Goal: Communication & Community: Answer question/provide support

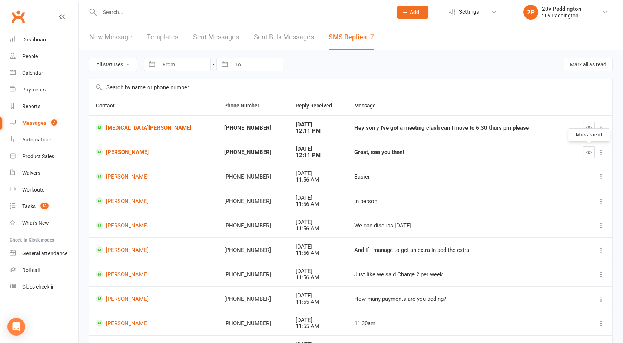
click at [587, 152] on icon "button" at bounding box center [590, 152] width 6 height 6
click at [122, 128] on link "[MEDICAL_DATA][PERSON_NAME]" at bounding box center [153, 127] width 115 height 7
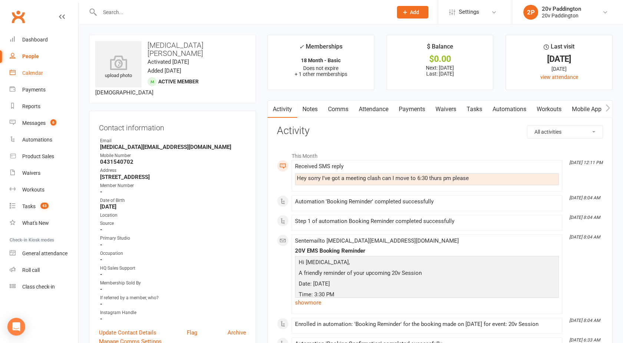
click at [32, 76] on div "Calendar" at bounding box center [32, 73] width 21 height 6
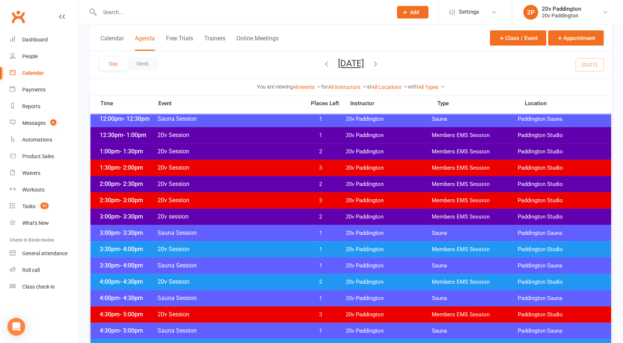
scroll to position [458, 0]
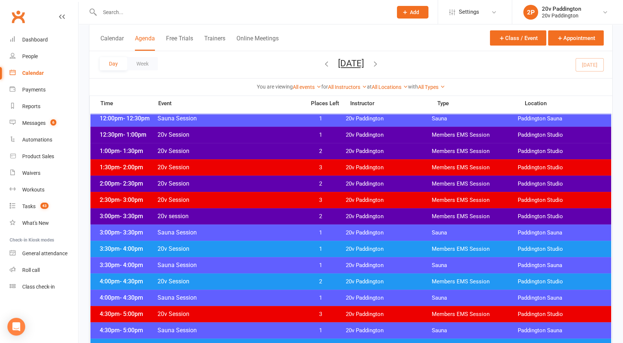
click at [258, 251] on span "20v Session" at bounding box center [229, 248] width 144 height 7
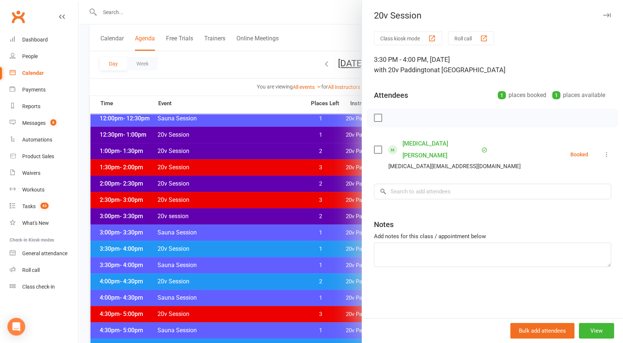
click at [303, 289] on div at bounding box center [351, 171] width 545 height 343
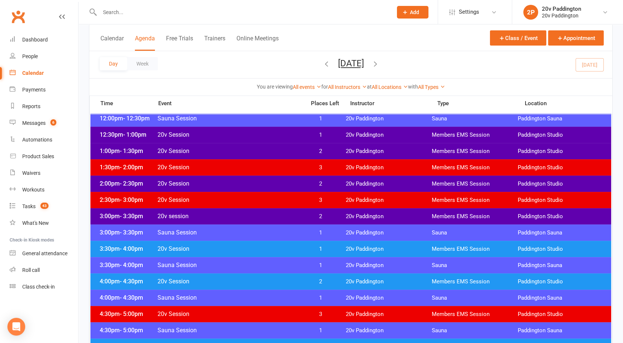
click at [284, 214] on span "20v session" at bounding box center [229, 216] width 144 height 7
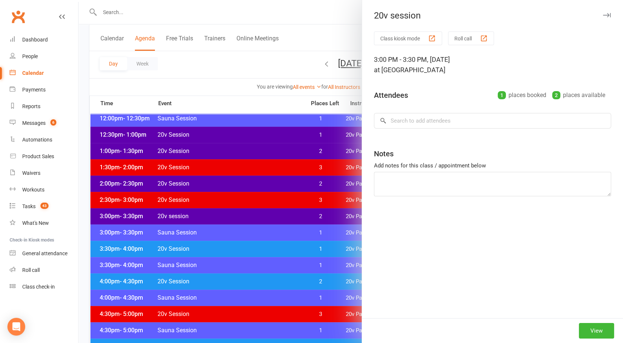
click at [284, 214] on div at bounding box center [351, 171] width 545 height 343
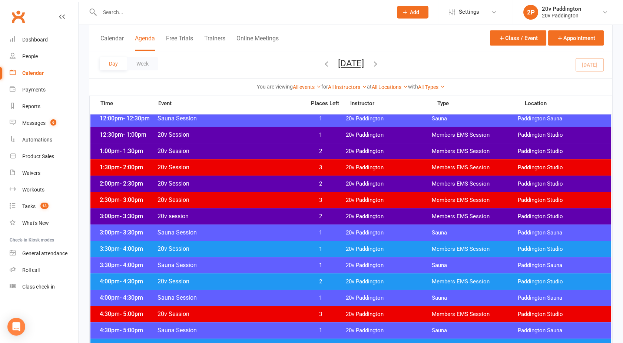
click at [257, 150] on span "20v Session" at bounding box center [229, 151] width 144 height 7
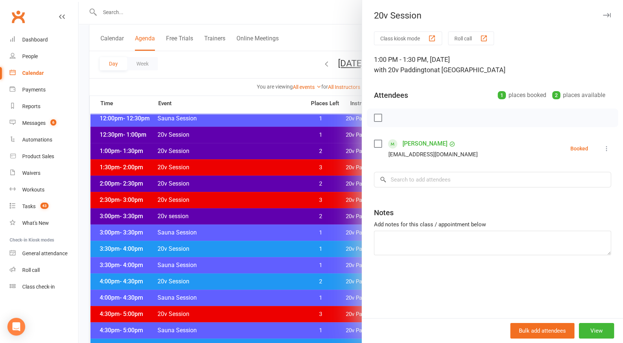
click at [257, 150] on div at bounding box center [351, 171] width 545 height 343
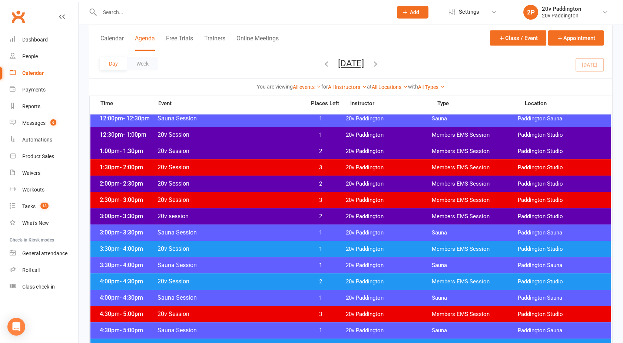
click at [251, 141] on div "12:30pm - 1:00pm 20v Session 1 20v Paddington Members EMS Session Paddington St…" at bounding box center [350, 135] width 521 height 16
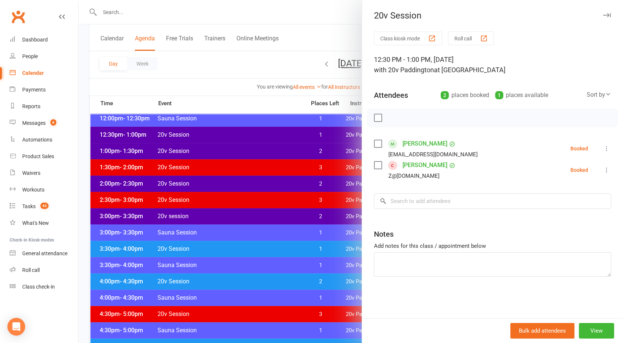
click at [251, 141] on div at bounding box center [351, 171] width 545 height 343
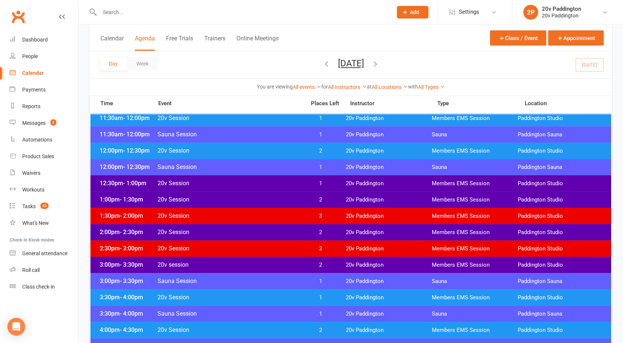
scroll to position [409, 0]
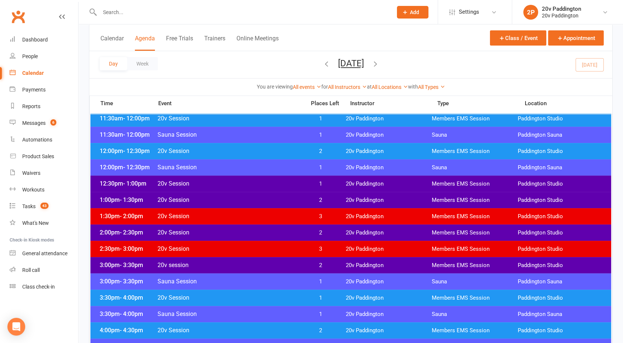
click at [242, 152] on span "20v Session" at bounding box center [229, 151] width 144 height 7
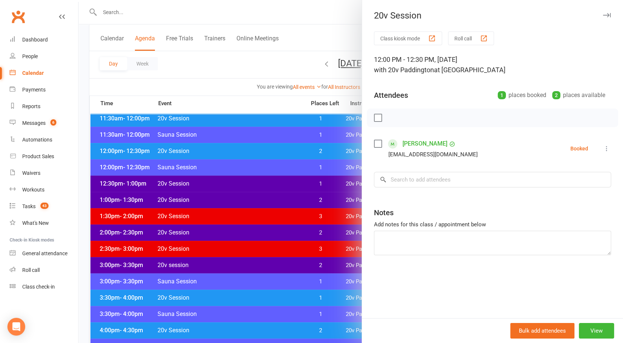
click at [242, 152] on div at bounding box center [351, 171] width 545 height 343
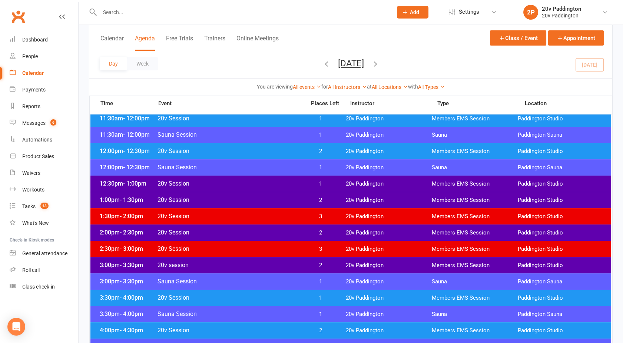
click at [242, 152] on span "20v Session" at bounding box center [229, 151] width 144 height 7
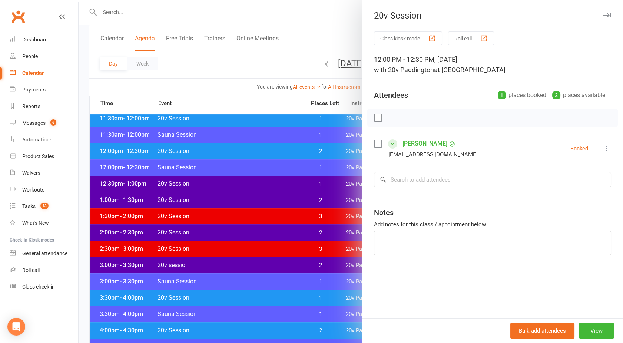
click at [603, 151] on icon at bounding box center [606, 148] width 7 height 7
click at [556, 189] on link "Check in" at bounding box center [571, 192] width 80 height 15
click at [254, 186] on div at bounding box center [351, 171] width 545 height 343
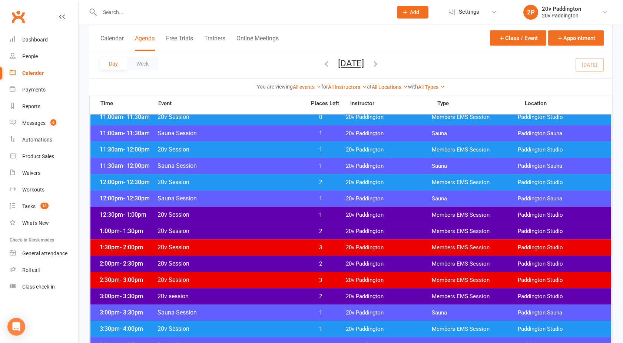
scroll to position [376, 0]
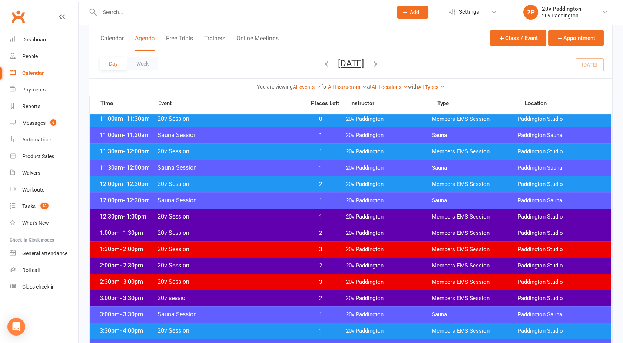
click at [237, 152] on span "20v Session" at bounding box center [229, 151] width 144 height 7
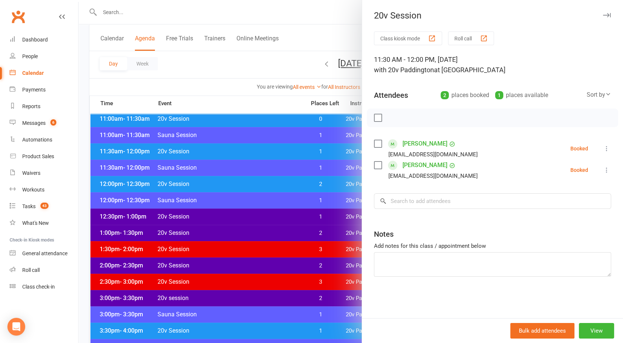
click at [603, 148] on icon at bounding box center [606, 148] width 7 height 7
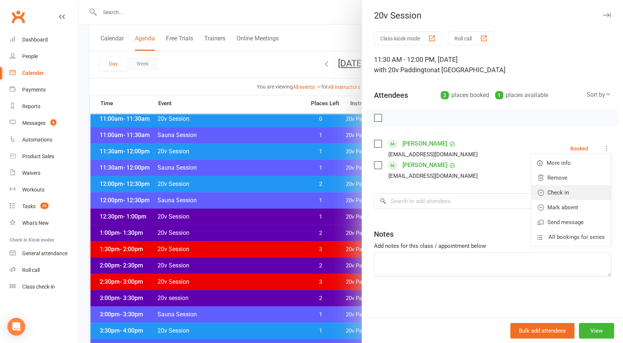
click at [562, 191] on link "Check in" at bounding box center [571, 192] width 80 height 15
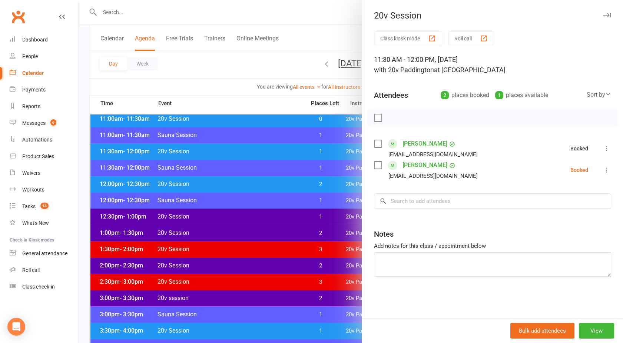
click at [603, 172] on icon at bounding box center [606, 169] width 7 height 7
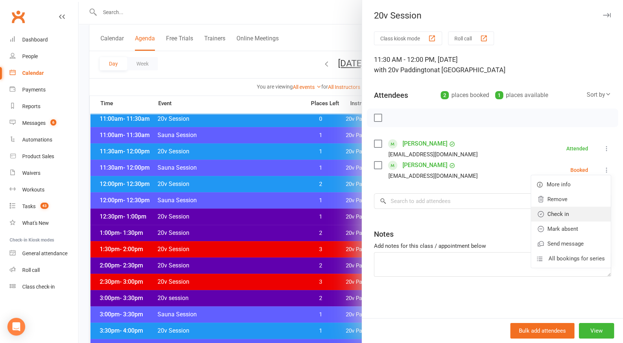
click at [562, 210] on link "Check in" at bounding box center [571, 214] width 80 height 15
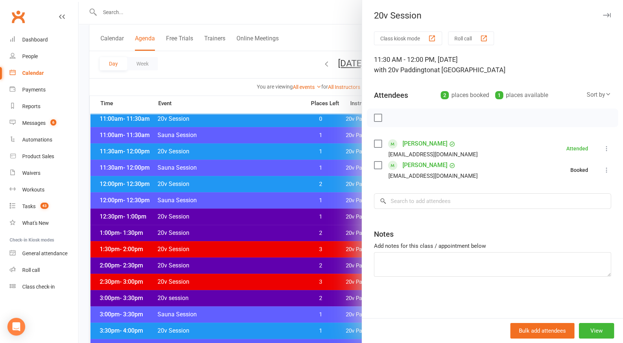
click at [254, 156] on div at bounding box center [351, 171] width 545 height 343
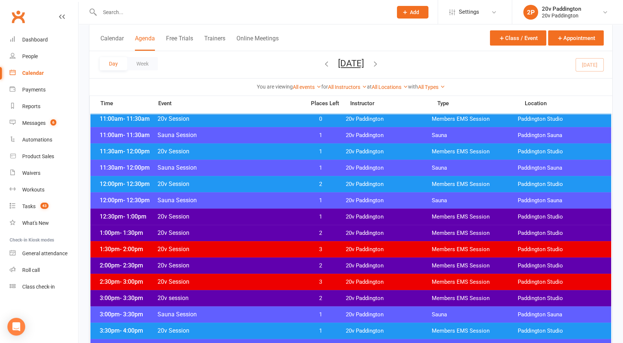
click at [235, 121] on span "20v Session" at bounding box center [229, 118] width 144 height 7
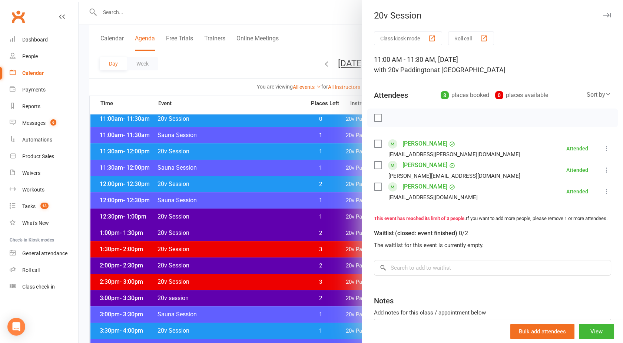
click at [369, 241] on div "Class kiosk mode Roll call 11:00 AM - 11:30 AM, Tuesday, October, 14, 2025 with…" at bounding box center [492, 206] width 261 height 349
click at [317, 205] on div at bounding box center [351, 171] width 545 height 343
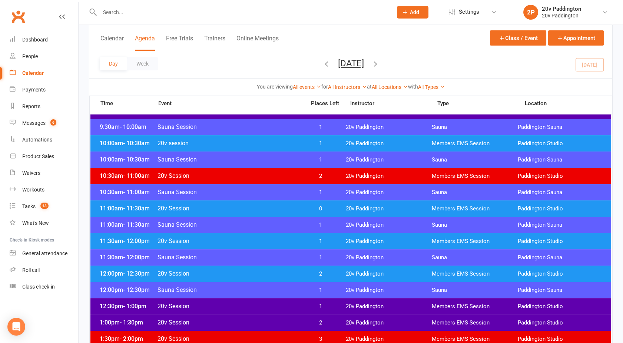
scroll to position [263, 0]
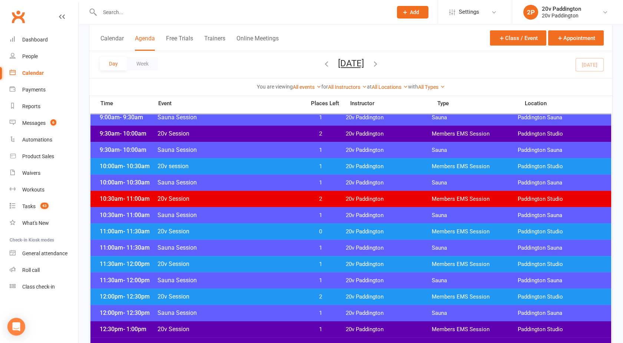
click at [290, 172] on div "10:00am - 10:30am 20v session 1 20v Paddington Members EMS Session Paddington S…" at bounding box center [350, 166] width 521 height 16
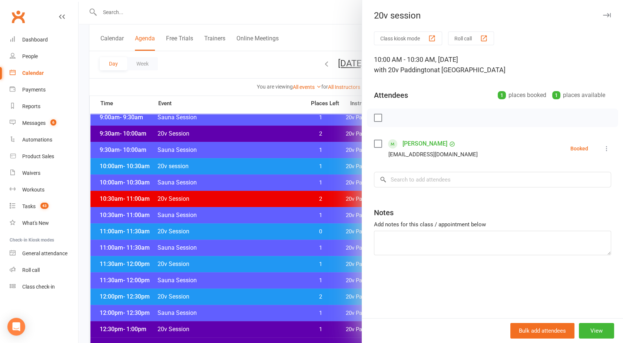
click at [603, 148] on icon at bounding box center [606, 148] width 7 height 7
click at [565, 188] on link "Check in" at bounding box center [571, 192] width 80 height 15
click at [275, 133] on div at bounding box center [351, 171] width 545 height 343
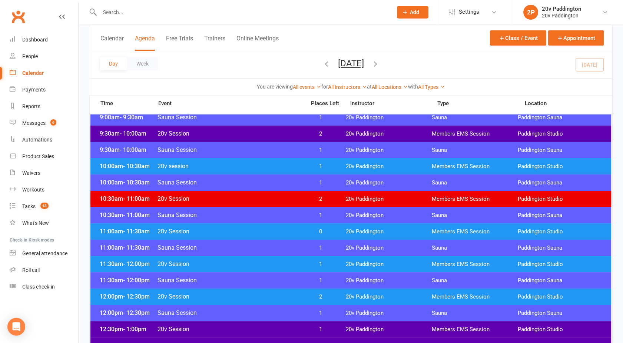
click at [275, 133] on span "20v Session" at bounding box center [229, 133] width 144 height 7
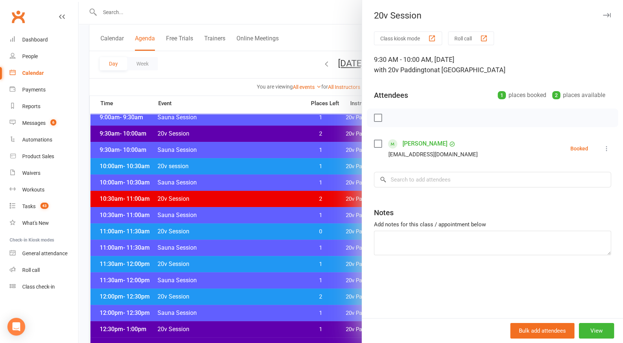
click at [603, 148] on icon at bounding box center [606, 148] width 7 height 7
click at [559, 188] on link "Check in" at bounding box center [571, 192] width 80 height 15
click at [311, 184] on div at bounding box center [351, 171] width 545 height 343
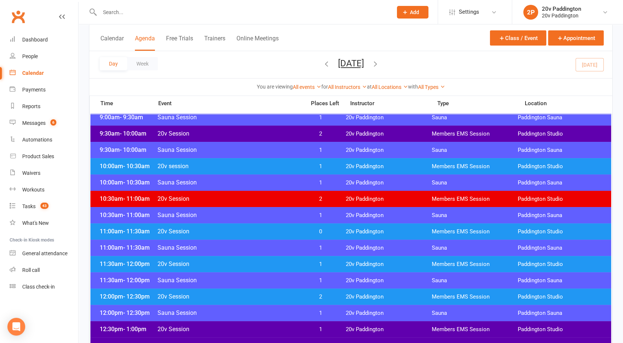
scroll to position [204, 0]
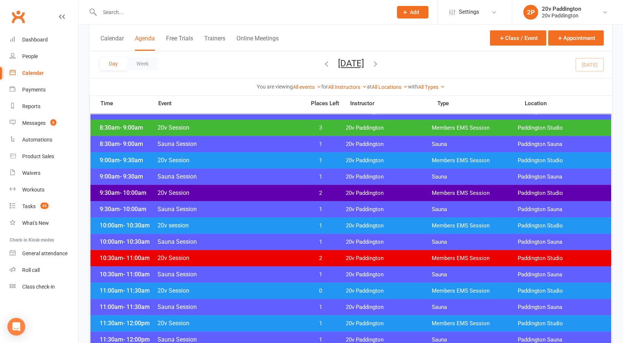
click at [284, 162] on span "20v Session" at bounding box center [229, 160] width 144 height 7
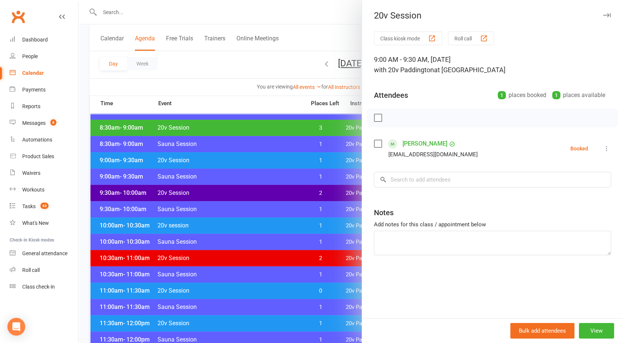
click at [603, 145] on icon at bounding box center [606, 148] width 7 height 7
click at [551, 179] on link "Remove" at bounding box center [571, 178] width 80 height 15
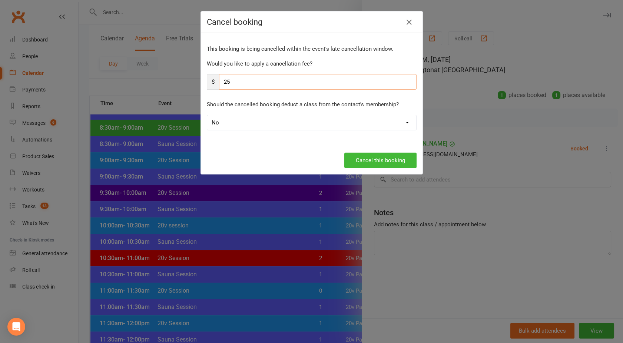
click at [263, 83] on input "25" at bounding box center [318, 82] width 198 height 16
type input "2"
type input "0"
click at [389, 164] on button "Cancel this booking" at bounding box center [380, 161] width 72 height 16
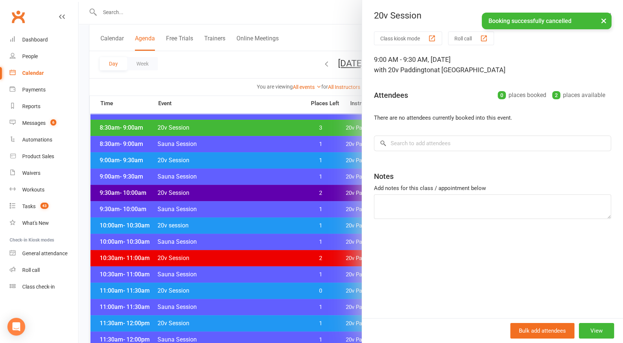
click at [262, 175] on div at bounding box center [351, 171] width 545 height 343
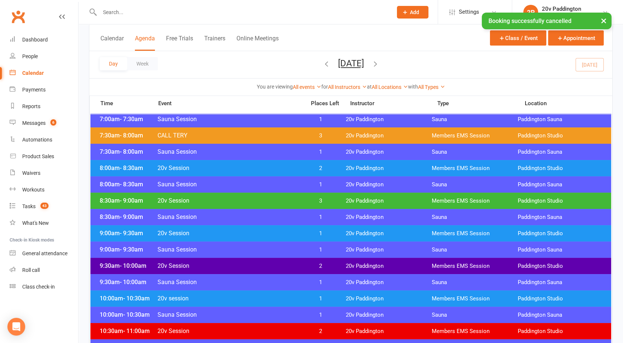
scroll to position [120, 0]
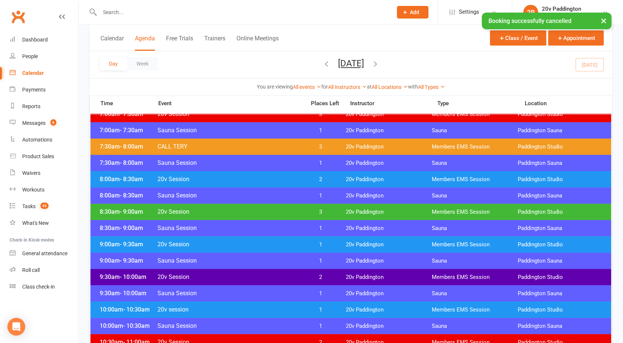
click at [250, 174] on div "8:00am - 8:30am 20v Session 2 20v Paddington Members EMS Session Paddington Stu…" at bounding box center [350, 179] width 521 height 16
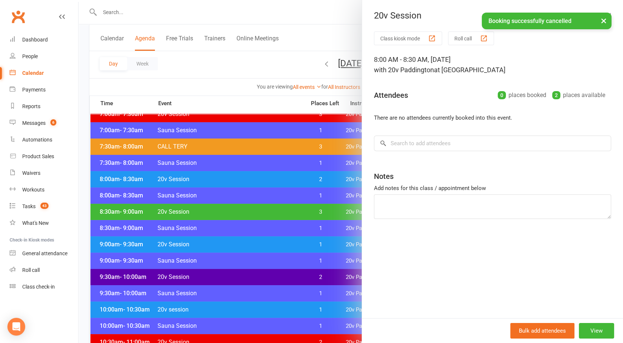
click at [310, 169] on div at bounding box center [351, 171] width 545 height 343
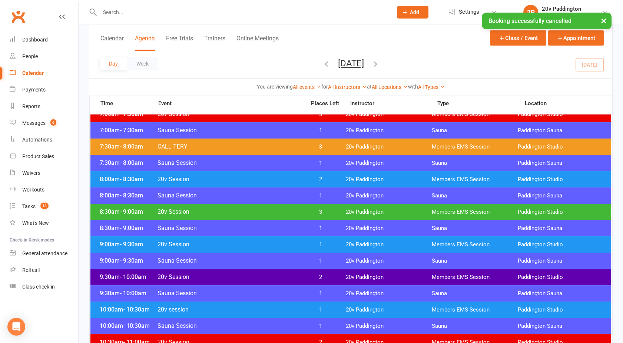
click at [276, 147] on span "CALL TERY" at bounding box center [229, 146] width 144 height 7
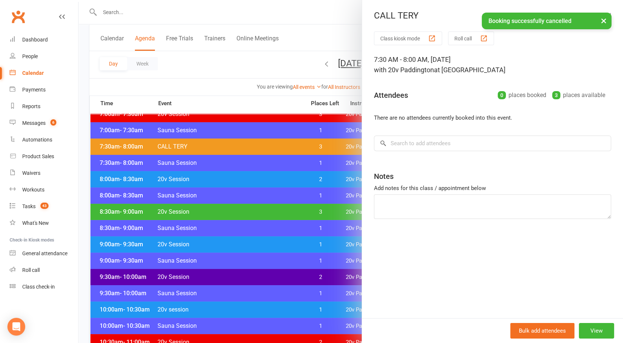
click at [276, 147] on div at bounding box center [351, 171] width 545 height 343
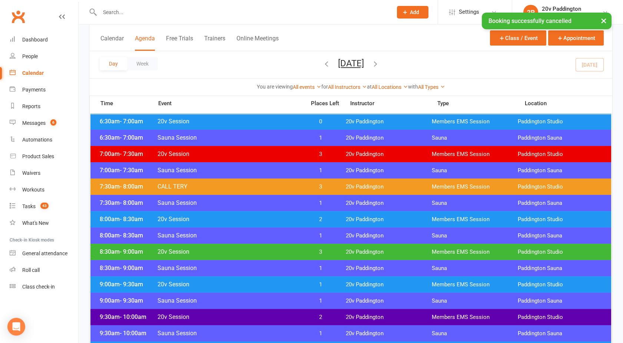
scroll to position [77, 0]
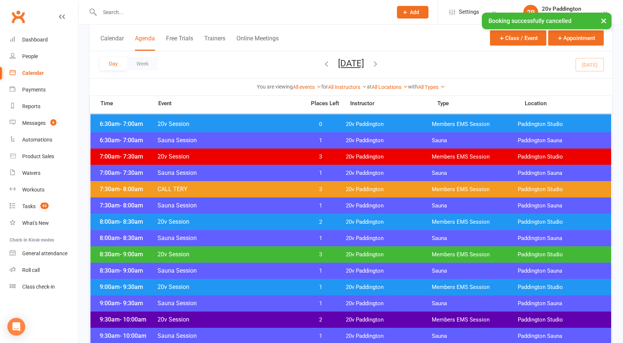
click at [221, 123] on span "20v Session" at bounding box center [229, 124] width 144 height 7
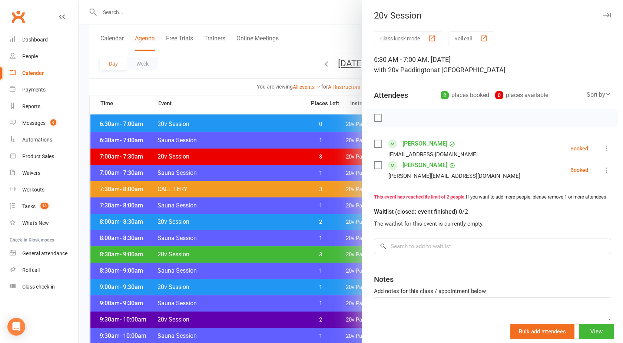
click at [603, 148] on icon at bounding box center [606, 148] width 7 height 7
click at [551, 195] on link "Check in" at bounding box center [571, 192] width 80 height 15
click at [603, 170] on icon at bounding box center [606, 169] width 7 height 7
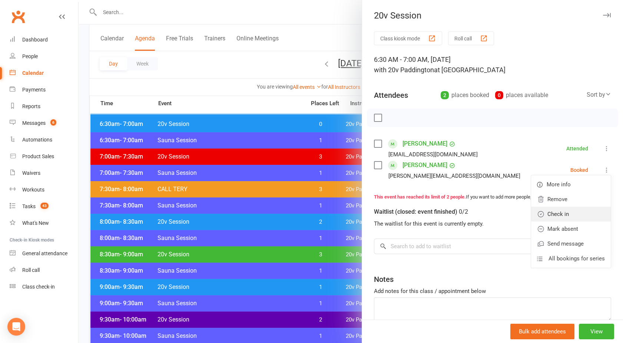
click at [556, 211] on link "Check in" at bounding box center [571, 214] width 80 height 15
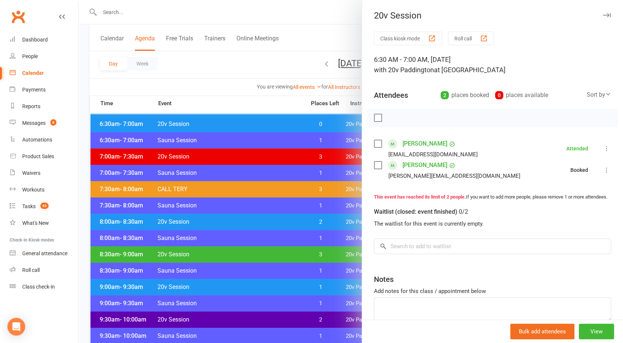
click at [239, 175] on div at bounding box center [351, 171] width 545 height 343
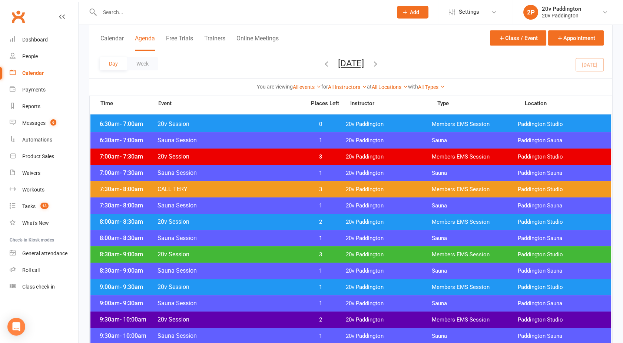
scroll to position [0, 0]
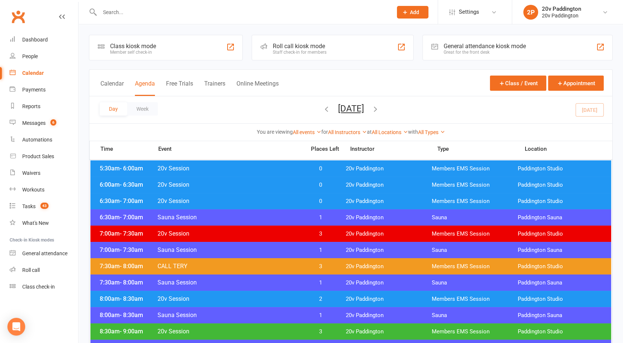
click at [255, 185] on span "20v Session" at bounding box center [229, 184] width 144 height 7
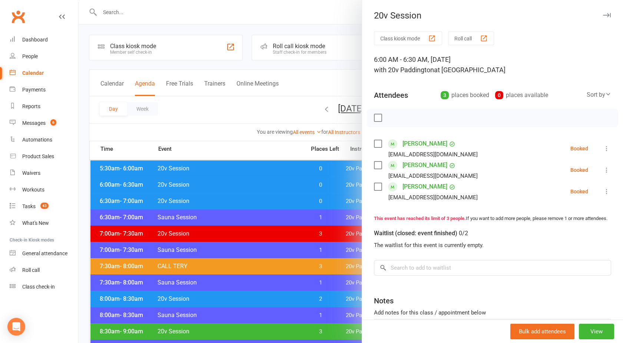
click at [603, 150] on icon at bounding box center [606, 148] width 7 height 7
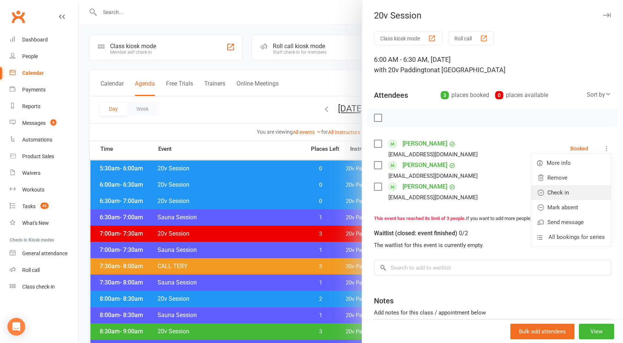
click at [563, 193] on link "Check in" at bounding box center [571, 192] width 80 height 15
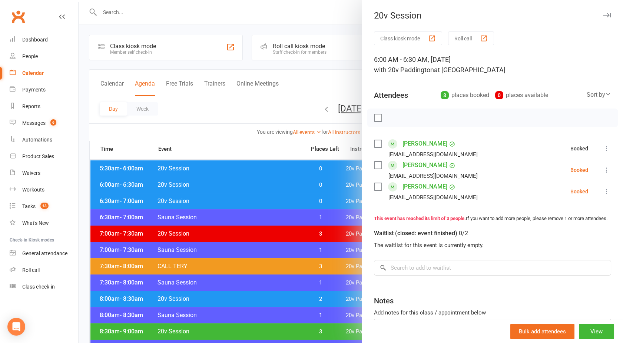
click at [603, 172] on icon at bounding box center [606, 169] width 7 height 7
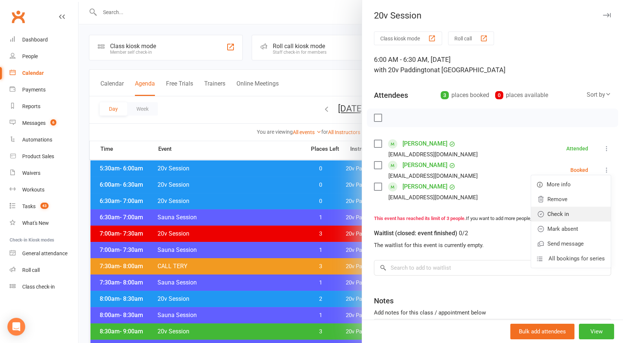
click at [565, 214] on link "Check in" at bounding box center [571, 214] width 80 height 15
click at [603, 194] on icon at bounding box center [606, 191] width 7 height 7
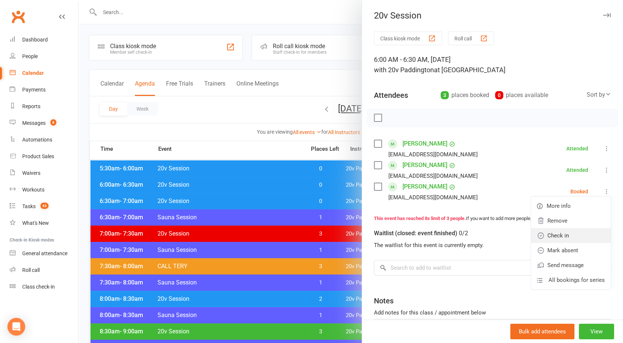
click at [565, 241] on link "Check in" at bounding box center [571, 235] width 80 height 15
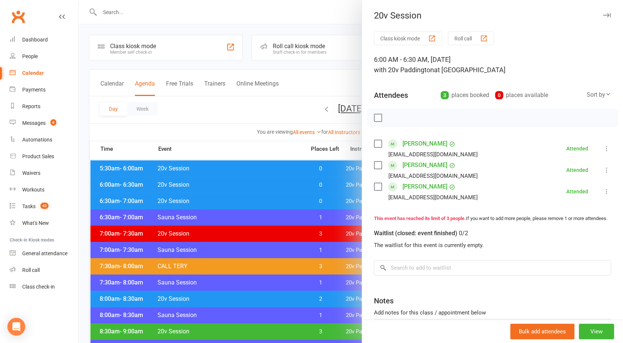
click at [312, 169] on div at bounding box center [351, 171] width 545 height 343
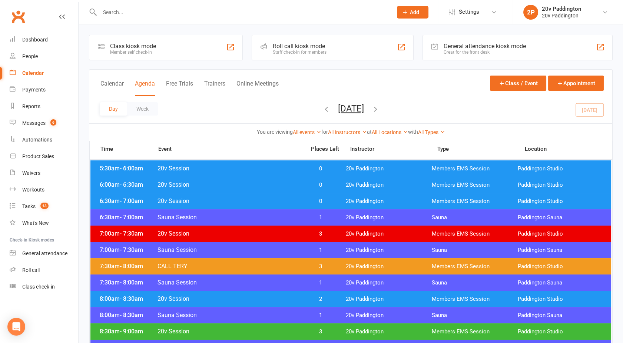
click at [549, 169] on span "Paddington Studio" at bounding box center [561, 168] width 86 height 7
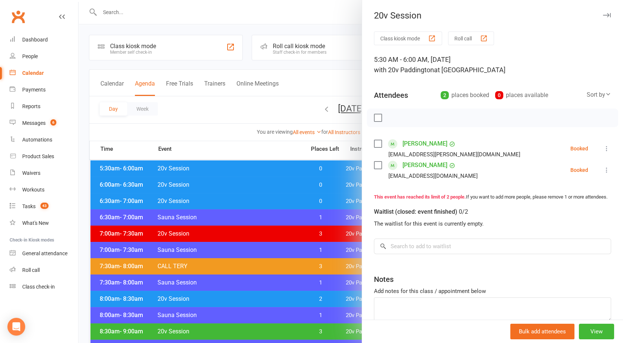
click at [603, 151] on icon at bounding box center [606, 148] width 7 height 7
click at [564, 194] on link "Check in" at bounding box center [571, 192] width 80 height 15
click at [603, 170] on icon at bounding box center [606, 169] width 7 height 7
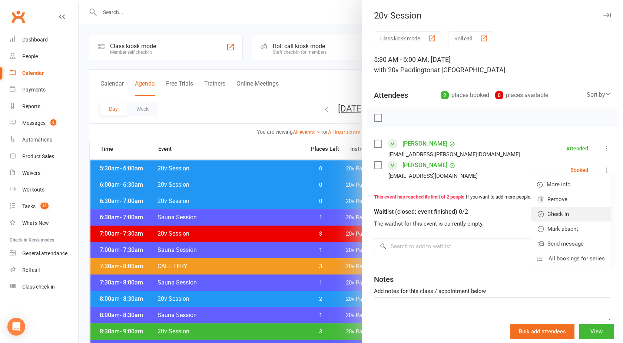
click at [566, 218] on link "Check in" at bounding box center [571, 214] width 80 height 15
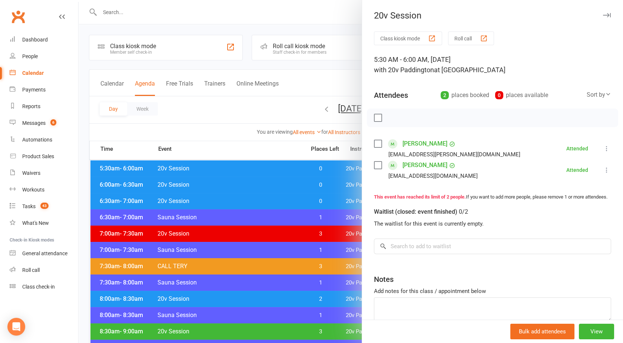
click at [204, 121] on div at bounding box center [351, 171] width 545 height 343
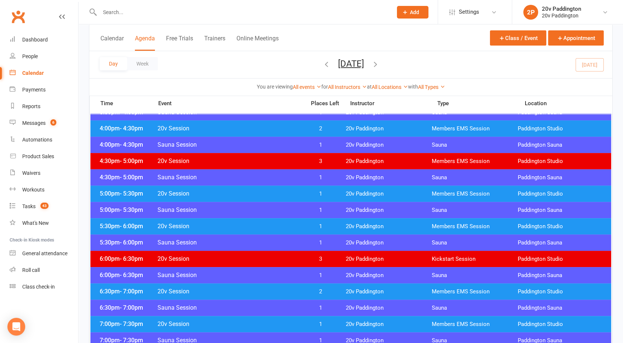
scroll to position [455, 0]
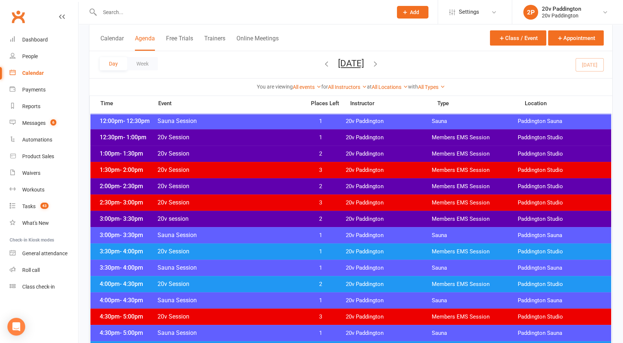
click at [212, 183] on span "20v Session" at bounding box center [229, 186] width 144 height 7
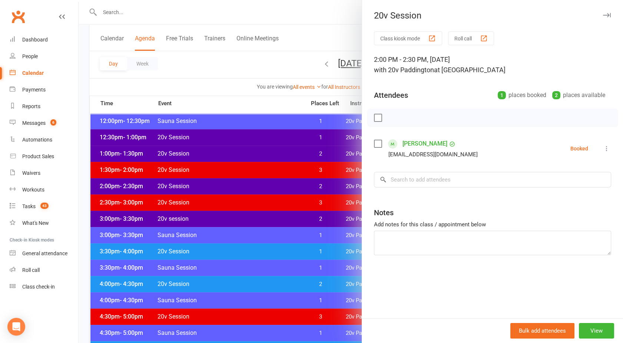
click at [212, 182] on div at bounding box center [351, 171] width 545 height 343
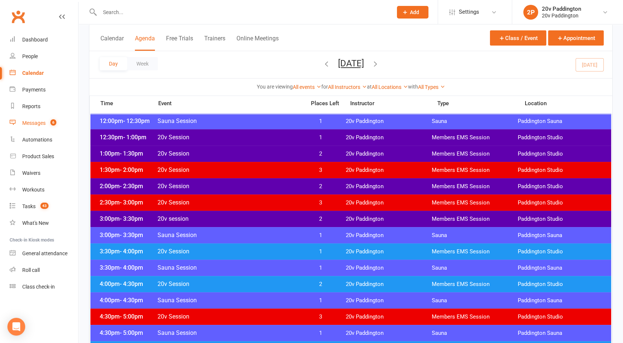
click at [31, 121] on div "Messages" at bounding box center [33, 123] width 23 height 6
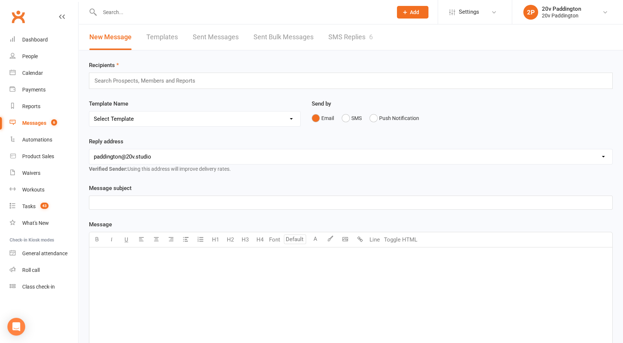
click at [346, 40] on link "SMS Replies 6" at bounding box center [351, 37] width 44 height 26
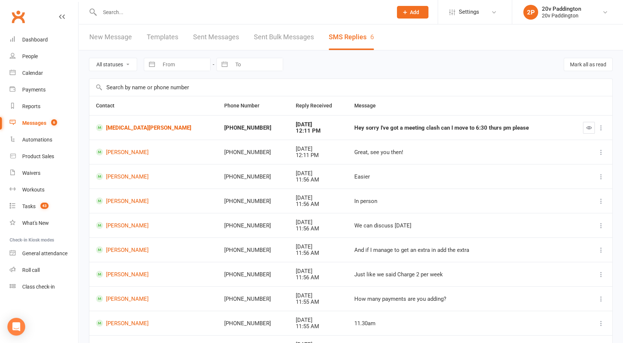
click at [108, 63] on select "All statuses Read only Unread only" at bounding box center [112, 64] width 47 height 13
select select "unread_only"
click at [89, 58] on select "All statuses Read only Unread only" at bounding box center [112, 64] width 47 height 13
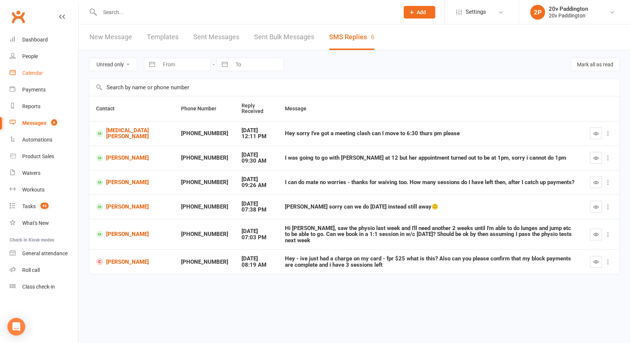
click at [30, 75] on div "Calendar" at bounding box center [32, 73] width 21 height 6
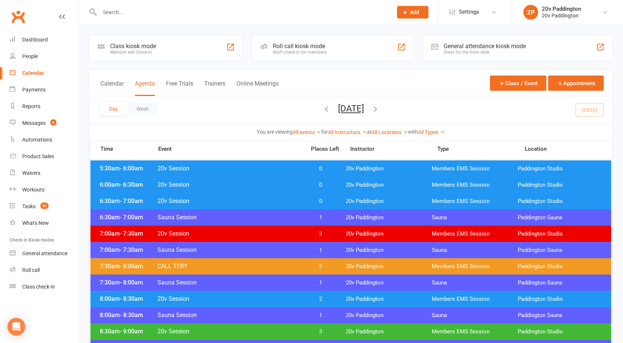
click at [349, 108] on button "[DATE]" at bounding box center [351, 108] width 26 height 10
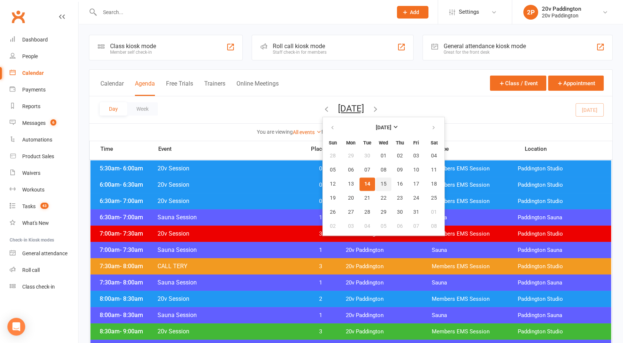
click at [376, 185] on button "15" at bounding box center [384, 184] width 16 height 13
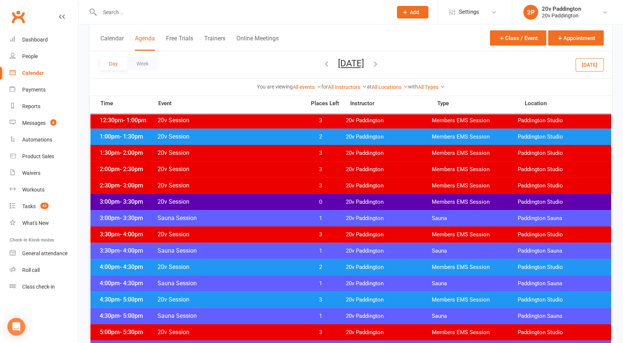
scroll to position [458, 0]
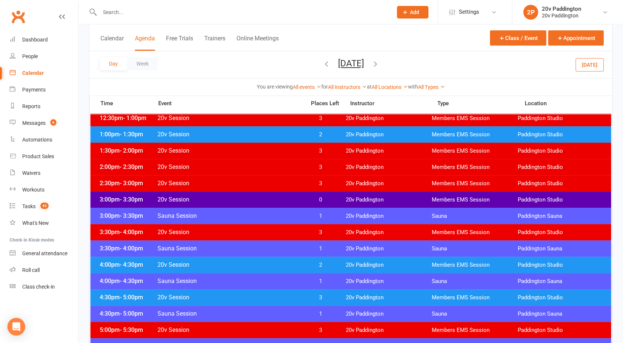
click at [310, 197] on span "0" at bounding box center [320, 200] width 39 height 7
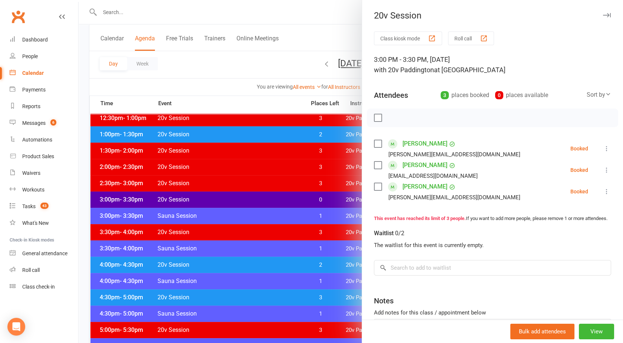
click at [603, 170] on icon at bounding box center [606, 169] width 7 height 7
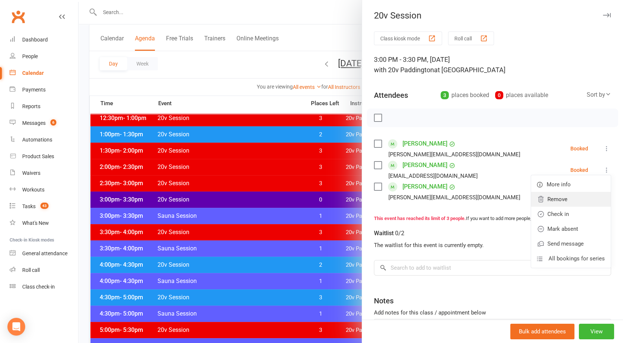
click at [557, 201] on link "Remove" at bounding box center [571, 199] width 80 height 15
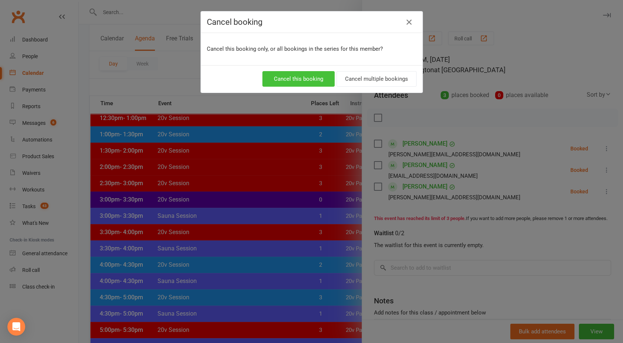
click at [306, 80] on button "Cancel this booking" at bounding box center [299, 79] width 72 height 16
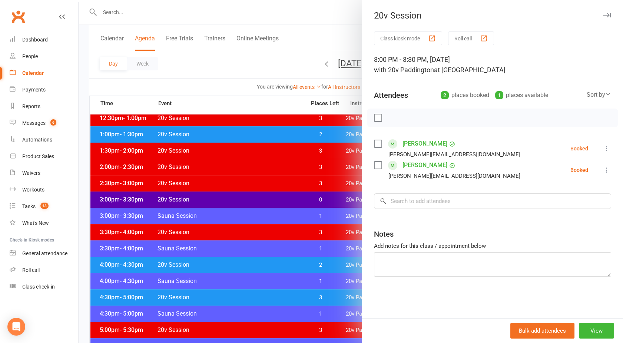
click at [265, 43] on div at bounding box center [351, 171] width 545 height 343
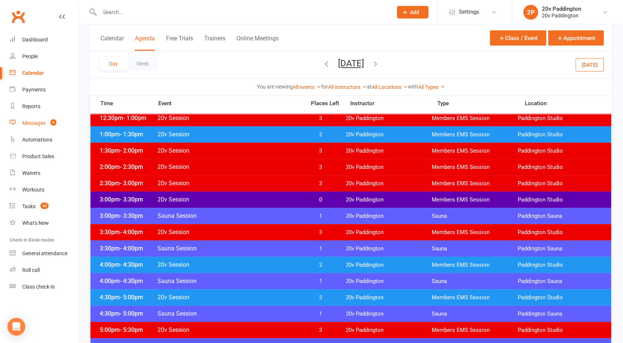
click at [38, 123] on div "Messages" at bounding box center [33, 123] width 23 height 6
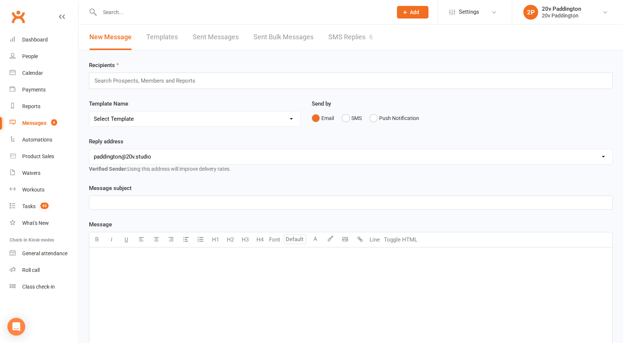
click at [371, 40] on div "6" at bounding box center [371, 37] width 4 height 8
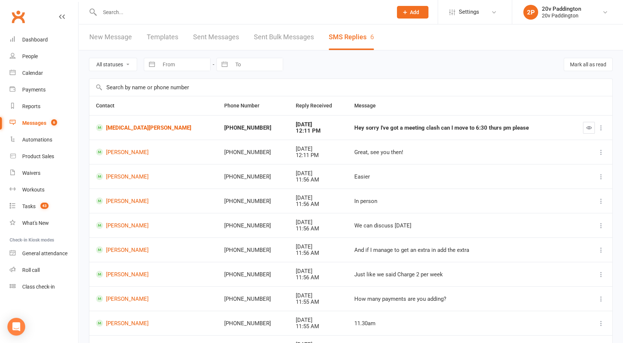
click at [115, 16] on input "text" at bounding box center [243, 12] width 290 height 10
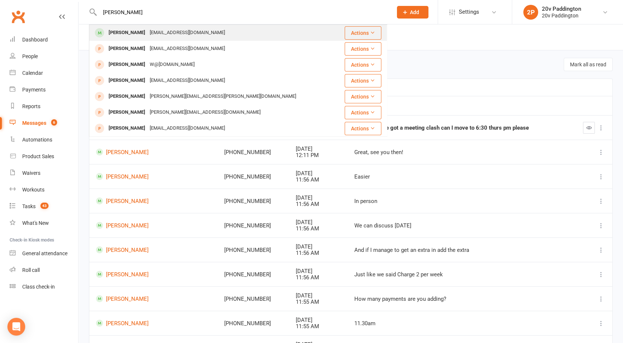
type input "harriet"
click at [126, 35] on div "Harriet Murray" at bounding box center [126, 32] width 41 height 11
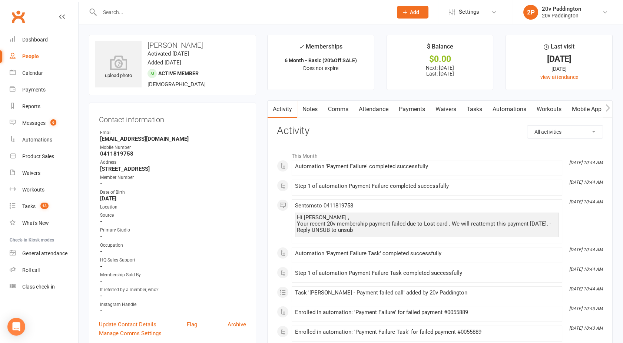
click at [418, 112] on link "Payments" at bounding box center [412, 109] width 37 height 17
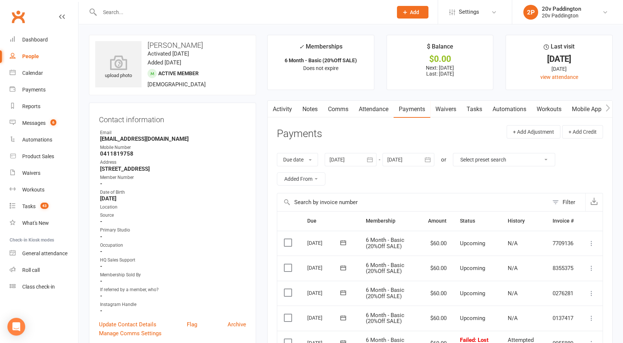
click at [277, 106] on link "Activity" at bounding box center [283, 109] width 30 height 17
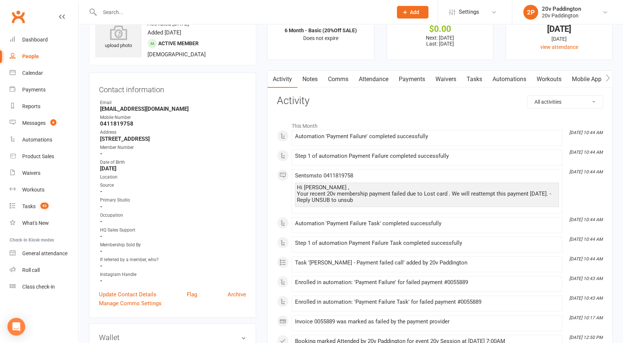
scroll to position [30, 0]
click at [334, 80] on link "Comms" at bounding box center [338, 78] width 31 height 17
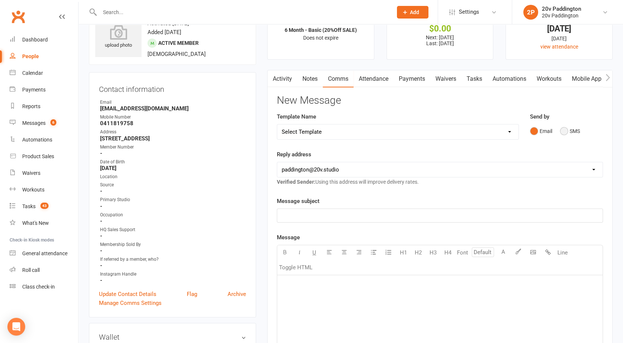
click at [570, 129] on button "SMS" at bounding box center [570, 131] width 20 height 14
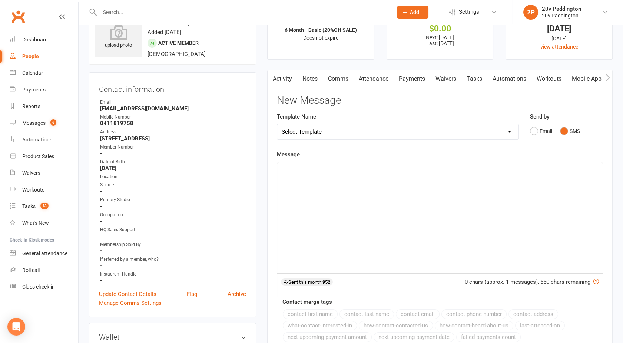
click at [446, 79] on link "Waivers" at bounding box center [445, 78] width 31 height 17
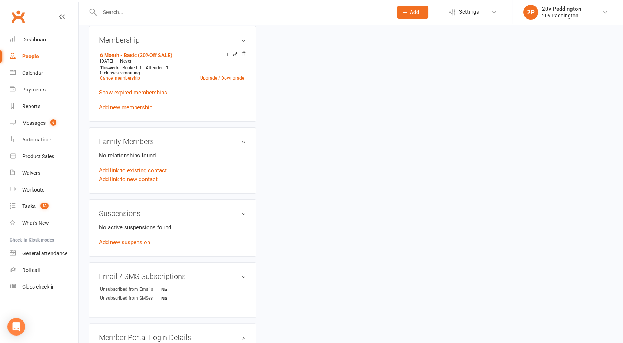
scroll to position [392, 0]
click at [24, 170] on div "Waivers" at bounding box center [31, 173] width 18 height 6
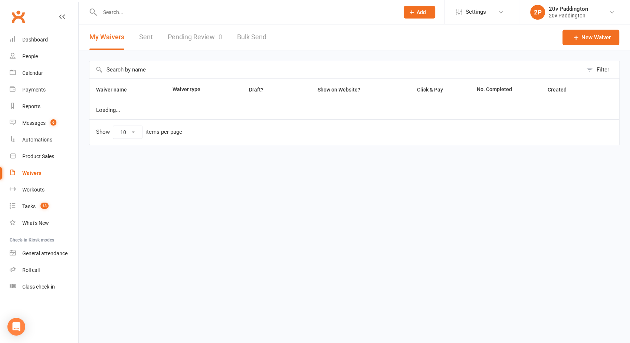
select select "100"
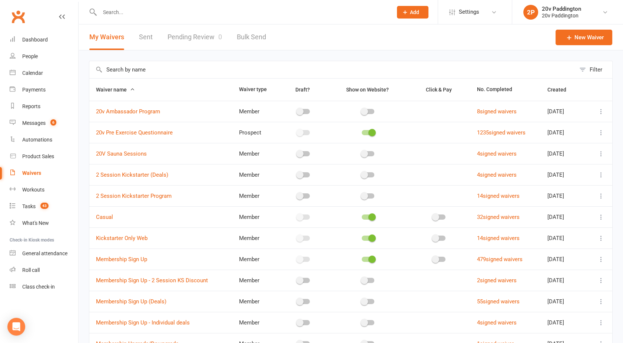
scroll to position [89, 0]
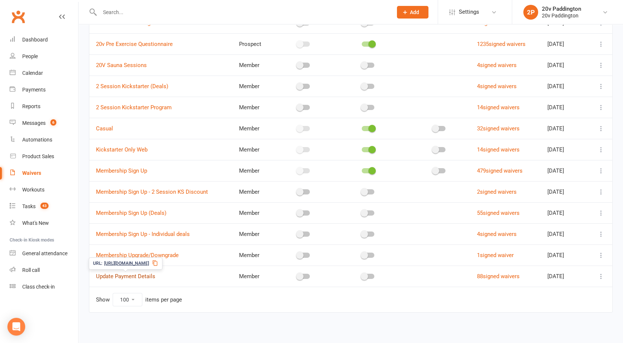
click at [126, 274] on link "Update Payment Details" at bounding box center [125, 276] width 59 height 7
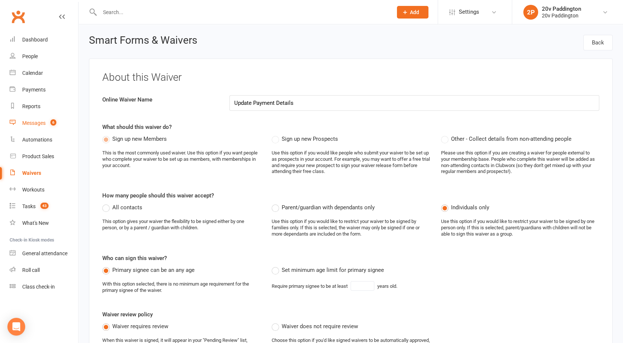
click at [32, 124] on div "Messages" at bounding box center [33, 123] width 23 height 6
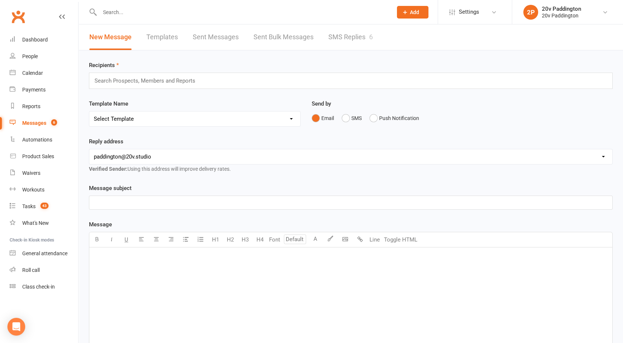
click at [344, 30] on link "SMS Replies 6" at bounding box center [351, 37] width 44 height 26
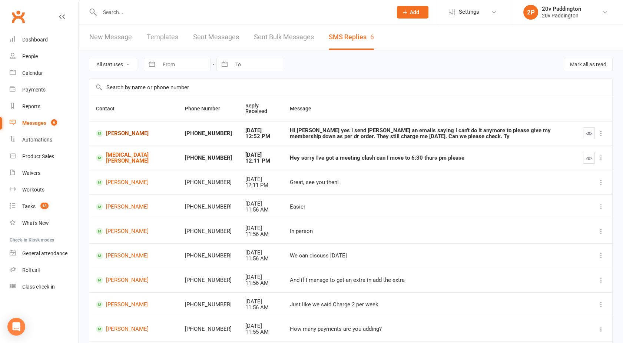
click at [121, 132] on link "Lourdes Pineiro" at bounding box center [134, 133] width 76 height 7
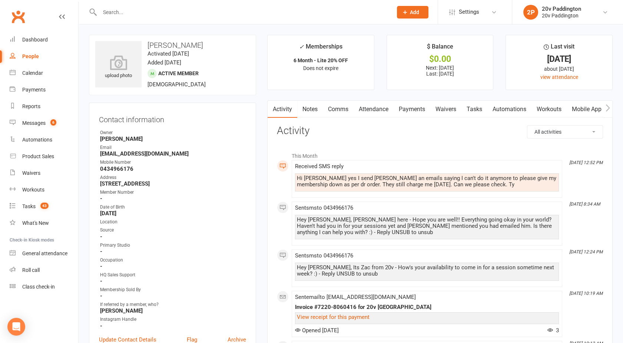
click at [340, 109] on link "Comms" at bounding box center [338, 109] width 31 height 17
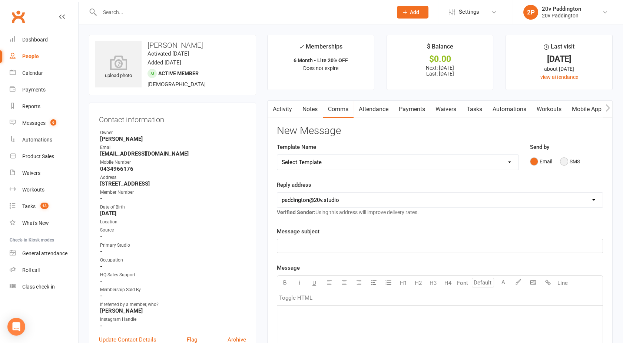
click at [570, 163] on button "SMS" at bounding box center [570, 162] width 20 height 14
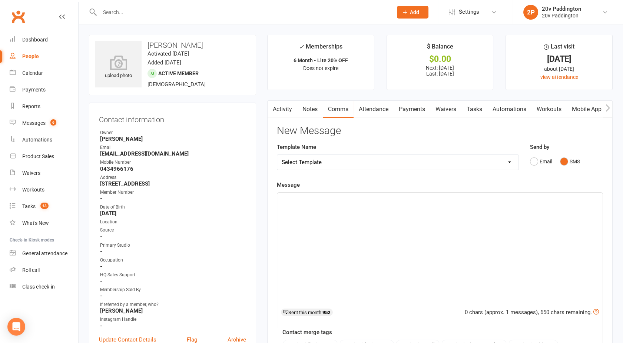
click at [458, 210] on div "﻿" at bounding box center [440, 248] width 326 height 111
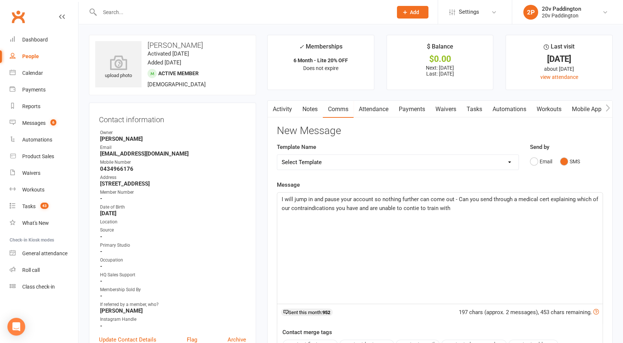
click at [497, 248] on div "I will jump in and pause your account so nothing further can come out - Can you…" at bounding box center [440, 248] width 326 height 111
click at [281, 199] on div "I will jump in and pause your account so nothing further can come out - Can you…" at bounding box center [440, 248] width 326 height 111
click at [445, 208] on span "I'm sorry to hear! Hope all is okay!! I will jump in and pause your account so …" at bounding box center [432, 204] width 300 height 16
click at [317, 208] on span "I'm sorry to hear! Hope all is okay!! I will jump in and pause your account so …" at bounding box center [432, 204] width 300 height 16
click at [491, 208] on span "I'm sorry to hear! Hope all is okay!! I will jump in and pause your account so …" at bounding box center [435, 208] width 307 height 24
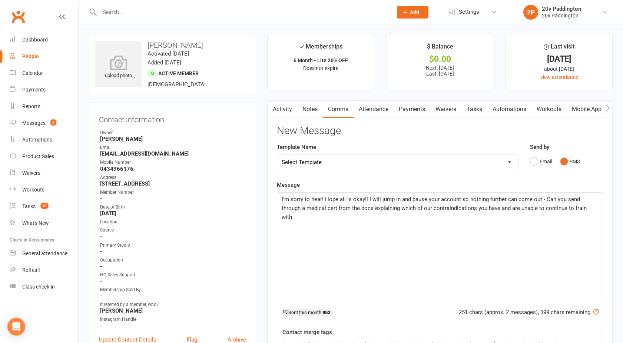
click at [500, 208] on span "I'm sorry to hear! Hope all is okay!! I will jump in and pause your account so …" at bounding box center [435, 208] width 307 height 24
click at [492, 208] on span "I'm sorry to hear! Hope all is okay!! I will jump in and pause your account so …" at bounding box center [435, 208] width 307 height 24
click at [491, 208] on span "I'm sorry to hear! Hope all is okay!! I will jump in and pause your account so …" at bounding box center [435, 208] width 307 height 24
click at [566, 208] on span "I'm sorry to hear! Hope all is okay!! I will jump in and pause your account so …" at bounding box center [440, 208] width 316 height 24
click at [312, 218] on span "I'm sorry to hear! Hope all is okay!! I will jump in and pause your account so …" at bounding box center [436, 208] width 309 height 24
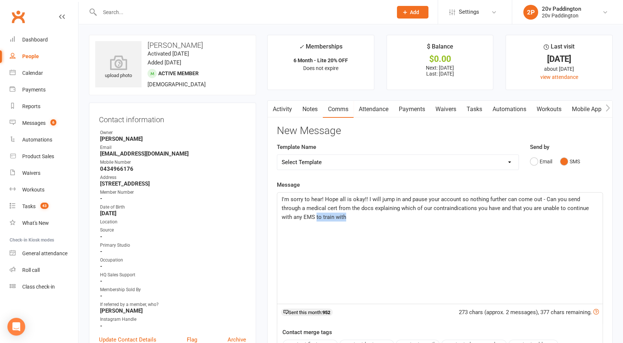
drag, startPoint x: 325, startPoint y: 217, endPoint x: 294, endPoint y: 217, distance: 30.8
click at [294, 217] on p "I'm sorry to hear! Hope all is okay!! I will jump in and pause your account so …" at bounding box center [440, 208] width 317 height 27
click at [293, 218] on span "I'm sorry to hear! Hope all is okay!! I will jump in and pause your account so …" at bounding box center [436, 208] width 309 height 24
click at [320, 217] on span "I'm sorry to hear! Hope all is okay!! I will jump in and pause your account so …" at bounding box center [436, 208] width 309 height 24
click at [365, 217] on p "I'm sorry to hear! Hope all is okay!! I will jump in and pause your account so …" at bounding box center [440, 208] width 317 height 27
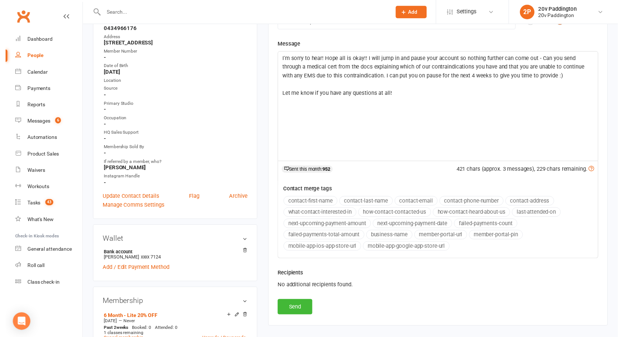
scroll to position [141, 0]
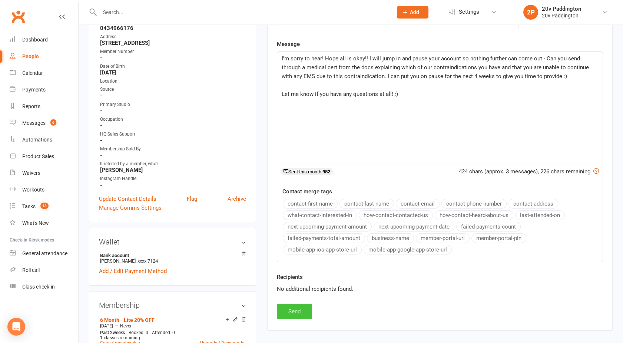
click at [297, 307] on button "Send" at bounding box center [294, 312] width 35 height 16
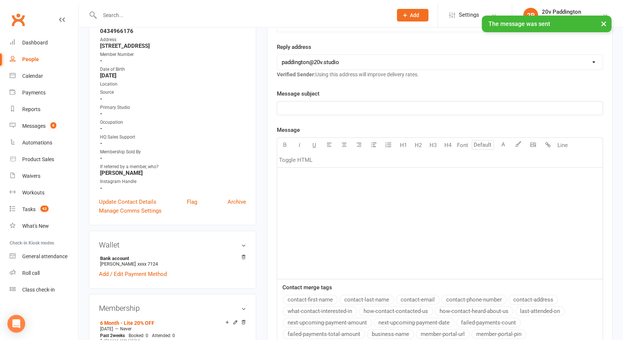
scroll to position [0, 0]
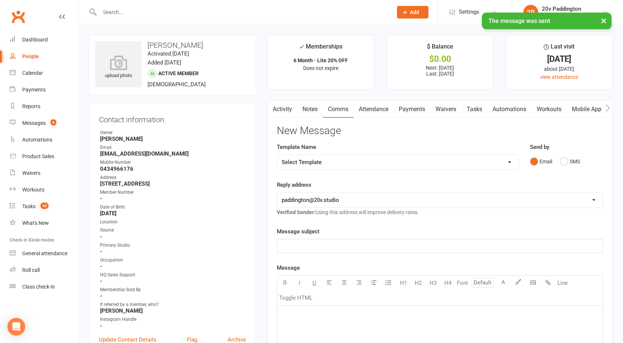
click at [286, 105] on link "Activity" at bounding box center [283, 109] width 30 height 17
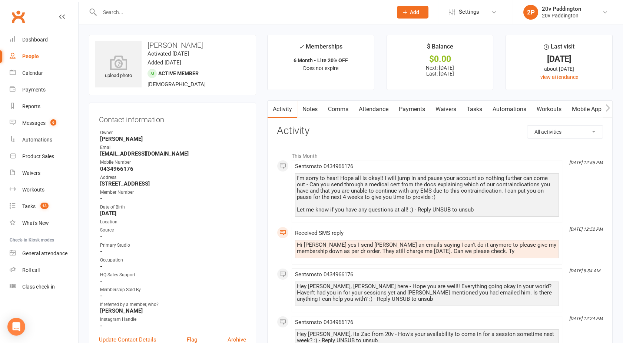
click at [342, 114] on link "Comms" at bounding box center [338, 109] width 31 height 17
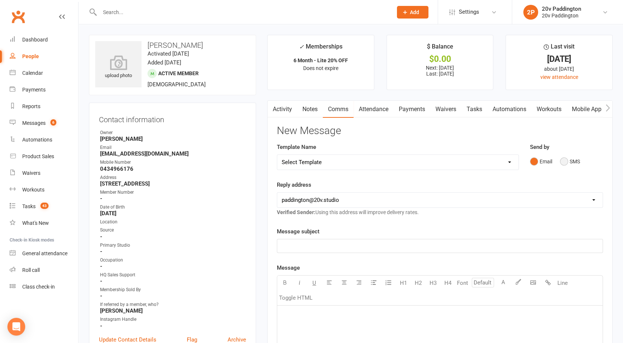
click at [571, 161] on button "SMS" at bounding box center [570, 162] width 20 height 14
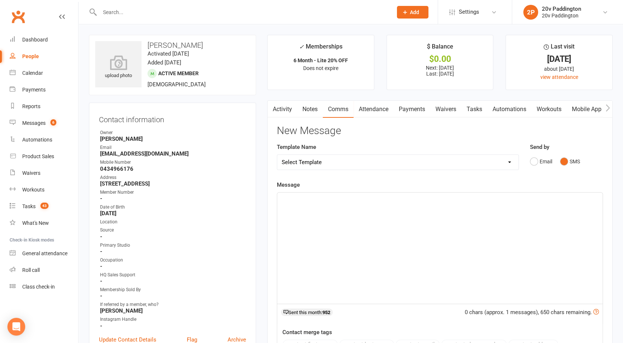
click at [483, 204] on div "﻿" at bounding box center [440, 248] width 326 height 111
click at [302, 199] on span "Email adress is paddington@20v.studio" at bounding box center [346, 199] width 129 height 7
click at [394, 202] on p "Email address is paddington@20v.studio" at bounding box center [440, 199] width 317 height 9
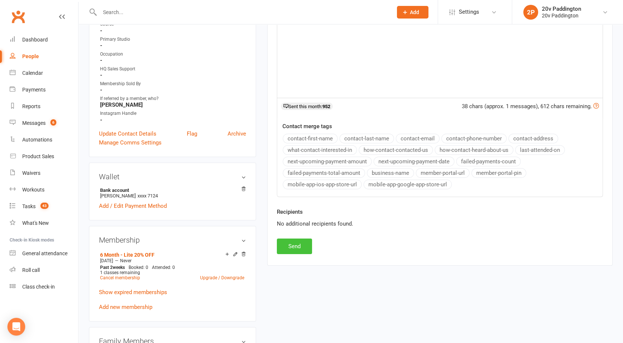
click at [300, 242] on button "Send" at bounding box center [294, 247] width 35 height 16
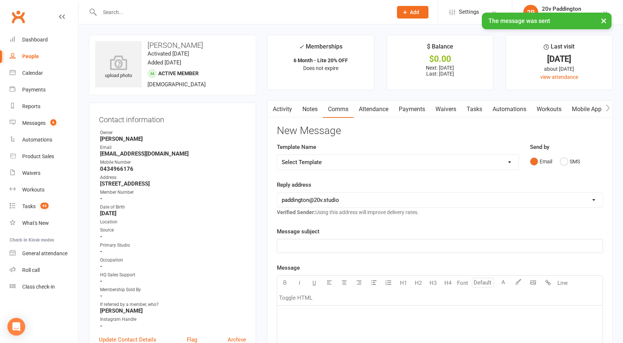
click at [276, 109] on button "button" at bounding box center [272, 109] width 9 height 17
click at [283, 110] on link "Activity" at bounding box center [283, 109] width 30 height 17
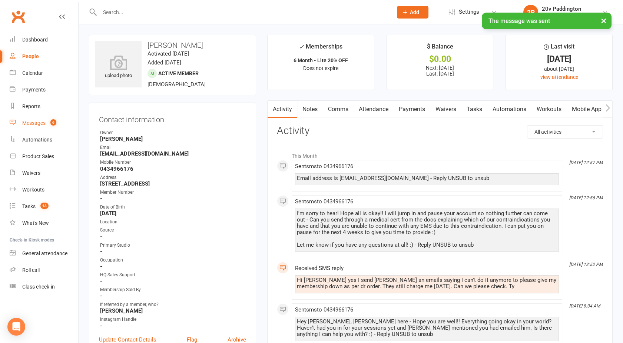
click at [43, 126] on div "Messages" at bounding box center [33, 123] width 23 height 6
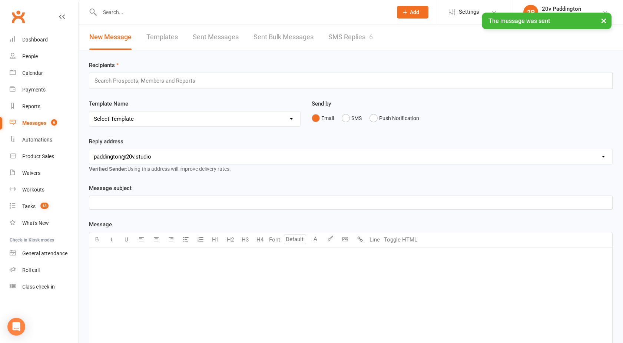
click at [354, 38] on link "SMS Replies 6" at bounding box center [351, 37] width 44 height 26
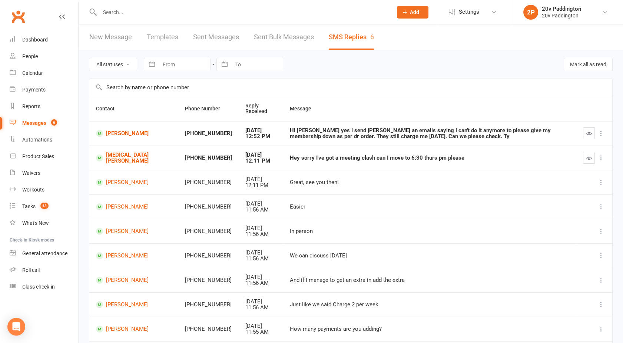
click at [590, 131] on icon "button" at bounding box center [590, 134] width 6 height 6
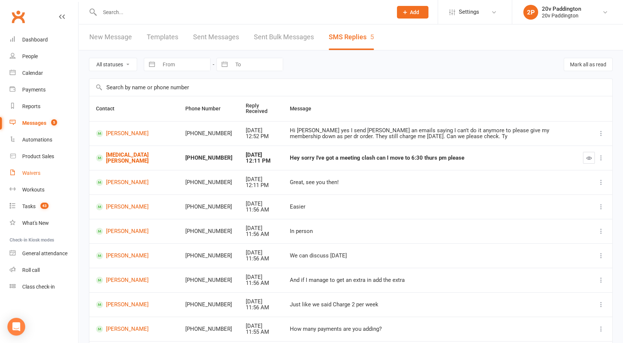
click at [30, 174] on div "Waivers" at bounding box center [31, 173] width 18 height 6
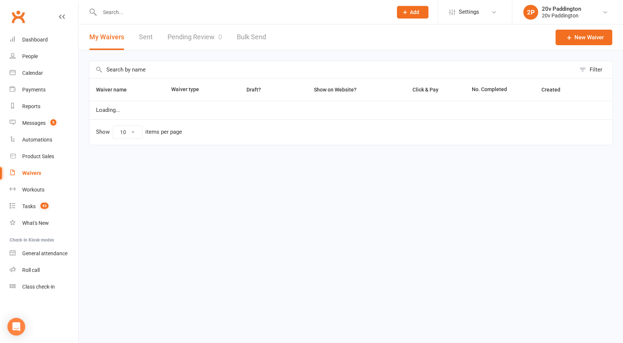
select select "100"
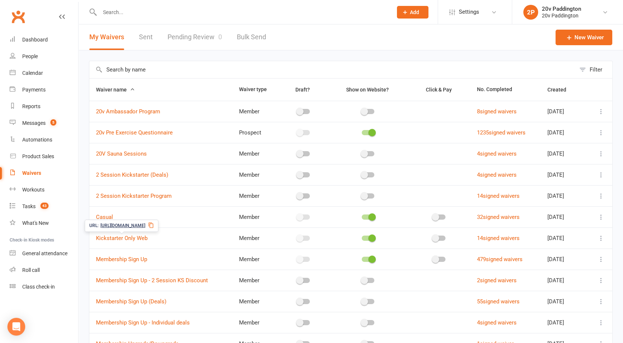
scroll to position [89, 0]
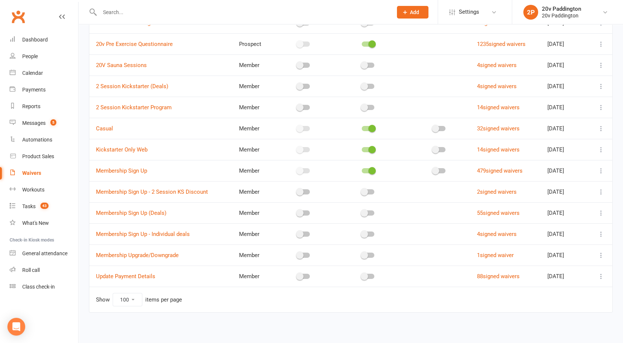
click at [602, 277] on icon at bounding box center [601, 276] width 7 height 7
click at [538, 321] on link "Copy external link to clipboard" at bounding box center [555, 320] width 87 height 15
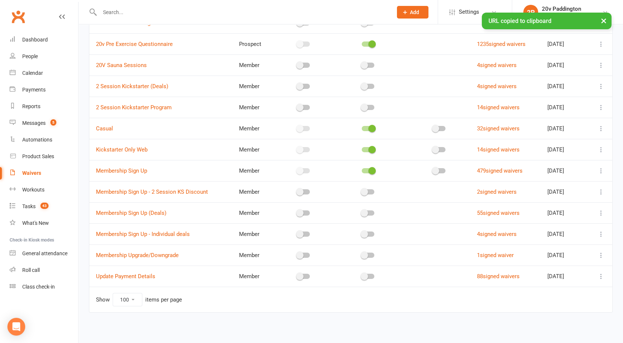
click at [143, 13] on div "× URL copied to clipboard" at bounding box center [307, 13] width 614 height 0
click at [124, 8] on input "text" at bounding box center [243, 12] width 290 height 10
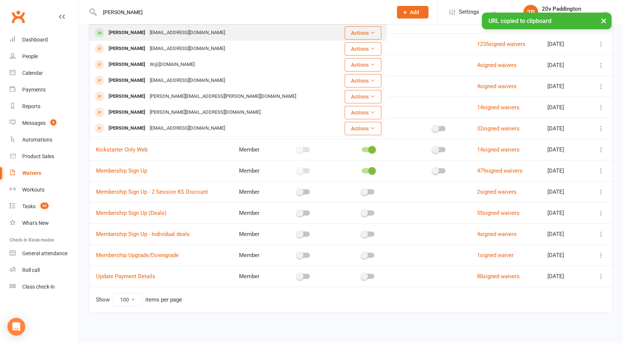
type input "harriet"
click at [130, 33] on div "Harriet Murray" at bounding box center [126, 32] width 41 height 11
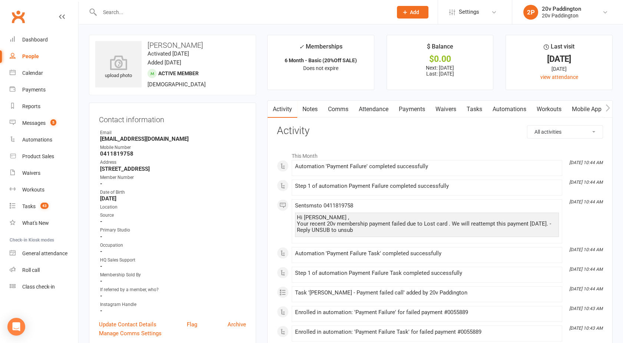
click at [339, 107] on link "Comms" at bounding box center [338, 109] width 31 height 17
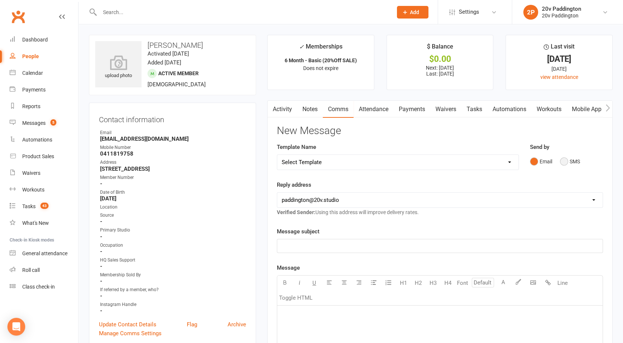
click at [565, 160] on button "SMS" at bounding box center [570, 162] width 20 height 14
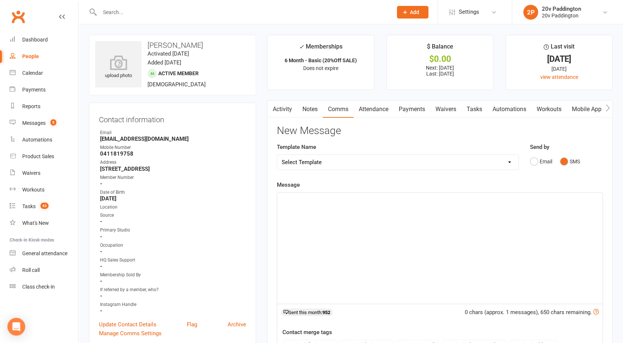
click at [415, 243] on div "﻿" at bounding box center [440, 248] width 326 height 111
click at [320, 203] on p "Heya, it's Joel -" at bounding box center [440, 199] width 317 height 9
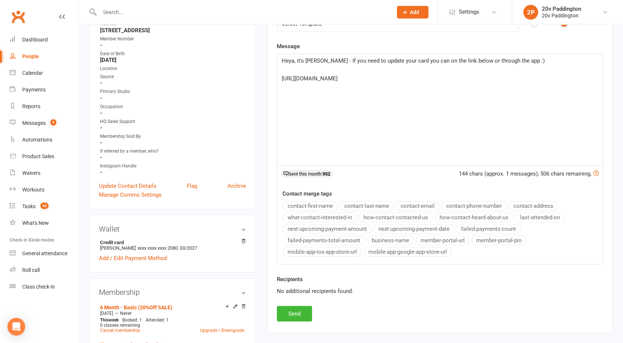
scroll to position [139, 0]
click at [300, 309] on button "Send" at bounding box center [294, 314] width 35 height 16
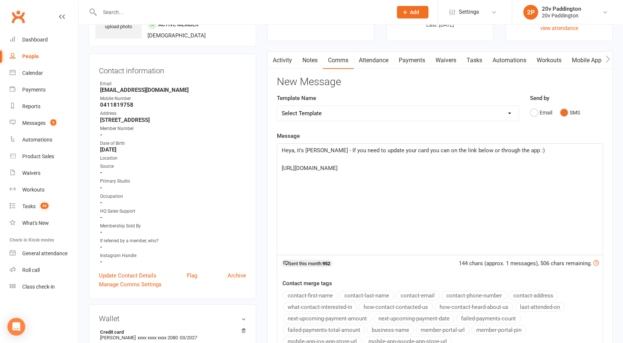
scroll to position [35, 0]
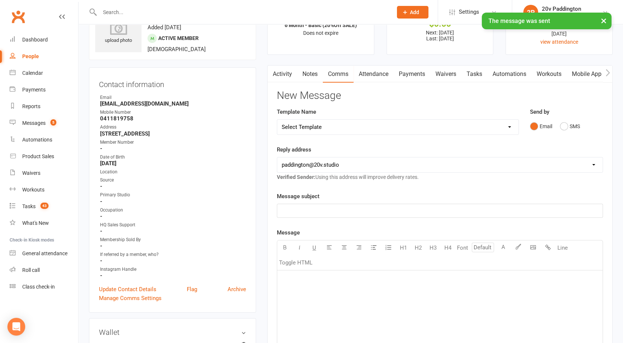
click at [280, 77] on link "Activity" at bounding box center [283, 74] width 30 height 17
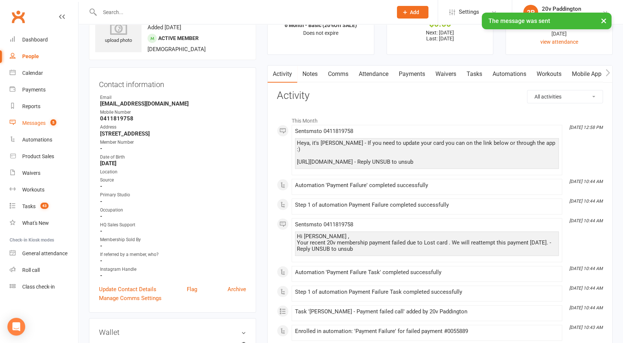
click at [45, 123] on div "Messages" at bounding box center [33, 123] width 23 height 6
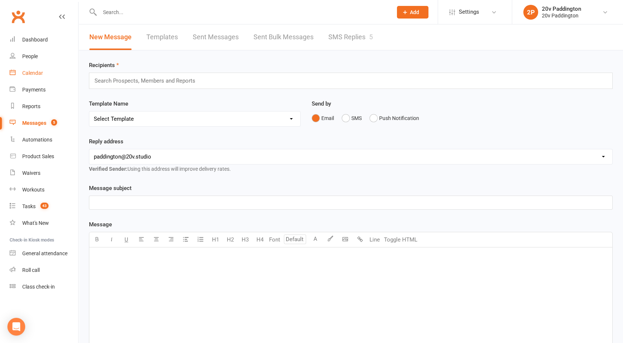
click at [38, 75] on div "Calendar" at bounding box center [32, 73] width 21 height 6
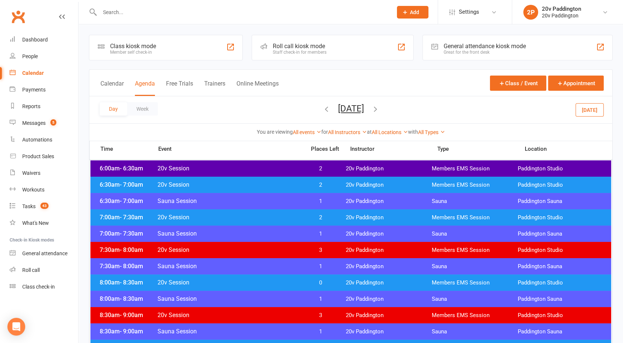
click at [338, 105] on button "Wednesday, Oct 15, 2025" at bounding box center [351, 108] width 26 height 10
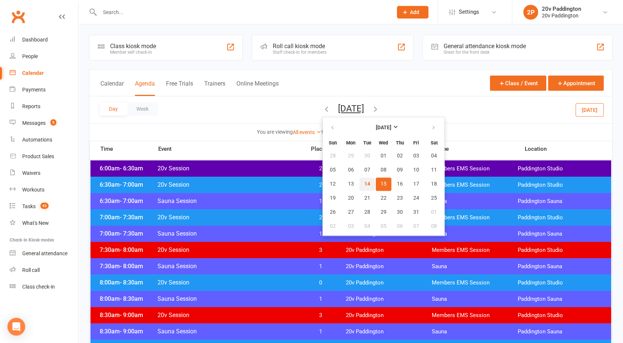
click at [364, 182] on span "14" at bounding box center [367, 184] width 6 height 6
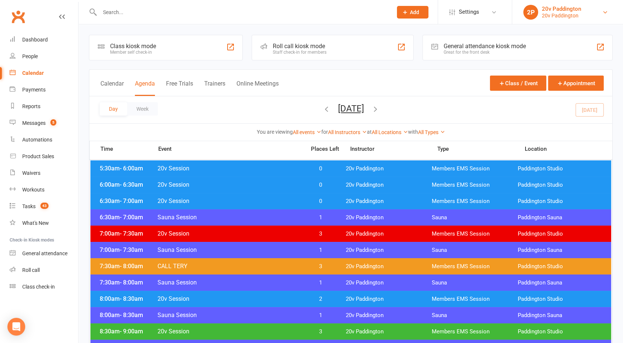
click at [592, 11] on link "2P 20v Paddington 20v Paddington" at bounding box center [568, 12] width 89 height 15
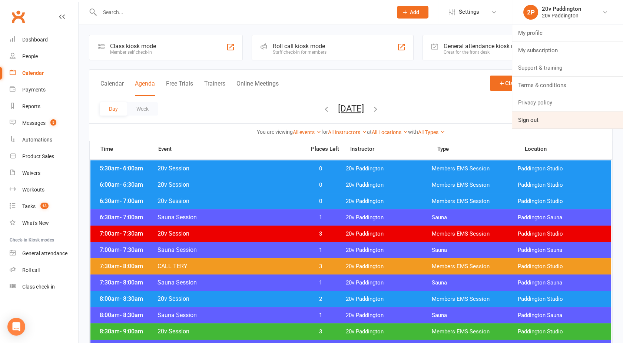
click at [539, 121] on link "Sign out" at bounding box center [567, 120] width 111 height 17
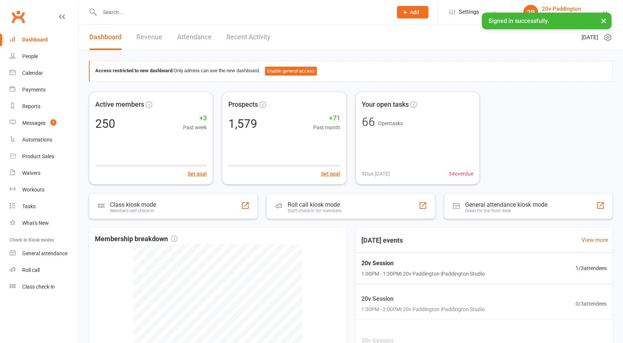
click at [563, 8] on div "20v Paddington" at bounding box center [561, 9] width 39 height 7
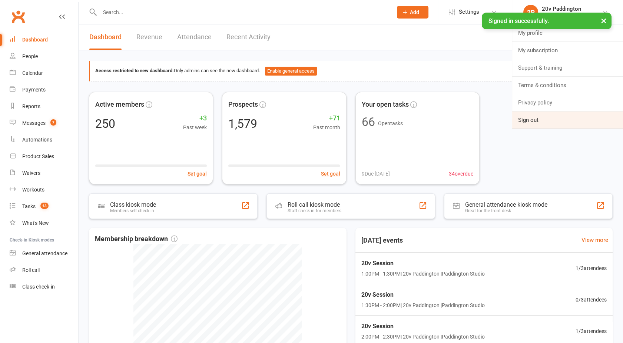
click at [546, 116] on link "Sign out" at bounding box center [567, 120] width 111 height 17
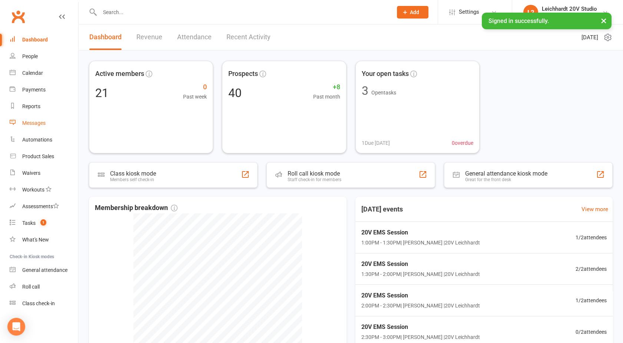
click at [39, 129] on link "Messages" at bounding box center [44, 123] width 69 height 17
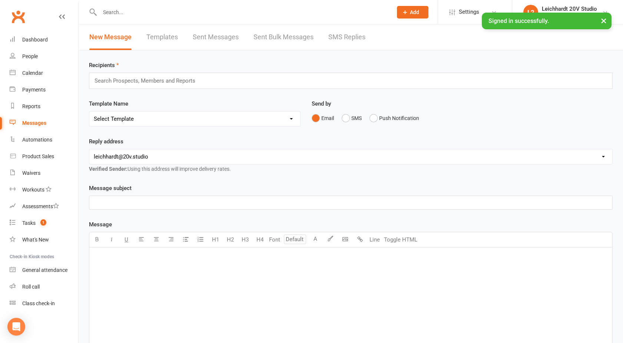
click at [329, 41] on link "SMS Replies" at bounding box center [347, 37] width 37 height 26
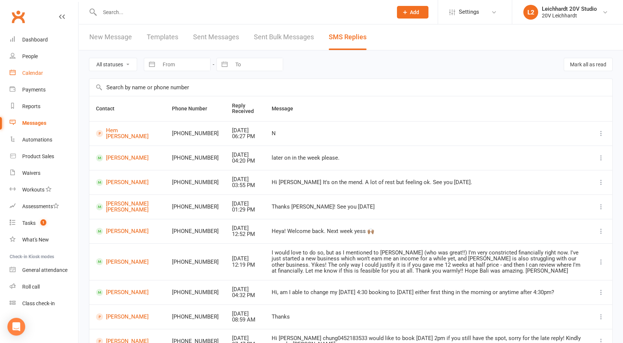
click at [37, 73] on div "Calendar" at bounding box center [32, 73] width 21 height 6
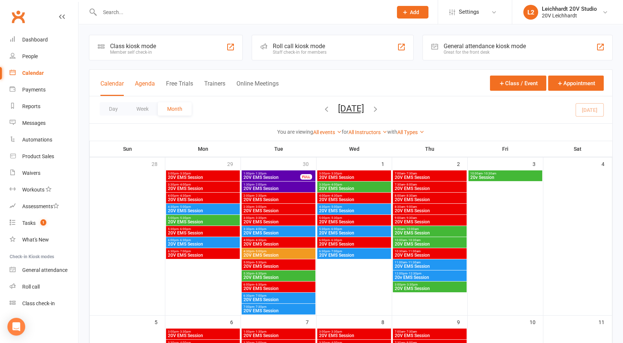
click at [145, 89] on button "Agenda" at bounding box center [145, 88] width 20 height 16
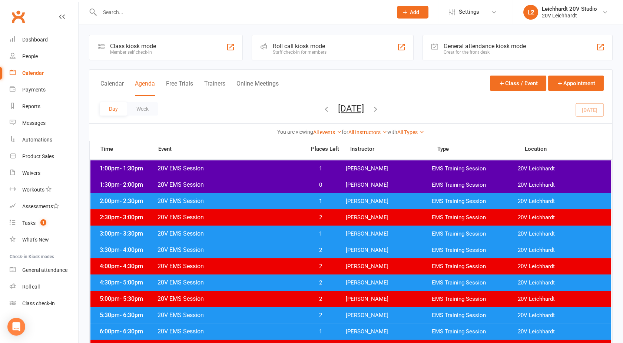
click at [221, 168] on span "20V EMS Session" at bounding box center [229, 168] width 144 height 7
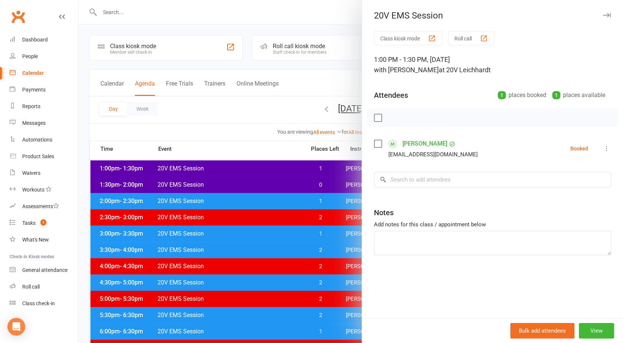
click at [221, 168] on div at bounding box center [351, 171] width 545 height 343
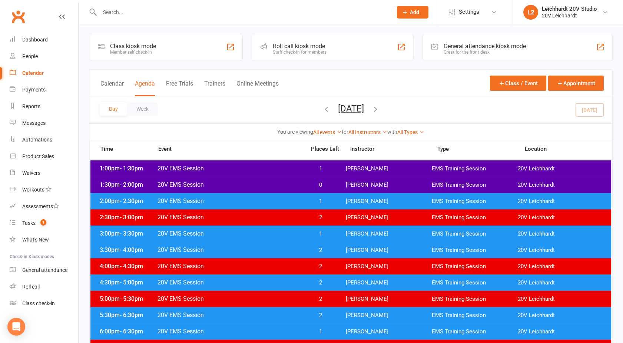
click at [227, 183] on span "20V EMS Session" at bounding box center [229, 184] width 144 height 7
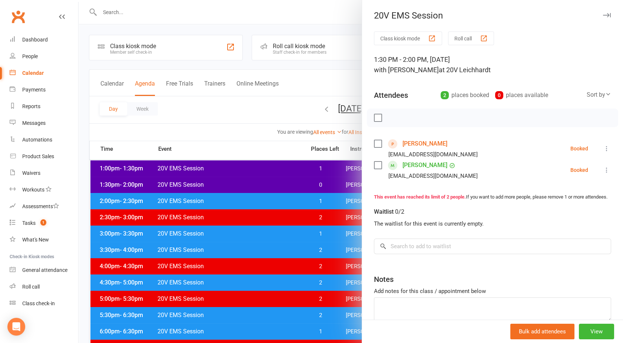
click at [227, 183] on div at bounding box center [351, 171] width 545 height 343
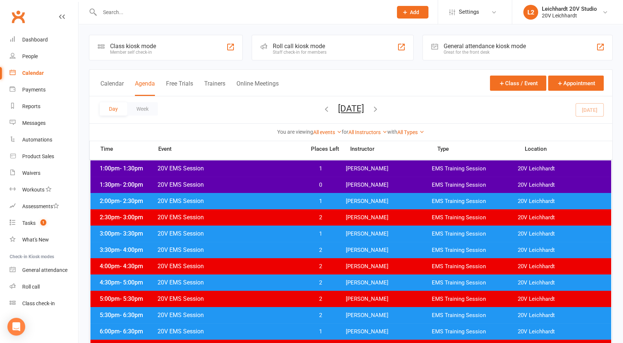
click at [231, 199] on span "20V EMS Session" at bounding box center [229, 201] width 144 height 7
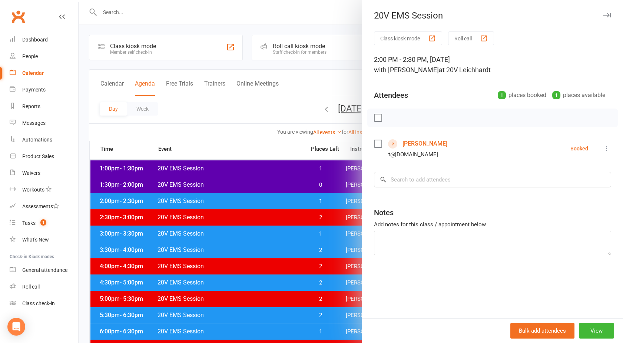
click at [231, 199] on div at bounding box center [351, 171] width 545 height 343
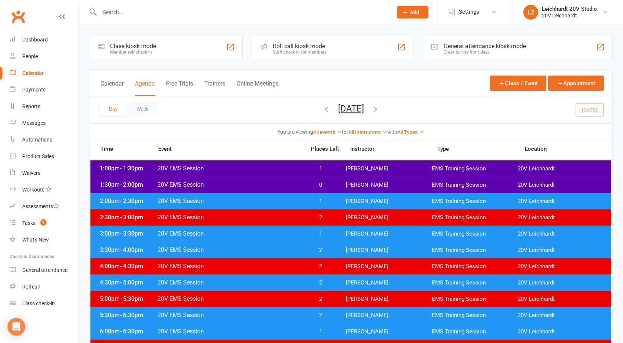
click at [238, 171] on span "20V EMS Session" at bounding box center [229, 168] width 144 height 7
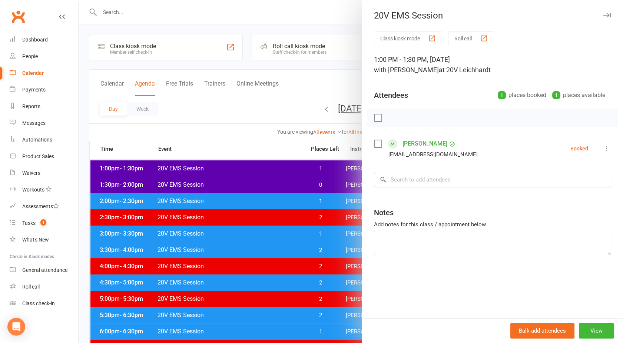
click at [603, 150] on icon at bounding box center [606, 148] width 7 height 7
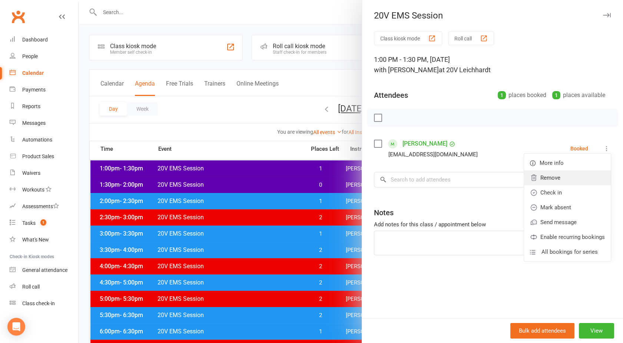
click at [549, 180] on link "Remove" at bounding box center [567, 178] width 87 height 15
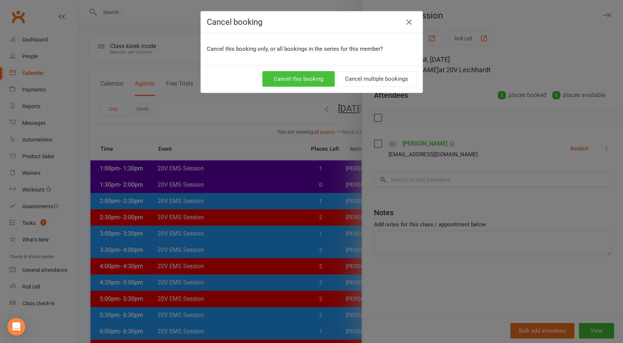
click at [292, 75] on button "Cancel this booking" at bounding box center [299, 79] width 72 height 16
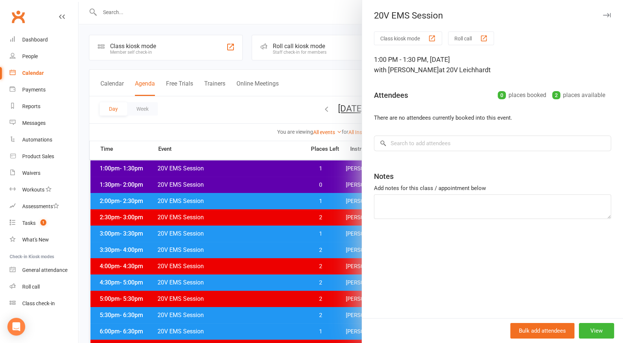
click at [279, 165] on div at bounding box center [351, 171] width 545 height 343
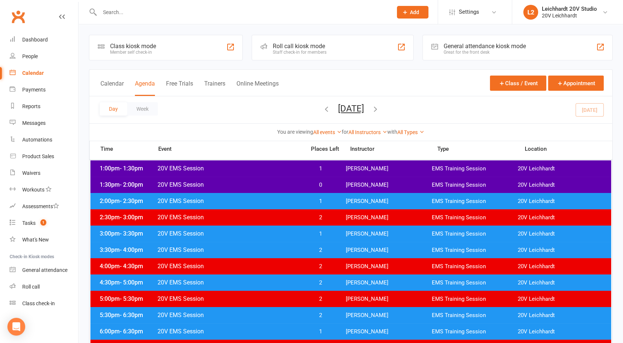
click at [266, 182] on span "20V EMS Session" at bounding box center [229, 184] width 144 height 7
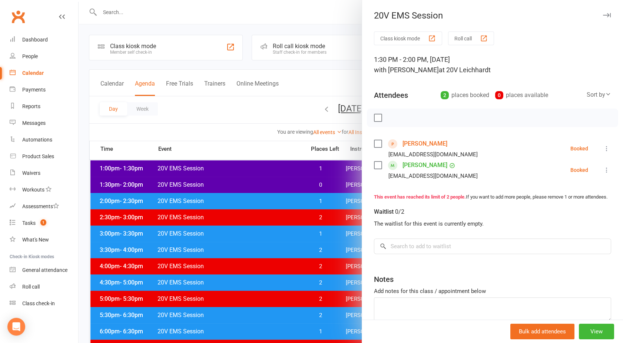
click at [266, 182] on div at bounding box center [351, 171] width 545 height 343
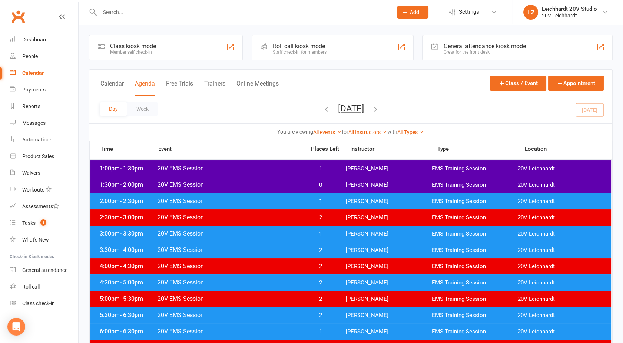
click at [248, 205] on div "2:00pm - 2:30pm 20V EMS Session 1 Joel Cox EMS Training Session 20V Leichhardt" at bounding box center [350, 201] width 521 height 16
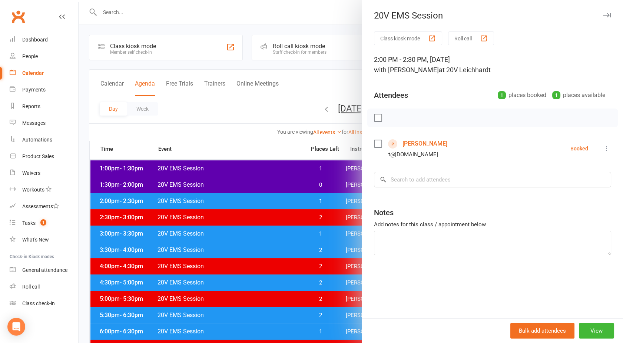
click at [248, 205] on div at bounding box center [351, 171] width 545 height 343
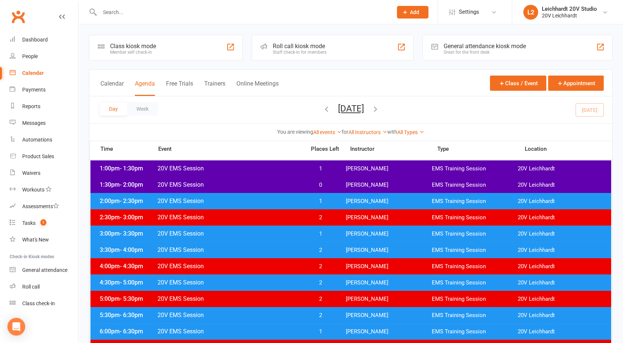
click at [244, 180] on div "1:30pm - 2:00pm 20V EMS Session 0 Joel Cox EMS Training Session 20V Leichhardt" at bounding box center [350, 185] width 521 height 16
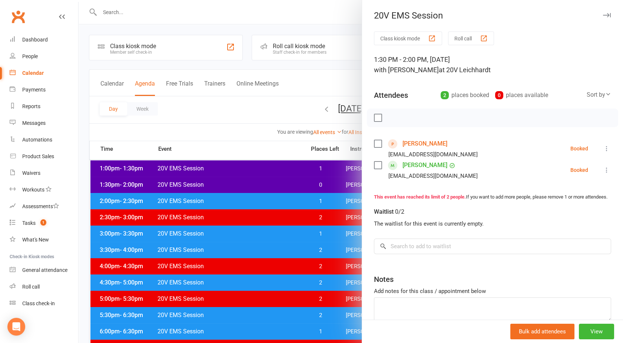
click at [406, 141] on link "[PERSON_NAME]" at bounding box center [425, 144] width 45 height 12
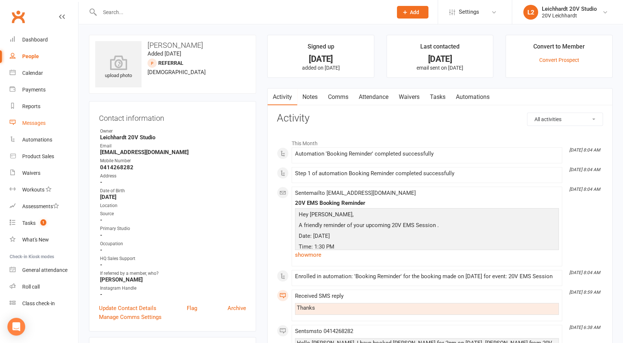
click at [38, 125] on div "Messages" at bounding box center [33, 123] width 23 height 6
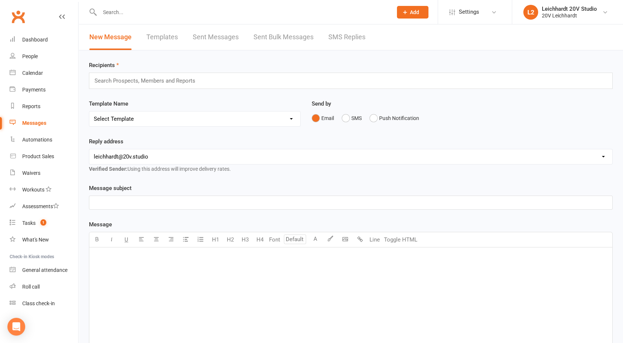
click at [356, 41] on link "SMS Replies" at bounding box center [347, 37] width 37 height 26
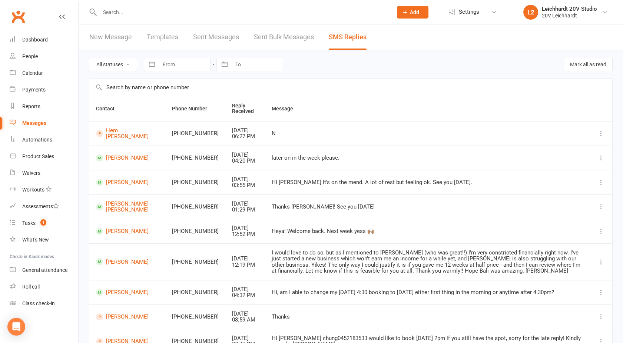
click at [129, 13] on input "text" at bounding box center [243, 12] width 290 height 10
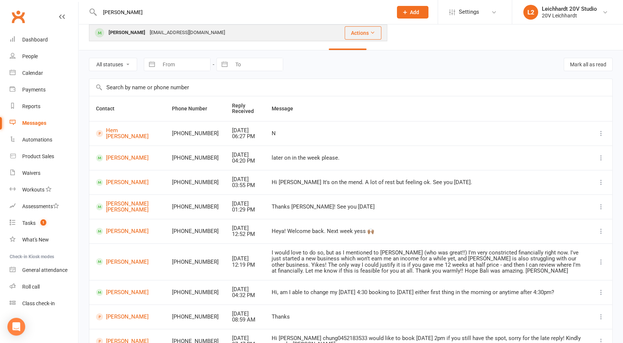
type input "janet"
click at [123, 36] on div "Janet Lee" at bounding box center [126, 32] width 41 height 11
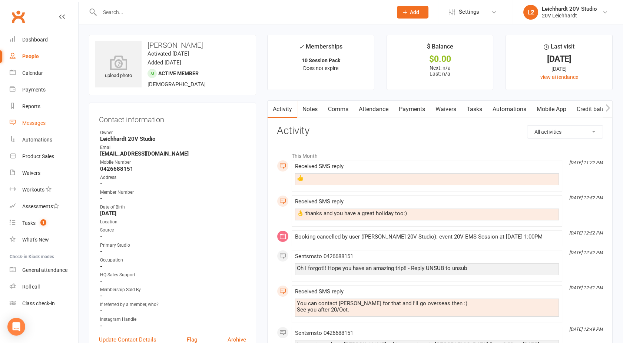
click at [27, 123] on div "Messages" at bounding box center [33, 123] width 23 height 6
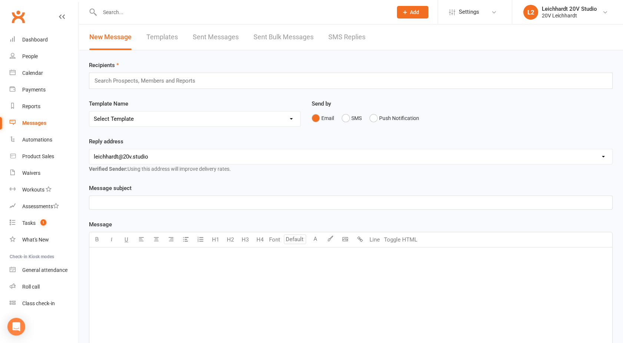
click at [340, 43] on link "SMS Replies" at bounding box center [347, 37] width 37 height 26
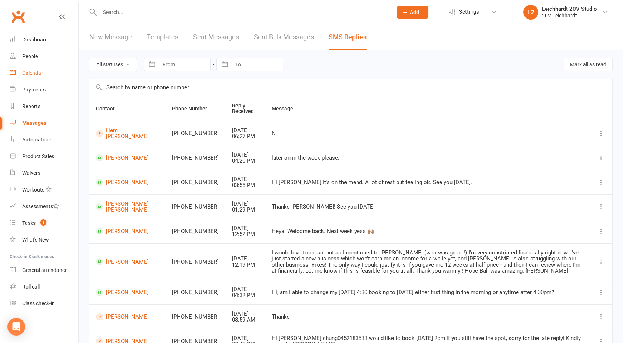
click at [33, 72] on div "Calendar" at bounding box center [32, 73] width 21 height 6
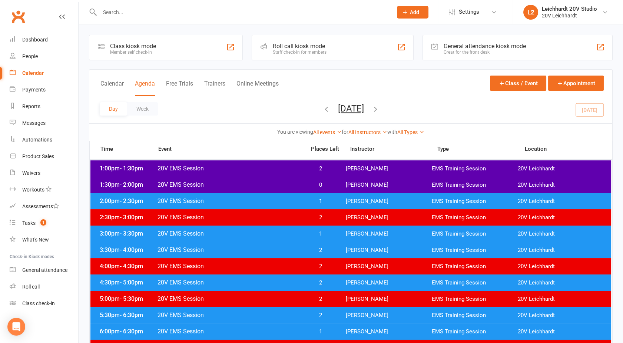
click at [265, 183] on span "20V EMS Session" at bounding box center [229, 184] width 144 height 7
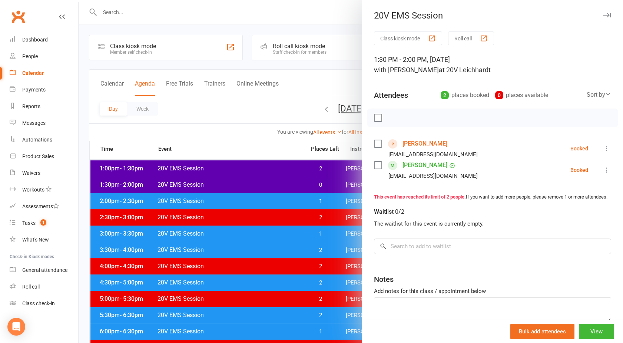
click at [265, 183] on div at bounding box center [351, 171] width 545 height 343
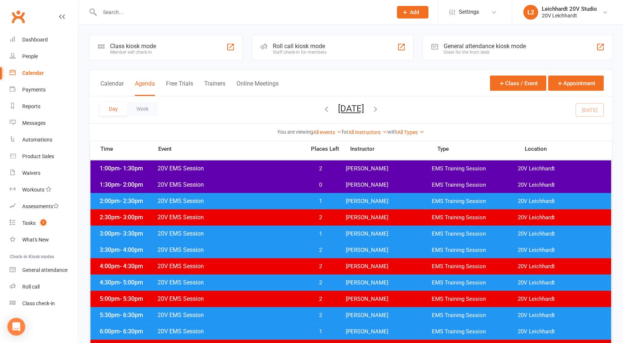
click at [262, 202] on span "20V EMS Session" at bounding box center [229, 201] width 144 height 7
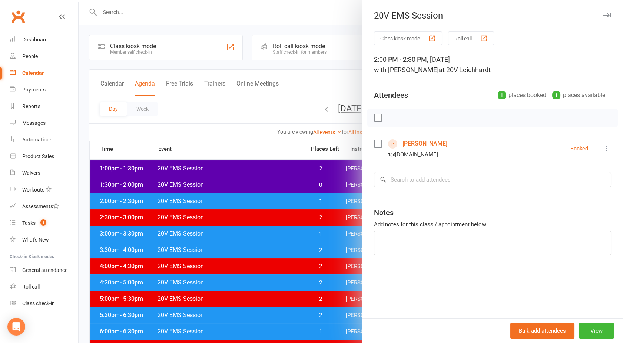
click at [262, 202] on div at bounding box center [351, 171] width 545 height 343
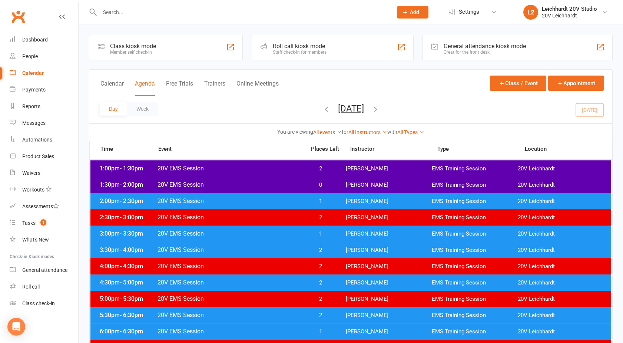
click at [243, 184] on span "20V EMS Session" at bounding box center [229, 184] width 144 height 7
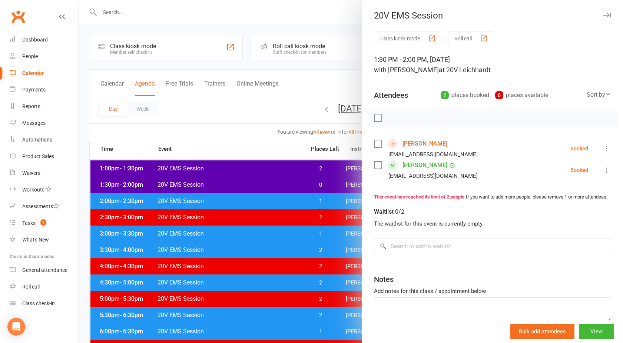
click at [406, 145] on link "[PERSON_NAME]" at bounding box center [425, 144] width 45 height 12
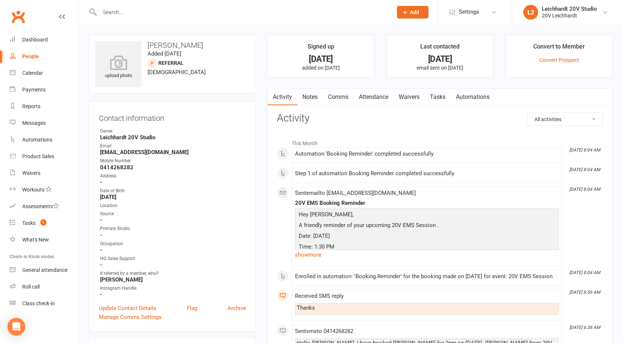
click at [122, 9] on input "text" at bounding box center [243, 12] width 290 height 10
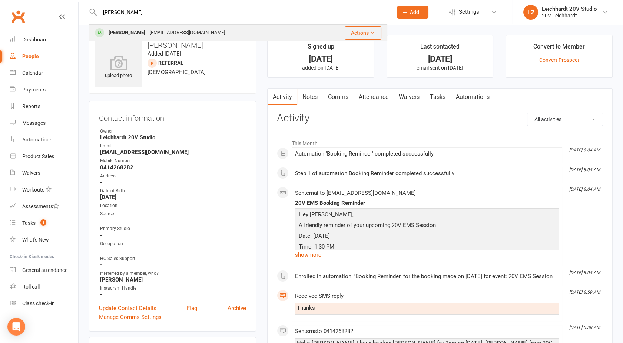
type input "shirley"
click at [121, 33] on div "[PERSON_NAME]" at bounding box center [126, 32] width 41 height 11
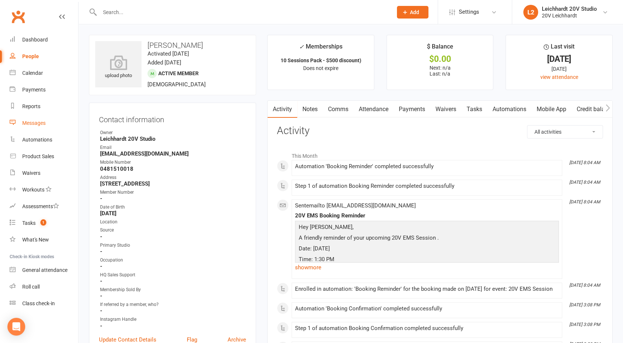
click at [33, 122] on div "Messages" at bounding box center [33, 123] width 23 height 6
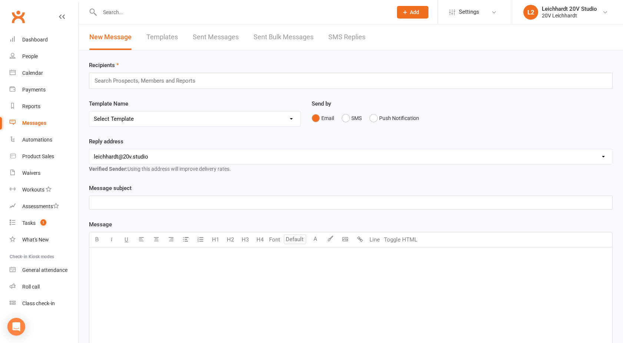
click at [347, 37] on link "SMS Replies" at bounding box center [347, 37] width 37 height 26
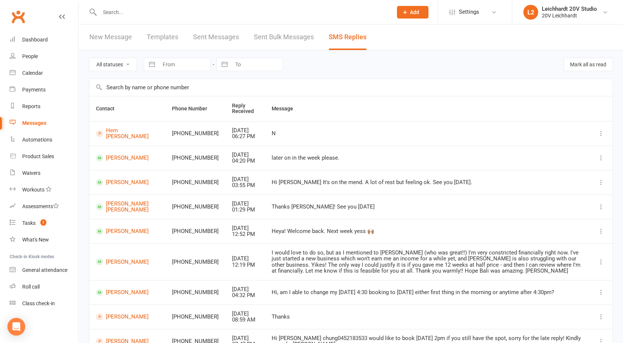
click at [33, 118] on link "Messages" at bounding box center [44, 123] width 69 height 17
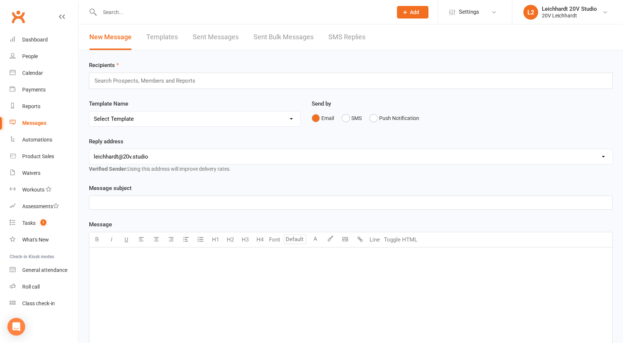
click at [350, 34] on link "SMS Replies" at bounding box center [347, 37] width 37 height 26
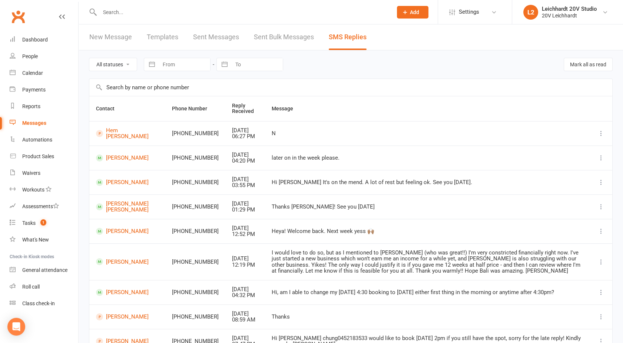
click at [126, 15] on input "text" at bounding box center [243, 12] width 290 height 10
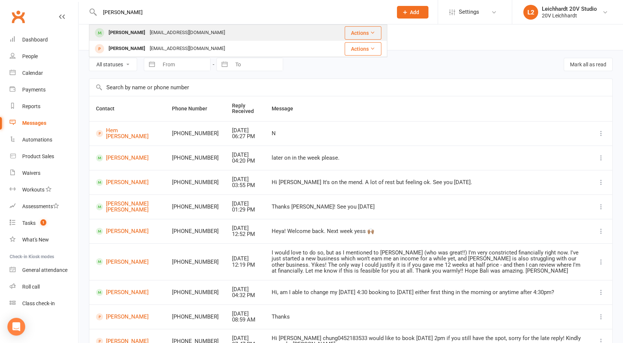
type input "joey"
click at [149, 30] on div "Joeyang100@outlook.com" at bounding box center [188, 32] width 80 height 11
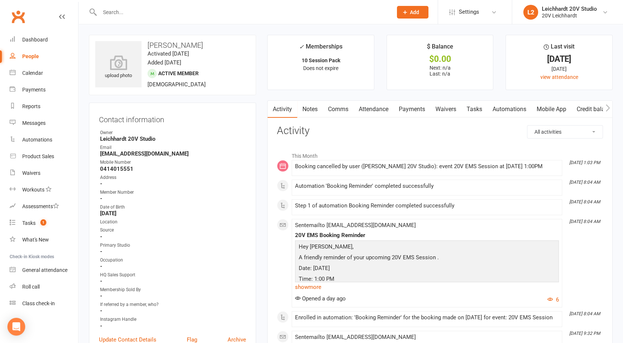
click at [339, 108] on link "Comms" at bounding box center [338, 109] width 31 height 17
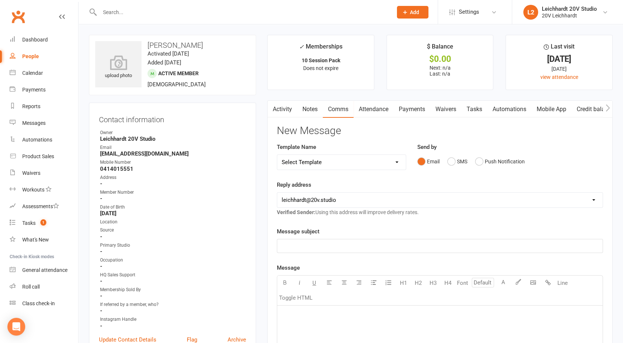
click at [565, 163] on div "Email SMS Push Notification" at bounding box center [511, 162] width 186 height 14
click at [459, 157] on button "SMS" at bounding box center [458, 162] width 20 height 14
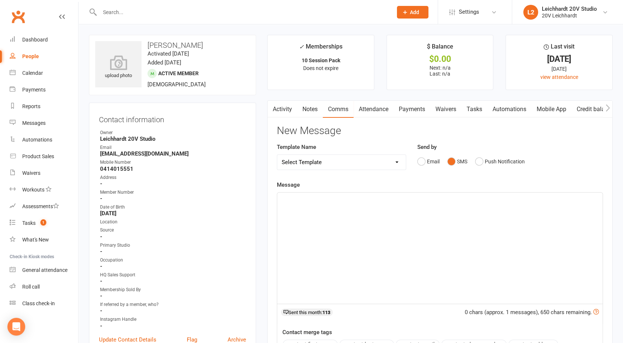
click at [407, 195] on p "﻿" at bounding box center [440, 199] width 317 height 9
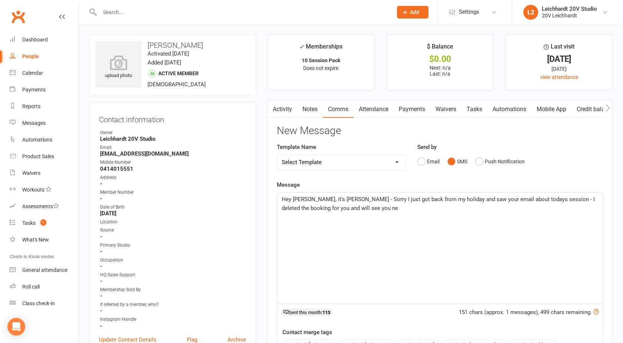
drag, startPoint x: 407, startPoint y: 195, endPoint x: 359, endPoint y: 211, distance: 50.3
click at [359, 211] on p "Hey Joey, it's Joel - Sorry I just got back from my holiday and saw your email …" at bounding box center [440, 204] width 317 height 18
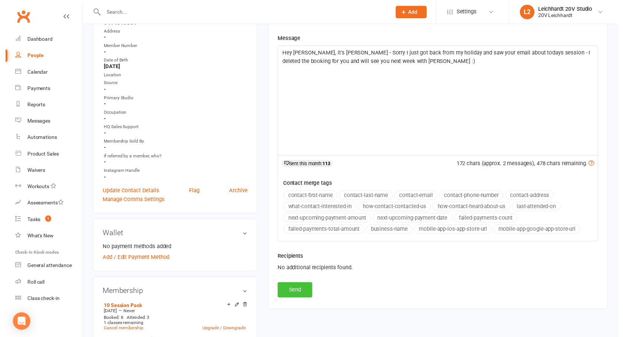
scroll to position [146, 0]
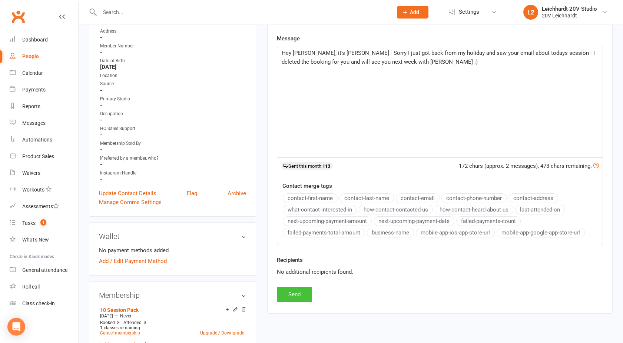
click at [293, 296] on button "Send" at bounding box center [294, 295] width 35 height 16
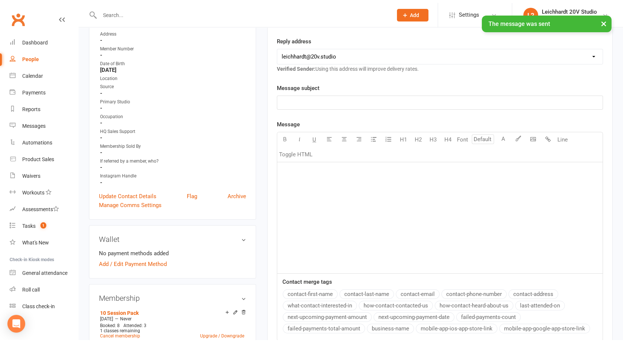
scroll to position [0, 0]
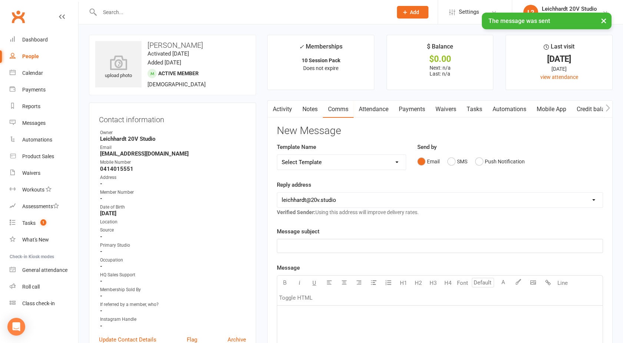
click at [282, 112] on link "Activity" at bounding box center [283, 109] width 30 height 17
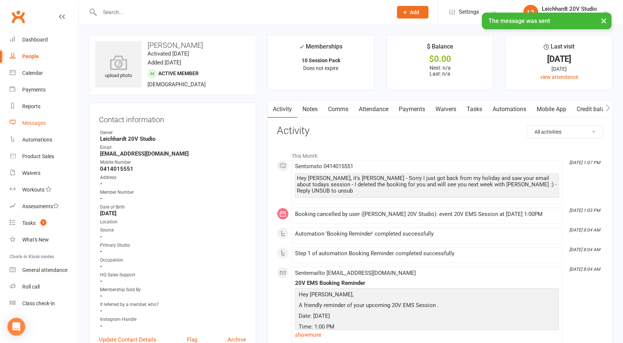
click at [34, 125] on div "Messages" at bounding box center [33, 123] width 23 height 6
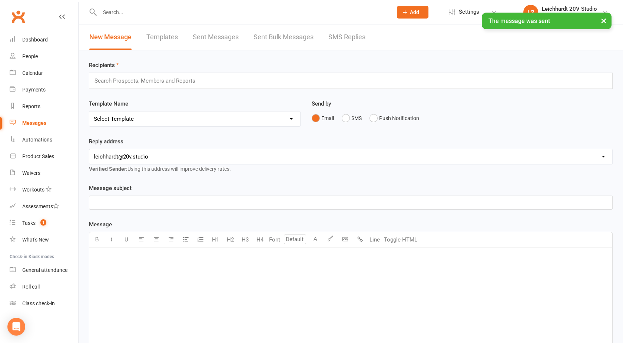
click at [340, 13] on div "× The message was sent" at bounding box center [307, 13] width 614 height 0
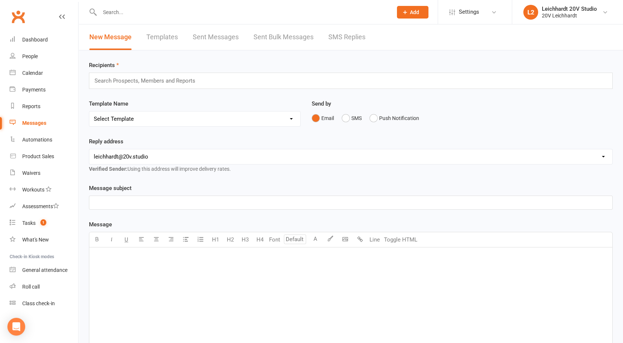
click at [340, 43] on link "SMS Replies" at bounding box center [347, 37] width 37 height 26
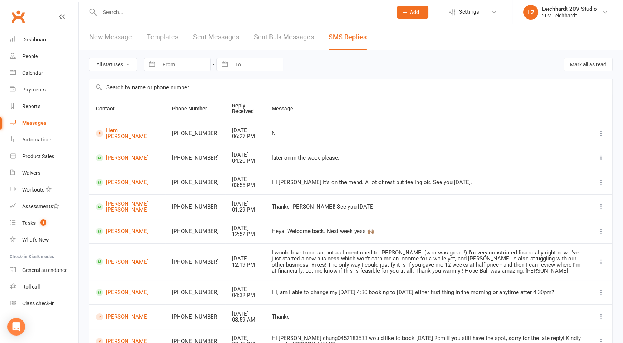
click at [23, 128] on link "Messages" at bounding box center [44, 123] width 69 height 17
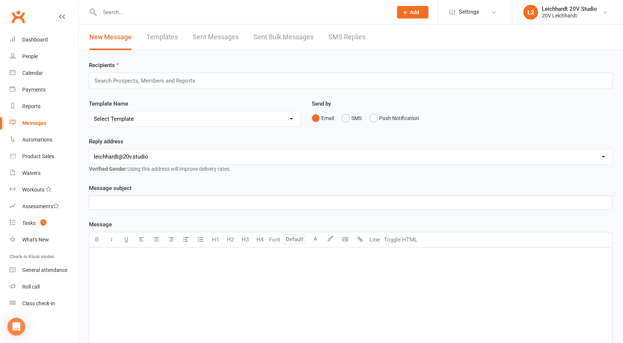
click at [342, 42] on link "SMS Replies" at bounding box center [347, 37] width 37 height 26
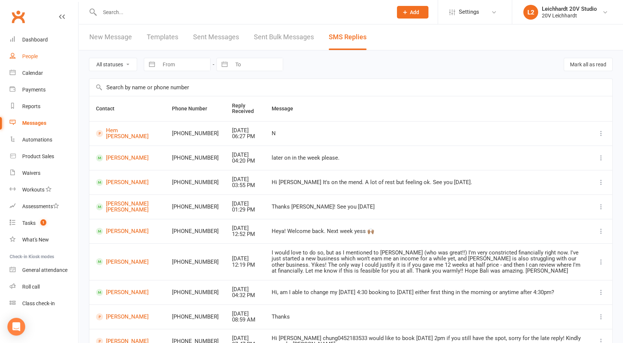
click at [37, 55] on div "People" at bounding box center [30, 56] width 16 height 6
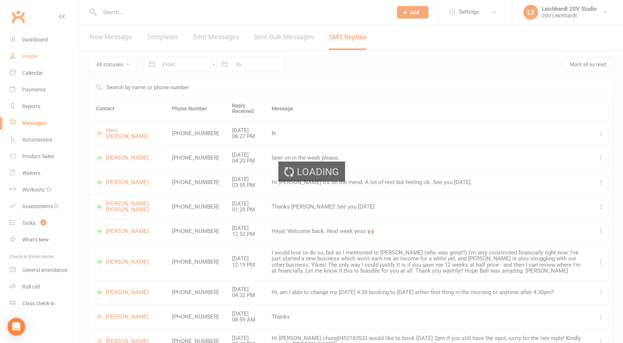
select select "100"
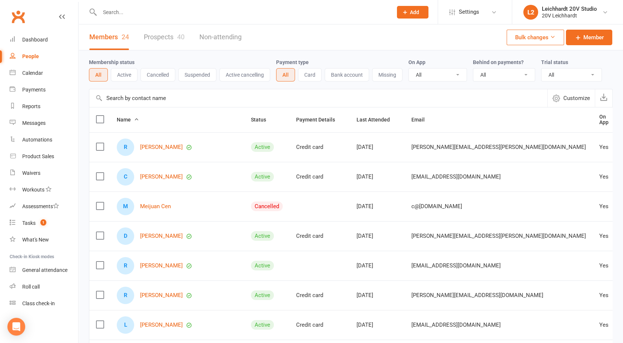
click at [164, 30] on link "Prospects 40" at bounding box center [164, 37] width 41 height 26
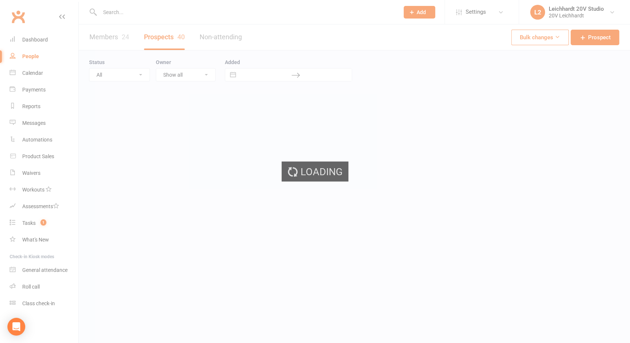
select select "100"
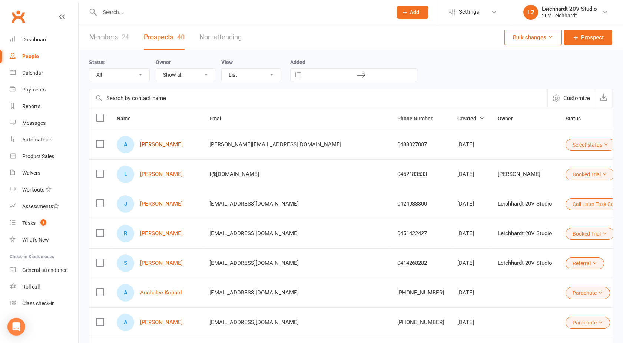
click at [158, 142] on link "Adam Dent" at bounding box center [161, 145] width 43 height 6
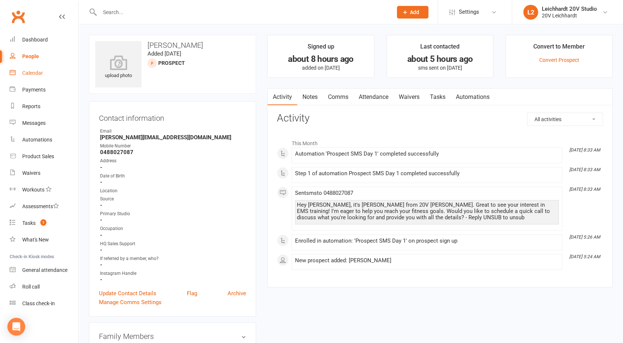
click at [27, 71] on div "Calendar" at bounding box center [32, 73] width 21 height 6
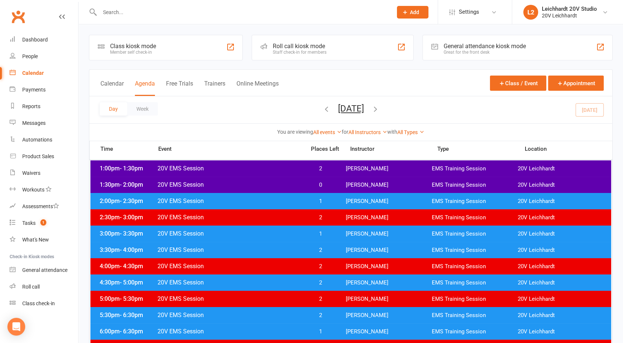
click at [269, 194] on div "2:00pm - 2:30pm 20V EMS Session 1 Joel Cox EMS Training Session 20V Leichhardt" at bounding box center [350, 201] width 521 height 16
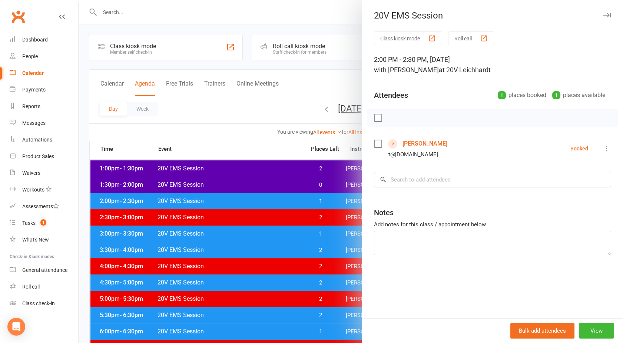
drag, startPoint x: 269, startPoint y: 194, endPoint x: 248, endPoint y: 230, distance: 41.2
click at [248, 230] on div at bounding box center [351, 171] width 545 height 343
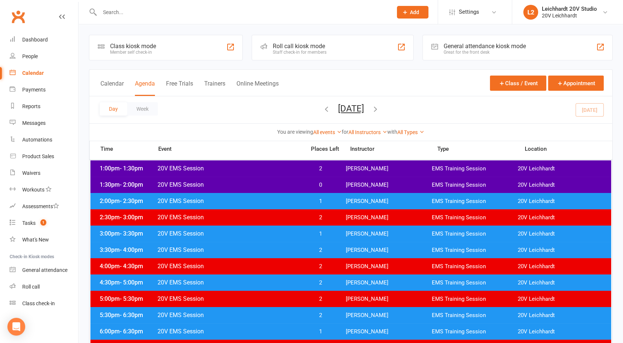
click at [257, 233] on span "20V EMS Session" at bounding box center [229, 233] width 144 height 7
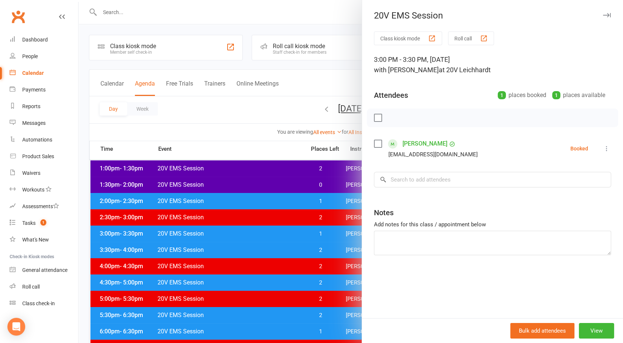
click at [257, 233] on div at bounding box center [351, 171] width 545 height 343
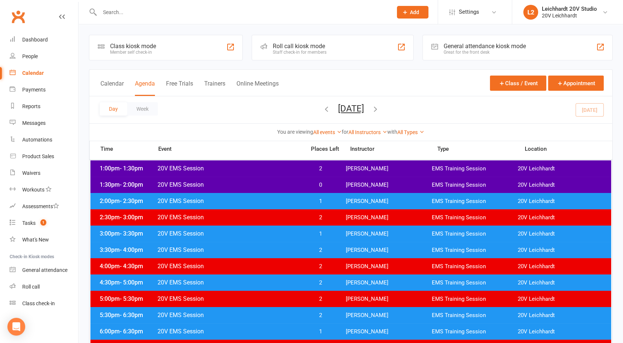
click at [289, 184] on span "20V EMS Session" at bounding box center [229, 184] width 144 height 7
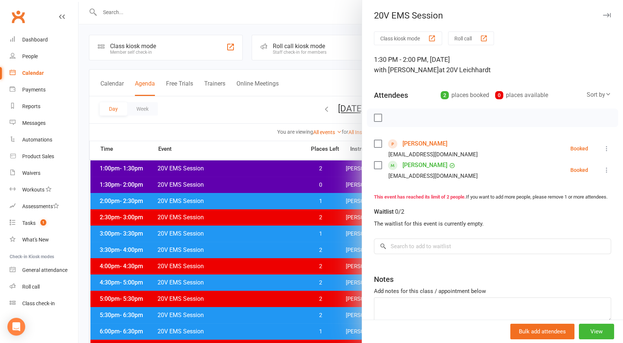
click at [289, 184] on div at bounding box center [351, 171] width 545 height 343
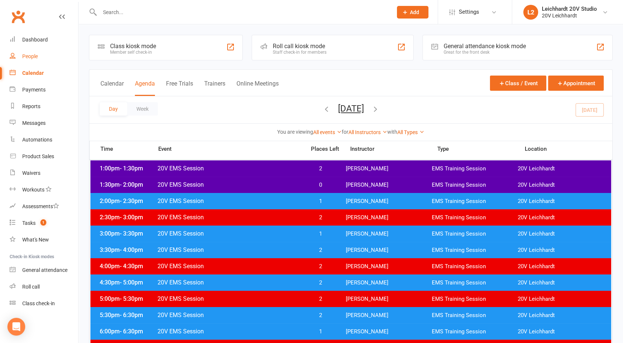
click at [30, 59] on div "People" at bounding box center [30, 56] width 16 height 6
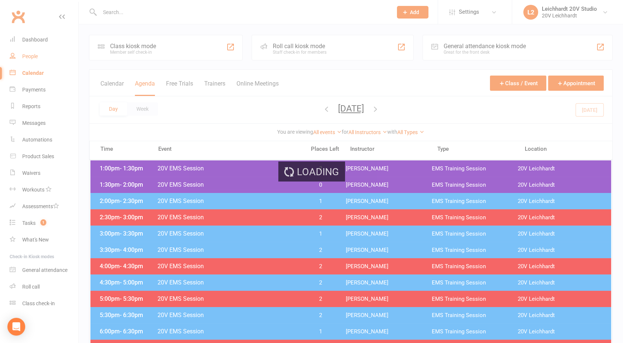
select select "100"
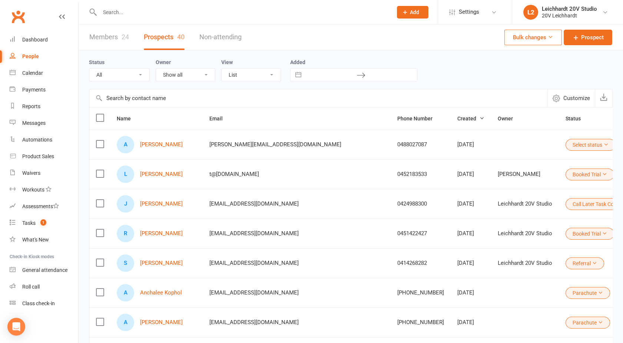
click at [566, 149] on button "Select status" at bounding box center [591, 145] width 50 height 12
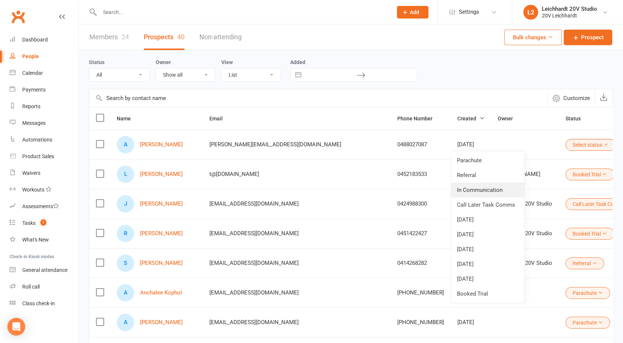
click at [479, 187] on link "In Communication" at bounding box center [487, 190] width 73 height 15
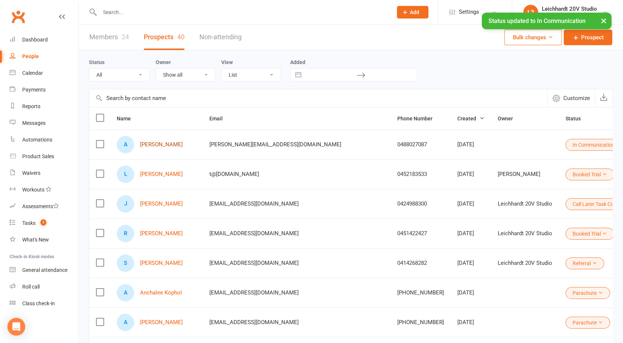
click at [156, 145] on link "Adam Dent" at bounding box center [161, 145] width 43 height 6
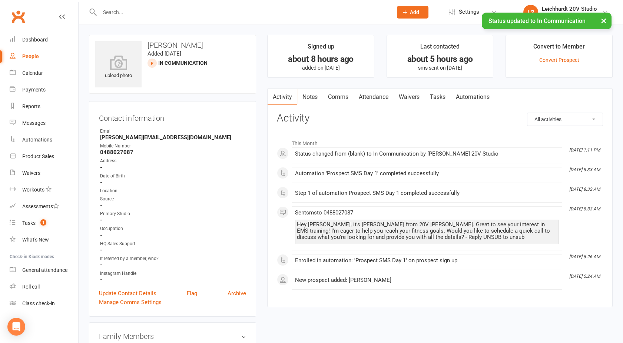
click at [310, 97] on link "Notes" at bounding box center [310, 97] width 26 height 17
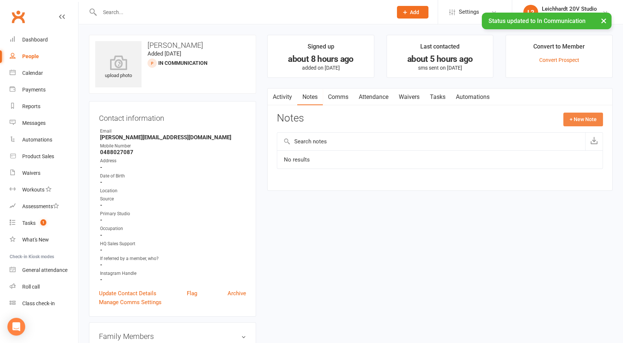
click at [573, 117] on button "+ New Note" at bounding box center [584, 119] width 40 height 13
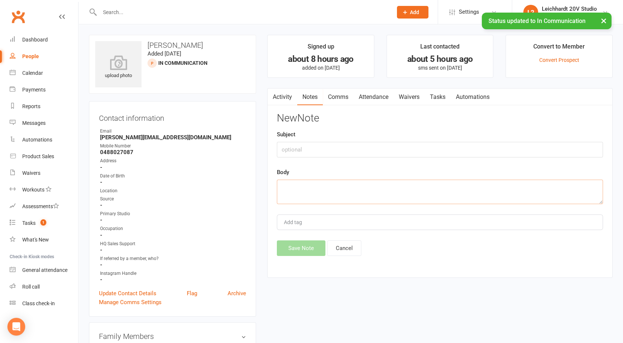
click at [357, 189] on textarea at bounding box center [440, 192] width 326 height 24
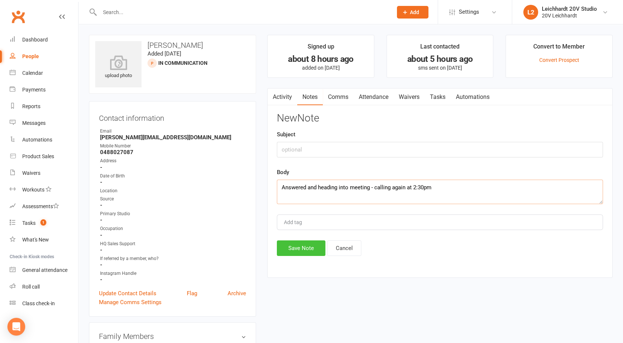
type textarea "Answered and heading into meeting - calling again at 2:30pm"
click at [300, 245] on button "Save Note" at bounding box center [301, 249] width 49 height 16
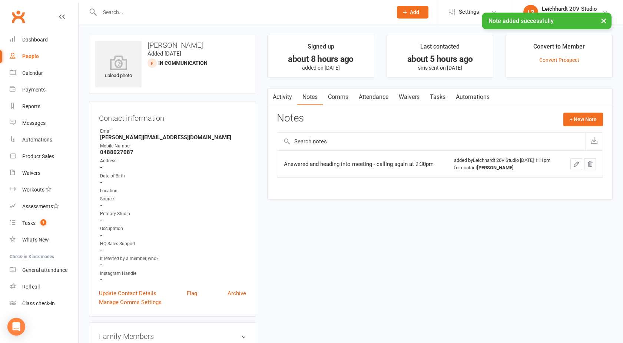
click at [281, 90] on link "Activity" at bounding box center [283, 97] width 30 height 17
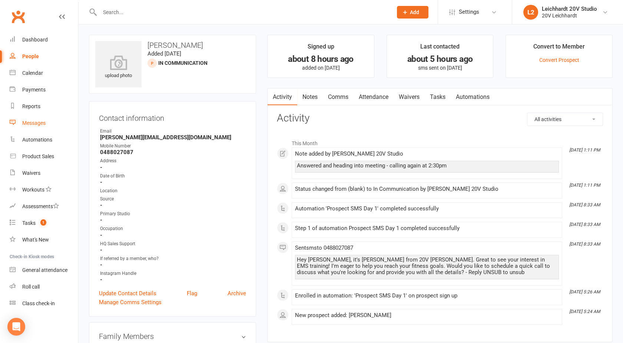
click at [25, 126] on link "Messages" at bounding box center [44, 123] width 69 height 17
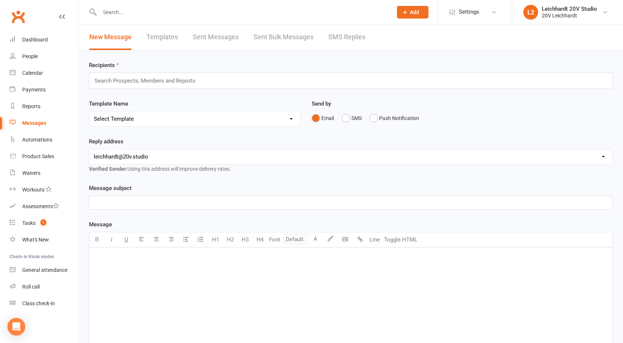
click at [333, 49] on link "SMS Replies" at bounding box center [347, 37] width 37 height 26
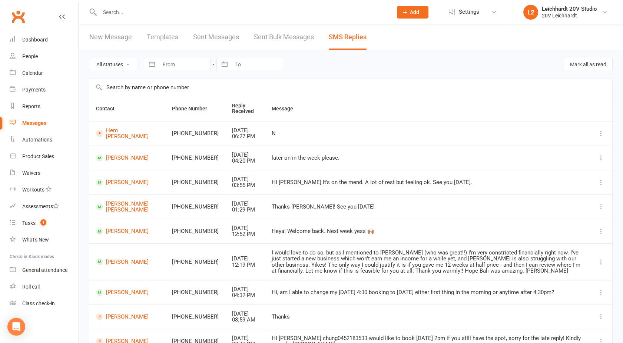
click at [31, 126] on div "Messages" at bounding box center [34, 123] width 24 height 6
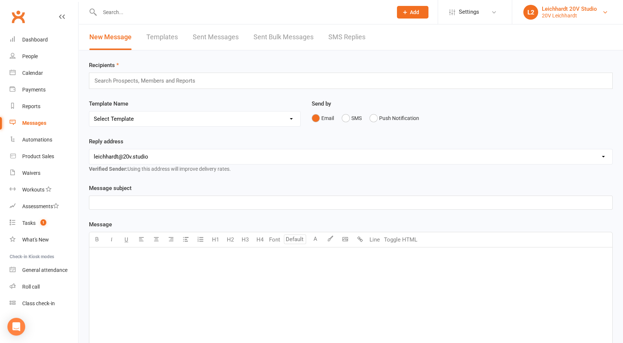
click at [543, 10] on div "Leichhardt 20V Studio" at bounding box center [569, 9] width 55 height 7
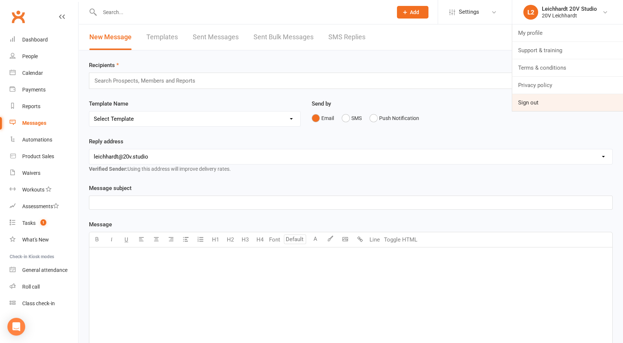
click at [535, 100] on link "Sign out" at bounding box center [567, 102] width 111 height 17
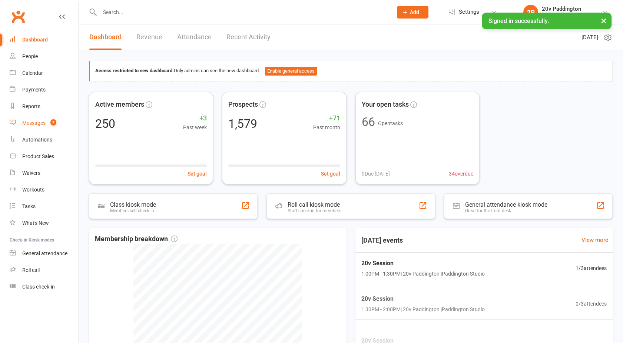
click at [34, 123] on div "Messages" at bounding box center [33, 123] width 23 height 6
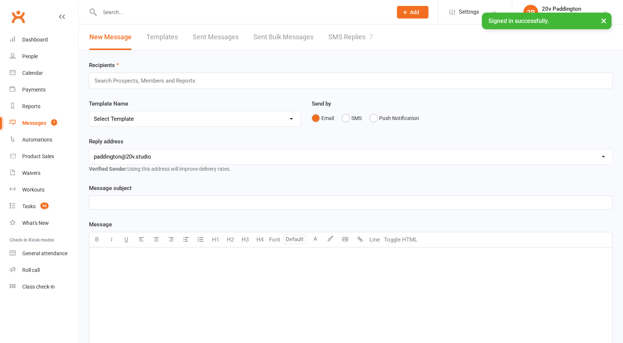
click at [372, 43] on link "SMS Replies 7" at bounding box center [351, 37] width 44 height 26
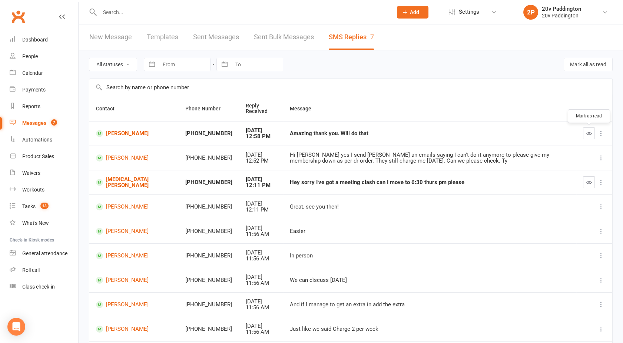
click at [586, 135] on button "button" at bounding box center [589, 134] width 12 height 12
click at [115, 134] on link "[PERSON_NAME]" at bounding box center [134, 133] width 76 height 7
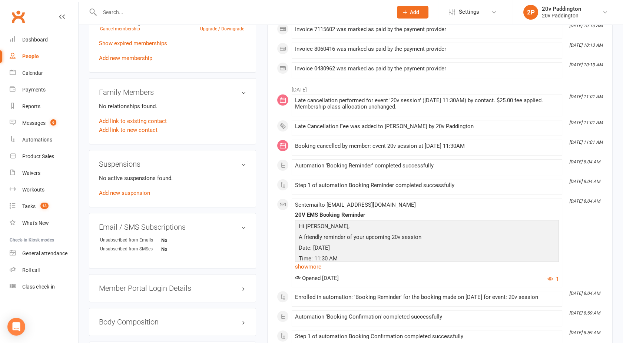
scroll to position [458, 0]
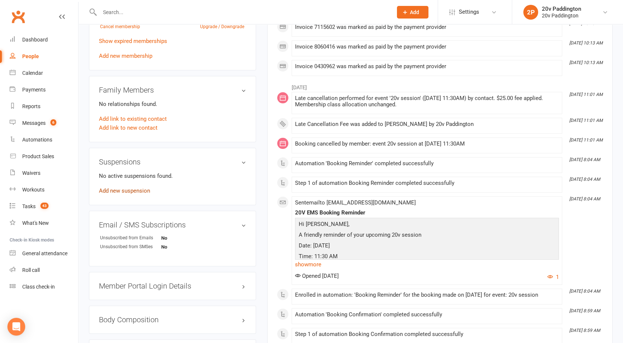
click at [117, 192] on link "Add new suspension" at bounding box center [124, 191] width 51 height 7
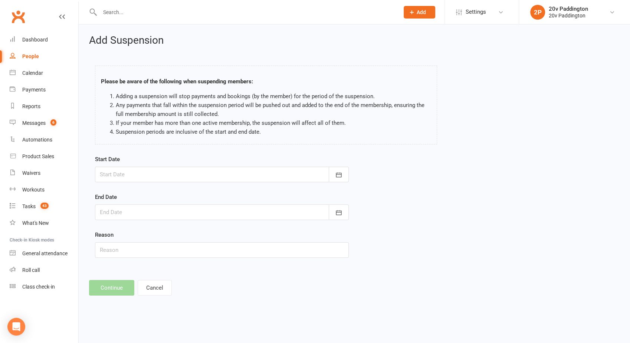
click at [146, 178] on div at bounding box center [222, 175] width 254 height 16
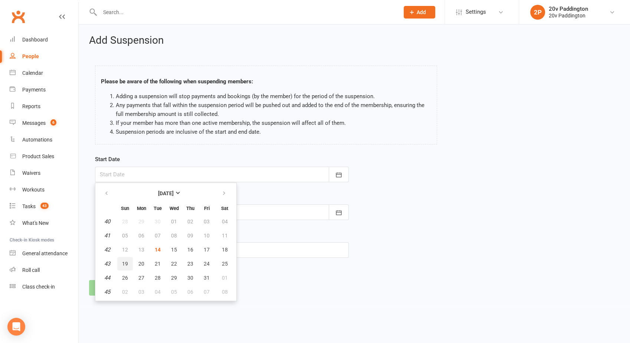
click at [125, 261] on span "19" at bounding box center [125, 264] width 6 height 6
type input "19 Oct 2025"
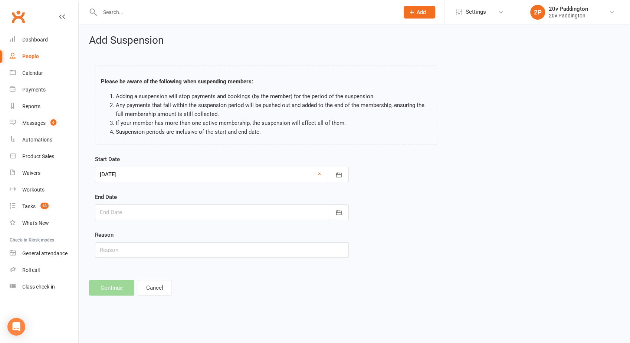
click at [131, 210] on div at bounding box center [222, 213] width 254 height 16
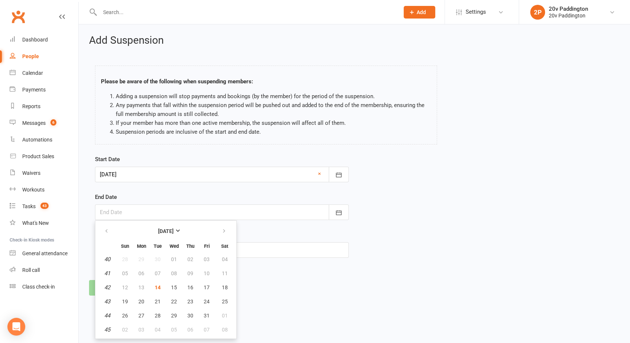
click at [221, 238] on th at bounding box center [224, 231] width 19 height 16
click at [222, 231] on icon "button" at bounding box center [223, 231] width 5 height 6
click at [126, 301] on span "16" at bounding box center [125, 302] width 6 height 6
type input "16 Nov 2025"
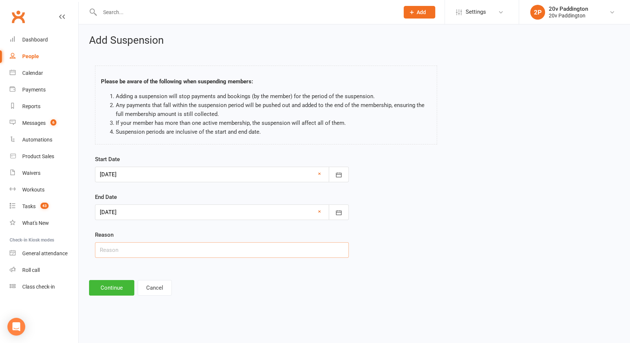
click at [125, 246] on input "text" at bounding box center [222, 250] width 254 height 16
type input "Awaiting Med Cert"
click at [113, 289] on button "Continue" at bounding box center [111, 288] width 45 height 16
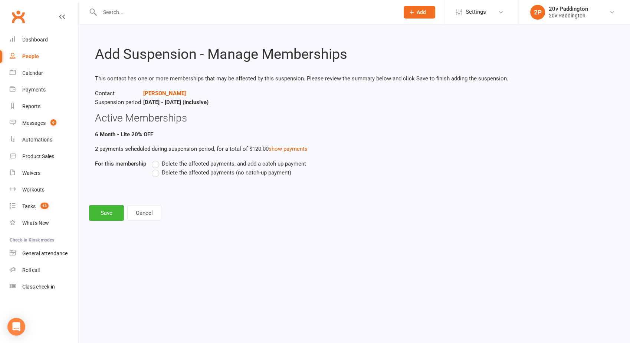
click at [156, 172] on label "Delete the affected payments (no catch-up payment)" at bounding box center [221, 172] width 139 height 9
click at [156, 168] on input "Delete the affected payments (no catch-up payment)" at bounding box center [154, 168] width 5 height 0
click at [110, 211] on button "Save" at bounding box center [106, 213] width 35 height 16
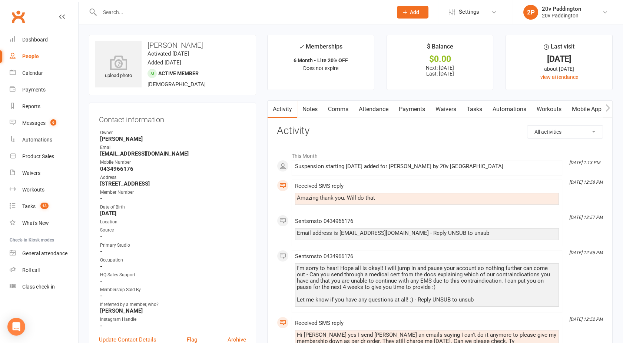
click at [411, 110] on link "Payments" at bounding box center [412, 109] width 37 height 17
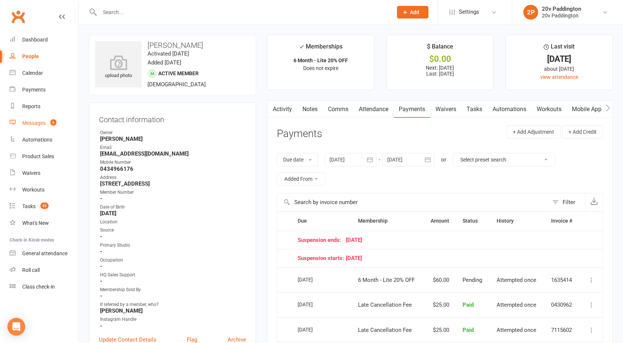
click at [34, 127] on link "Messages 6" at bounding box center [44, 123] width 69 height 17
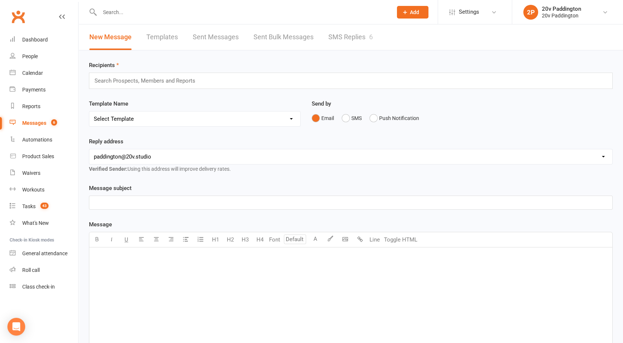
click at [344, 46] on link "SMS Replies 6" at bounding box center [351, 37] width 44 height 26
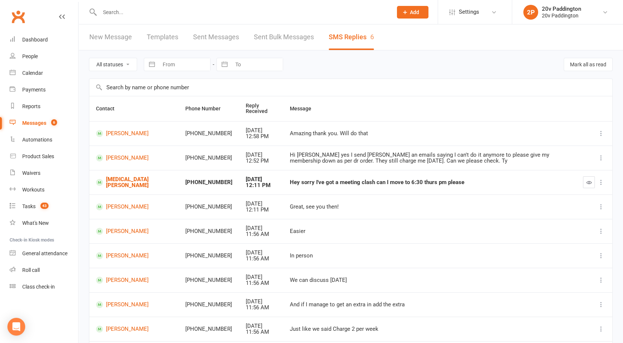
click at [36, 127] on link "Messages 6" at bounding box center [44, 123] width 69 height 17
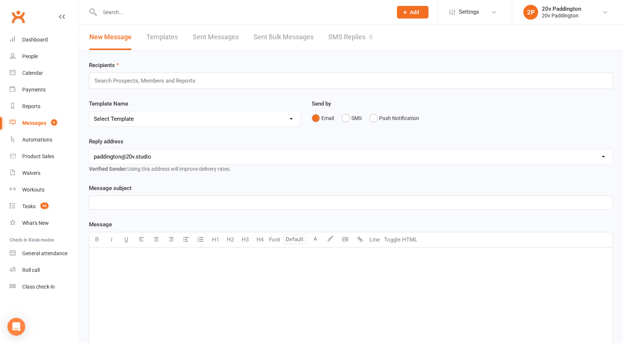
click at [349, 46] on link "SMS Replies 6" at bounding box center [351, 37] width 44 height 26
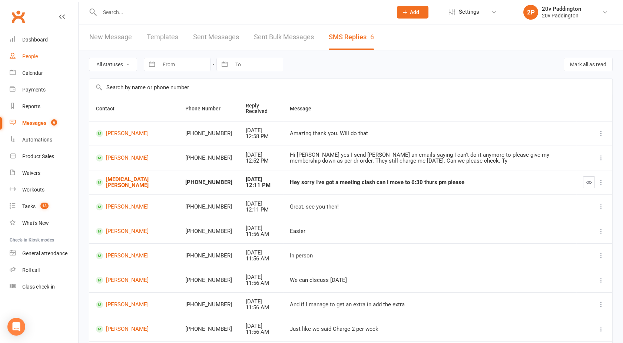
click at [29, 59] on div "People" at bounding box center [30, 56] width 16 height 6
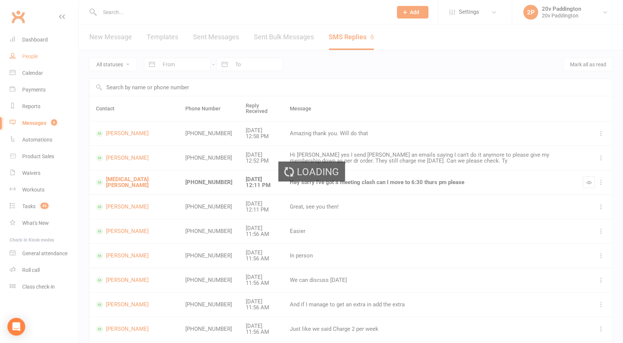
select select "100"
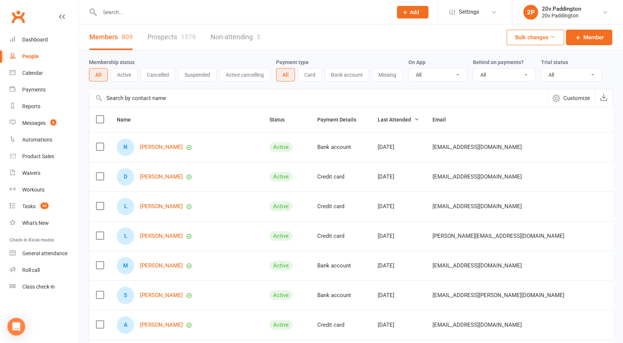
click at [153, 39] on link "Prospects 1579" at bounding box center [172, 37] width 48 height 26
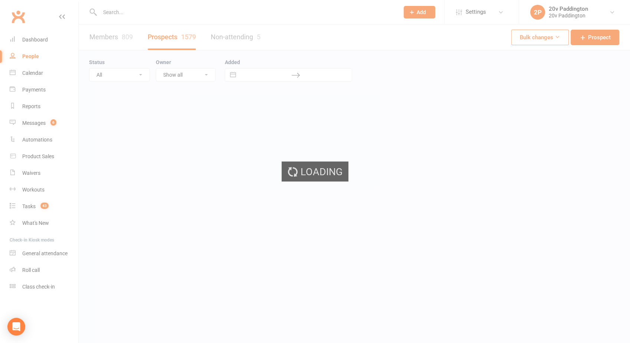
select select "100"
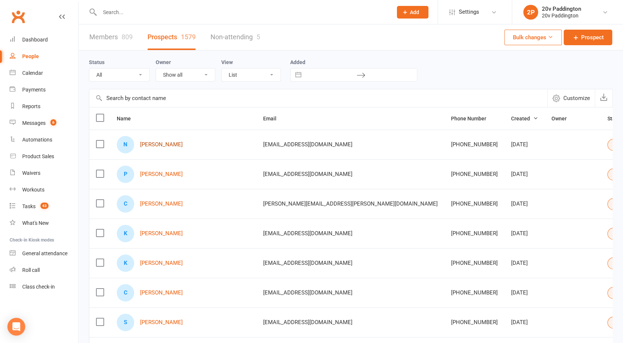
click at [158, 143] on link "Nicolas Liglet" at bounding box center [161, 145] width 43 height 6
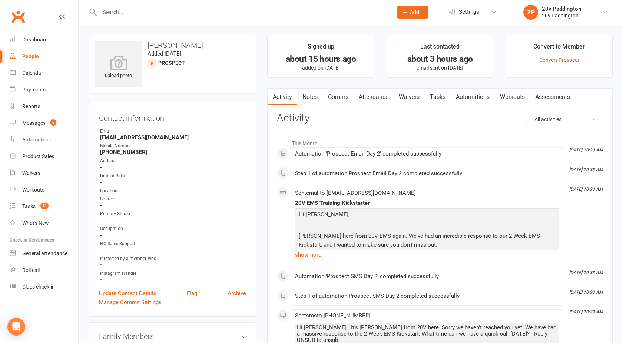
click at [337, 98] on link "Comms" at bounding box center [338, 97] width 31 height 17
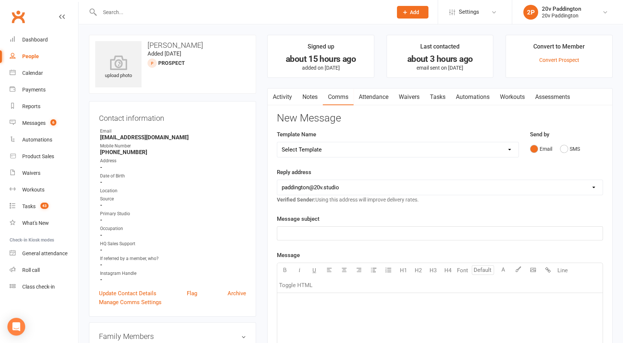
click at [362, 147] on select "Select Template [Email] 20v Referral Bonus [SMS] Free Trial Link [SMS] Haven’t …" at bounding box center [397, 149] width 241 height 15
select select "4"
click at [277, 142] on select "Select Template [Email] 20v Referral Bonus [SMS] Free Trial Link [SMS] Haven’t …" at bounding box center [397, 149] width 241 height 15
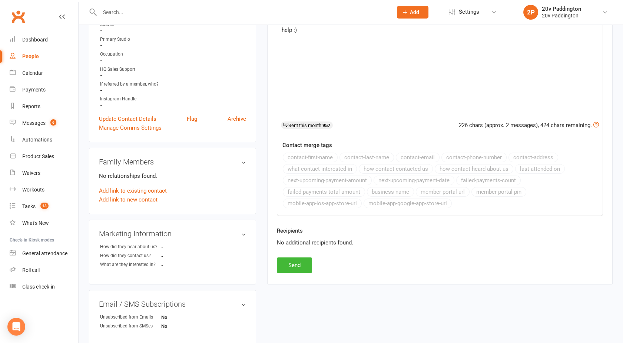
scroll to position [176, 0]
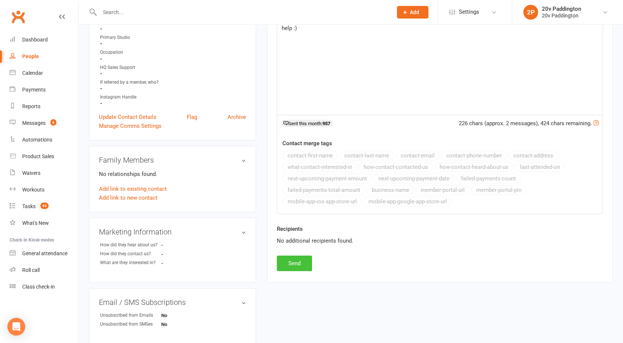
click at [293, 260] on button "Send" at bounding box center [294, 264] width 35 height 16
select select
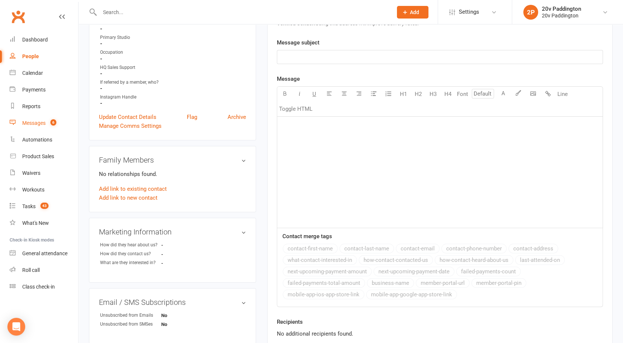
click at [34, 126] on div "Messages" at bounding box center [33, 123] width 23 height 6
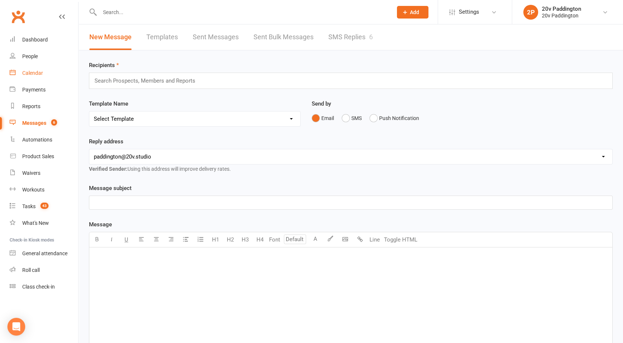
click at [34, 74] on div "Calendar" at bounding box center [32, 73] width 21 height 6
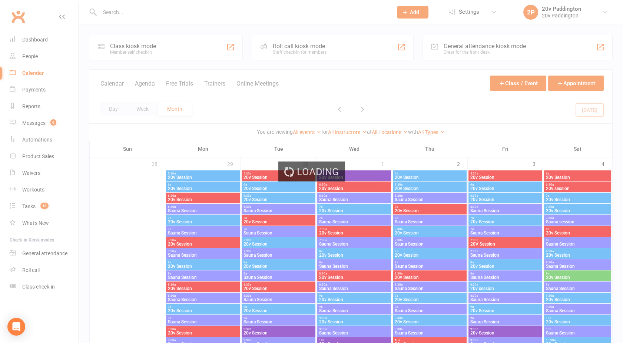
click at [572, 6] on div "Loading" at bounding box center [311, 171] width 623 height 343
click at [568, 10] on div "Loading" at bounding box center [311, 171] width 623 height 343
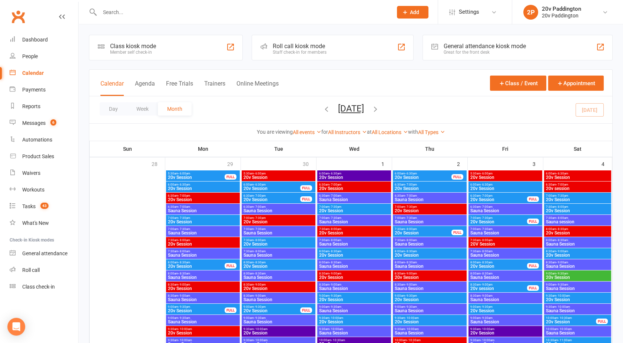
click at [48, 122] on count-badge "6" at bounding box center [52, 123] width 10 height 6
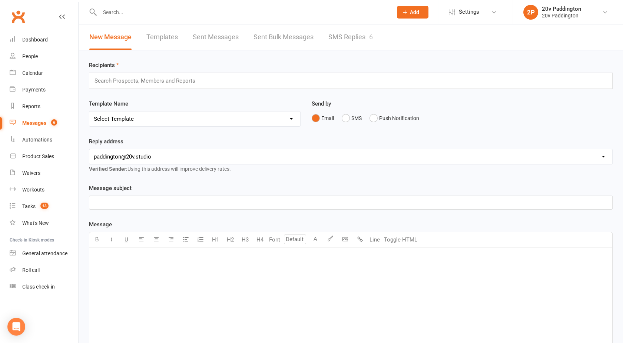
click at [349, 30] on link "SMS Replies 6" at bounding box center [351, 37] width 44 height 26
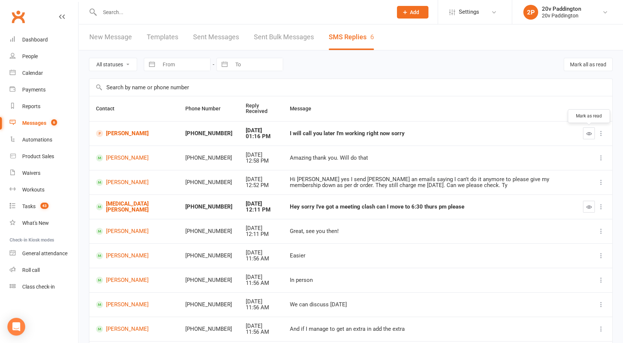
click at [590, 132] on icon "button" at bounding box center [590, 134] width 6 height 6
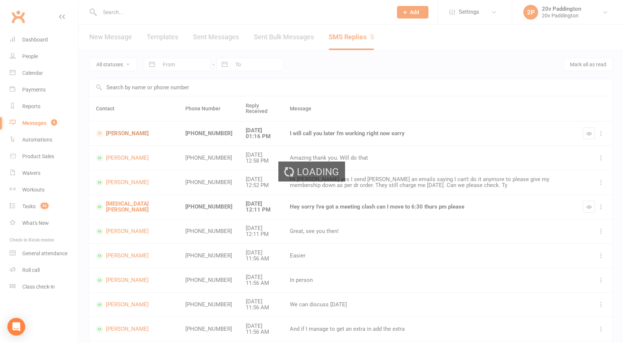
click at [119, 131] on div "Loading" at bounding box center [311, 171] width 623 height 343
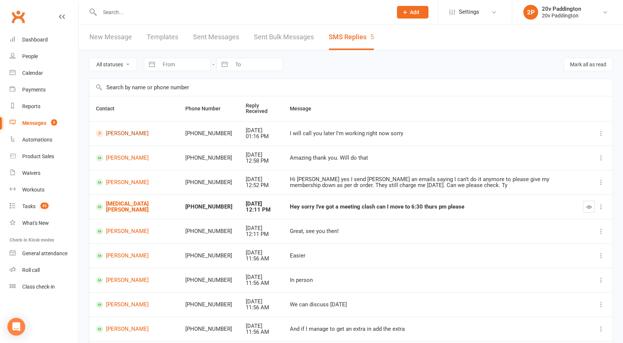
click at [119, 131] on link "Nicolas Liglet" at bounding box center [134, 133] width 76 height 7
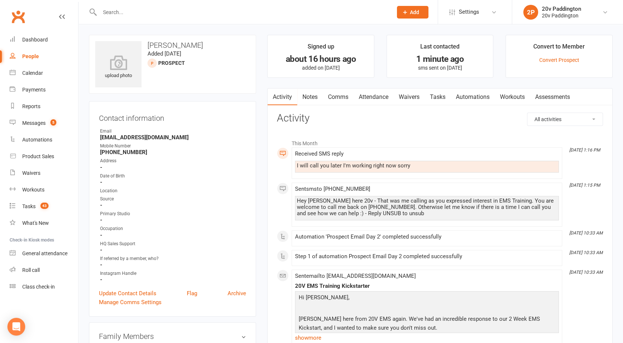
click at [34, 58] on div "People" at bounding box center [30, 56] width 17 height 6
select select "100"
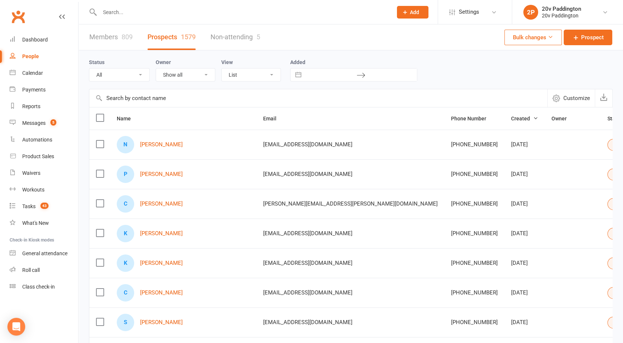
click at [608, 147] on button "Select status" at bounding box center [633, 145] width 50 height 12
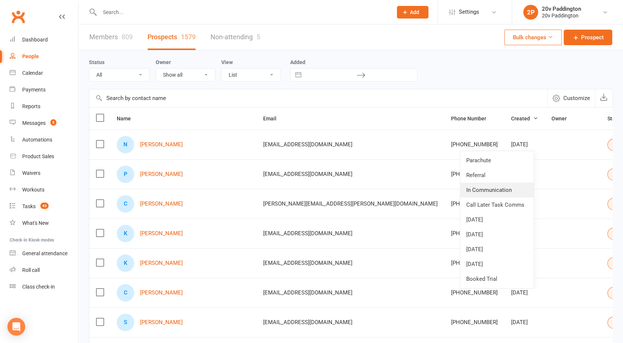
click at [487, 191] on link "In Communication" at bounding box center [497, 190] width 73 height 15
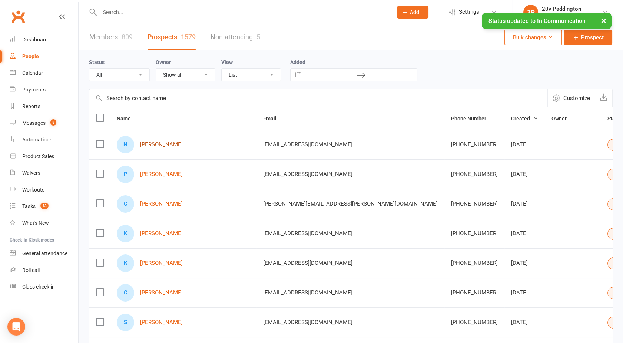
click at [156, 145] on link "Nicolas Liglet" at bounding box center [161, 145] width 43 height 6
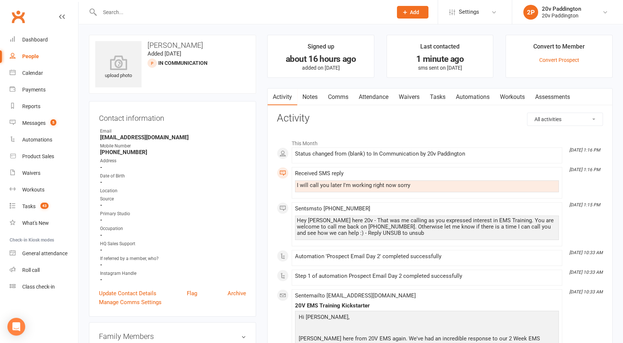
click at [339, 97] on link "Comms" at bounding box center [338, 97] width 31 height 17
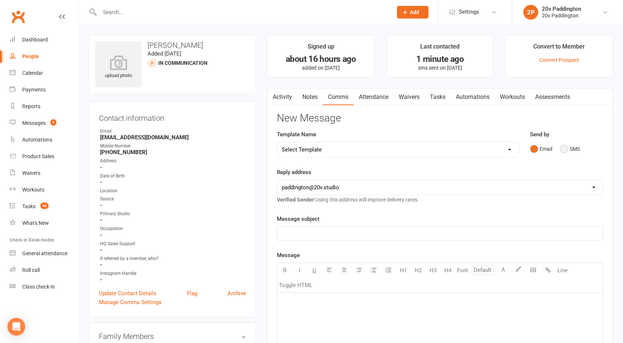
click at [564, 150] on button "SMS" at bounding box center [570, 149] width 20 height 14
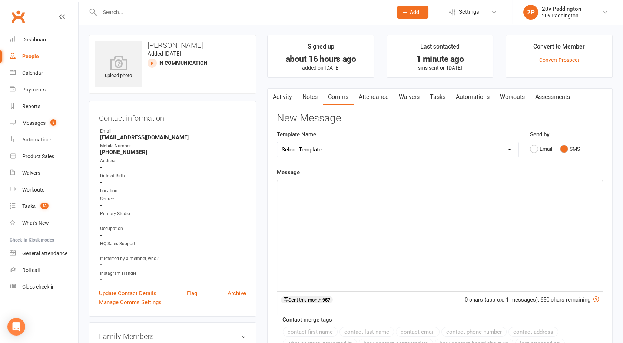
click at [432, 206] on div "﻿" at bounding box center [440, 235] width 326 height 111
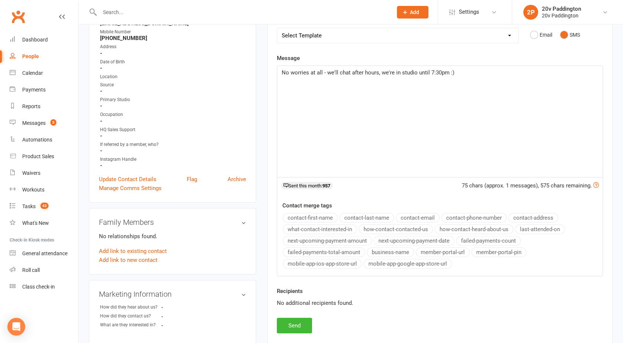
scroll to position [130, 0]
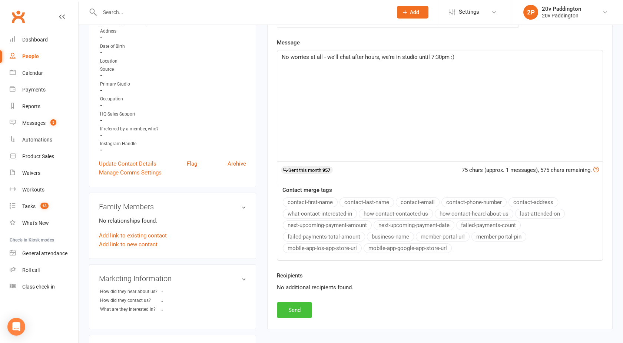
click at [290, 308] on button "Send" at bounding box center [294, 311] width 35 height 16
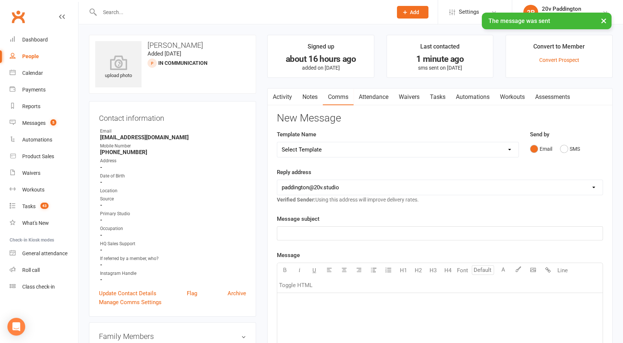
click at [281, 96] on link "Activity" at bounding box center [283, 97] width 30 height 17
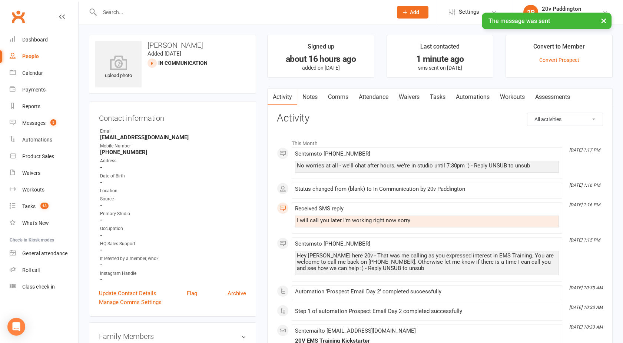
click at [24, 55] on div "People" at bounding box center [30, 56] width 17 height 6
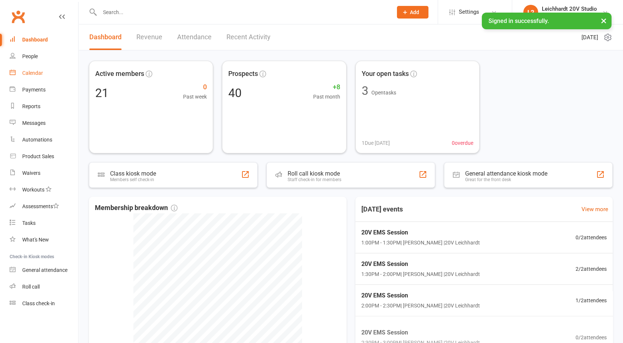
click at [29, 75] on div "Calendar" at bounding box center [32, 73] width 21 height 6
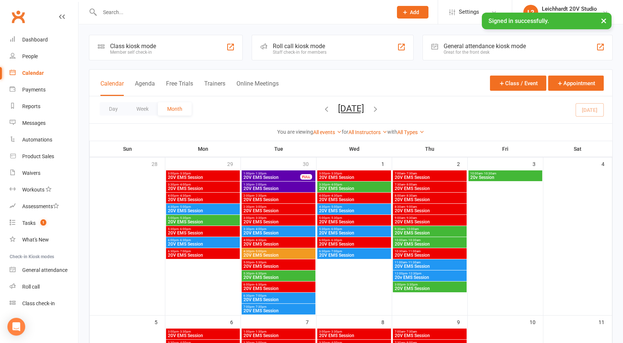
click at [148, 77] on div "Calendar Agenda Free Trials Trainers Online Meetings Class / Event Appointment" at bounding box center [350, 83] width 523 height 27
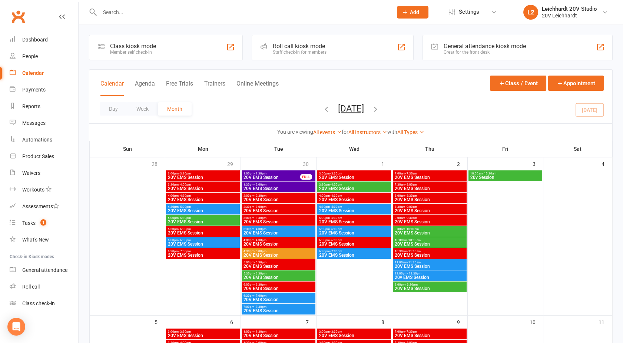
click at [148, 78] on div "Calendar Agenda Free Trials Trainers Online Meetings Class / Event Appointment" at bounding box center [350, 83] width 523 height 27
click at [146, 82] on button "Agenda" at bounding box center [145, 88] width 20 height 16
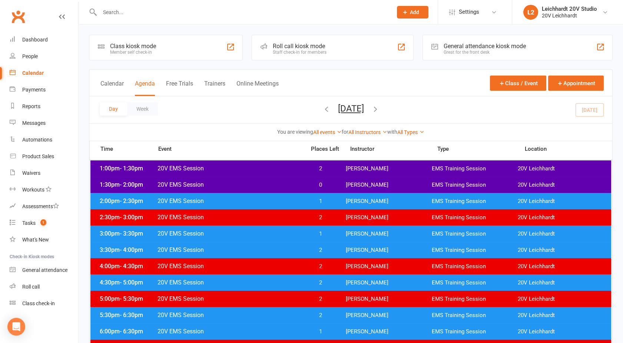
click at [277, 187] on span "20V EMS Session" at bounding box center [229, 184] width 144 height 7
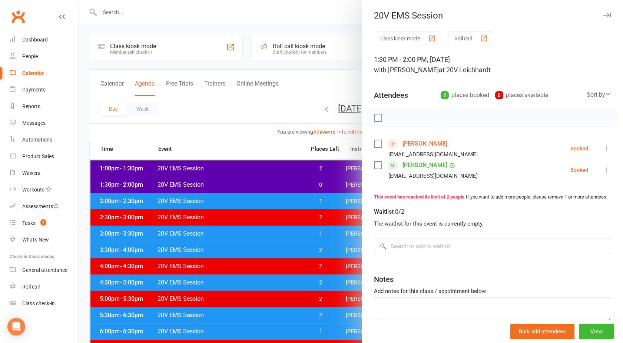
click at [242, 201] on div at bounding box center [351, 171] width 545 height 343
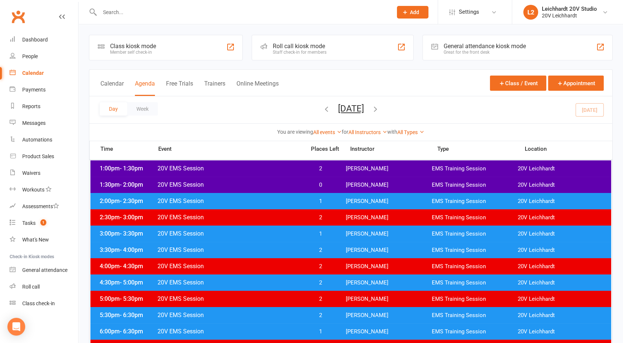
click at [242, 201] on span "20V EMS Session" at bounding box center [229, 201] width 144 height 7
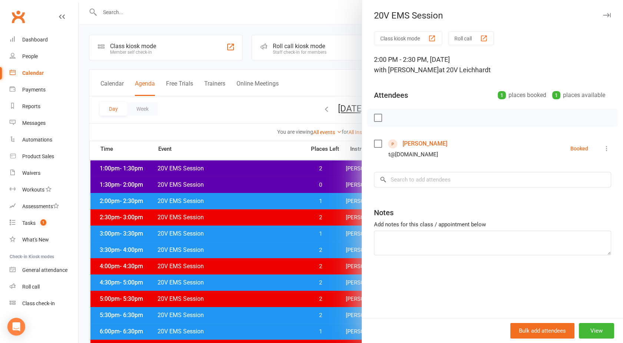
click at [242, 201] on div at bounding box center [351, 171] width 545 height 343
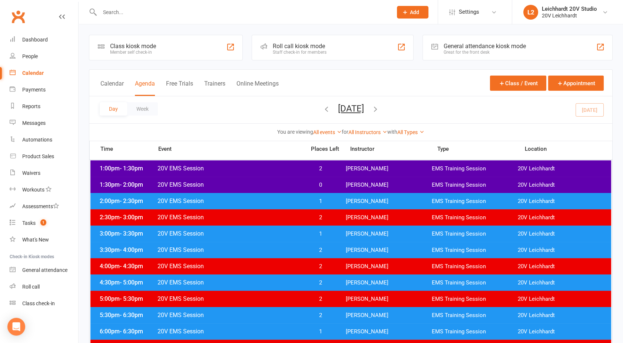
click at [234, 188] on span "20V EMS Session" at bounding box center [229, 184] width 144 height 7
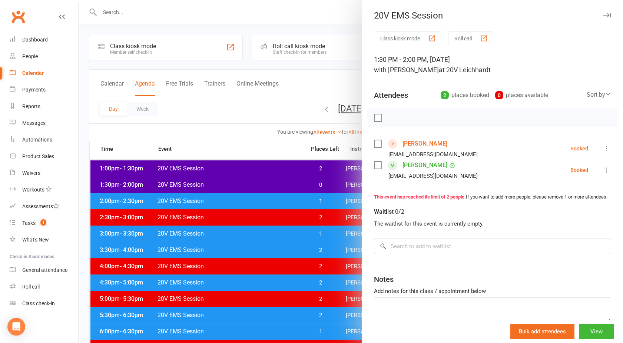
click at [406, 142] on link "[PERSON_NAME]" at bounding box center [425, 144] width 45 height 12
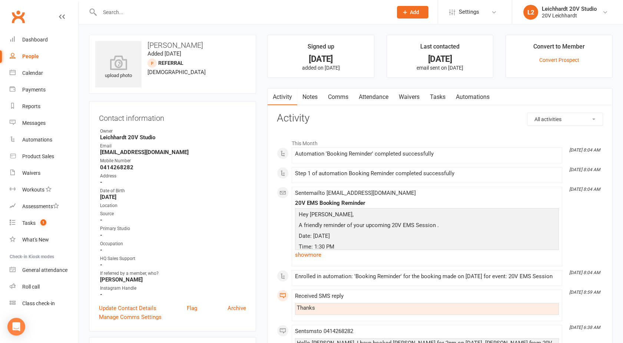
click at [376, 103] on link "Attendance" at bounding box center [374, 97] width 40 height 17
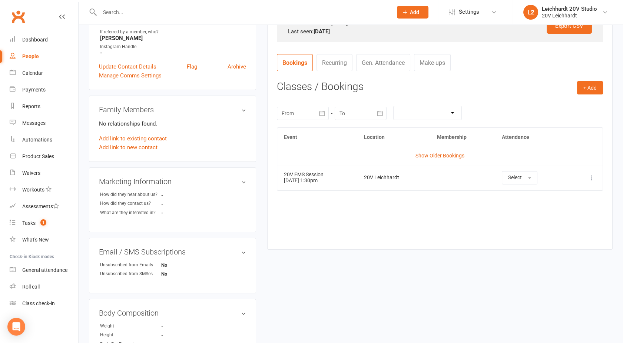
scroll to position [242, 0]
click at [432, 153] on link "Show Older Bookings" at bounding box center [440, 155] width 49 height 6
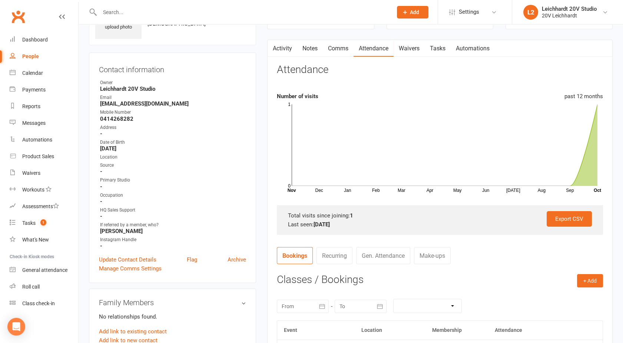
scroll to position [42, 0]
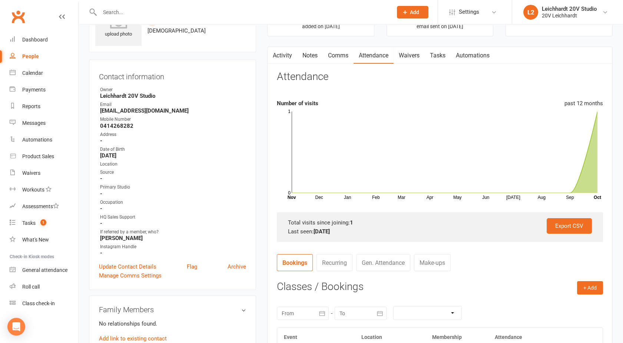
click at [284, 59] on link "Activity" at bounding box center [283, 55] width 30 height 17
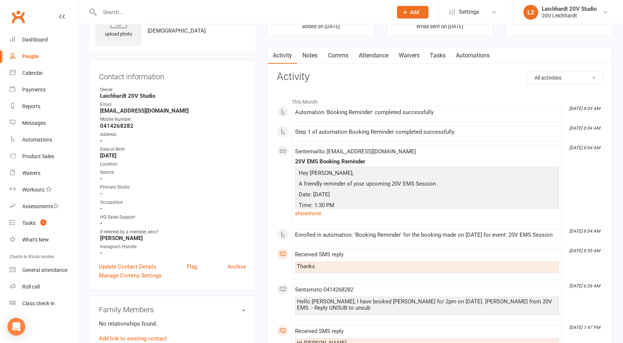
drag, startPoint x: 251, startPoint y: 106, endPoint x: 256, endPoint y: 117, distance: 12.3
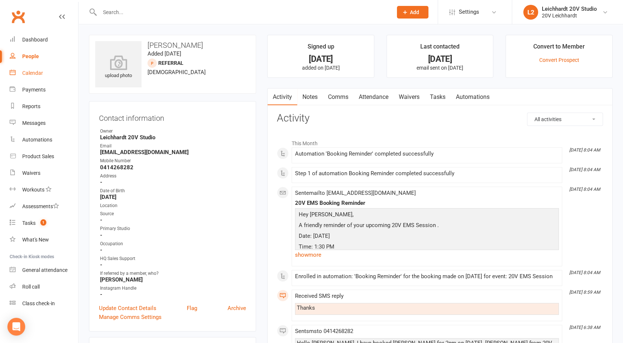
click at [47, 66] on link "Calendar" at bounding box center [44, 73] width 69 height 17
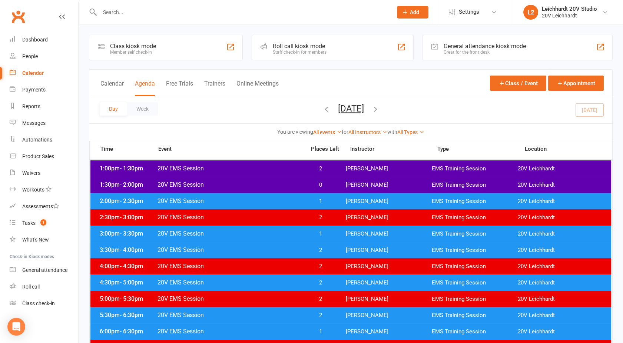
click at [294, 187] on span "20V EMS Session" at bounding box center [229, 184] width 144 height 7
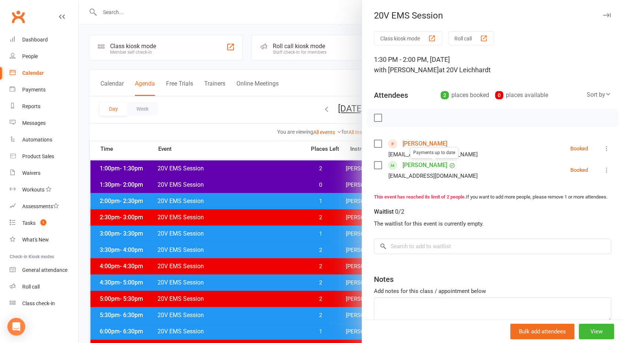
click at [408, 166] on link "[PERSON_NAME]" at bounding box center [425, 165] width 45 height 12
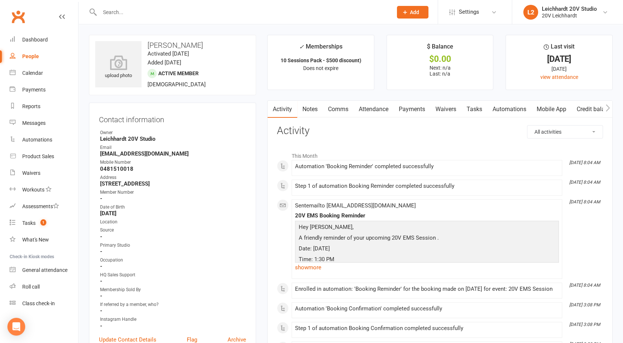
click at [340, 107] on link "Comms" at bounding box center [338, 109] width 31 height 17
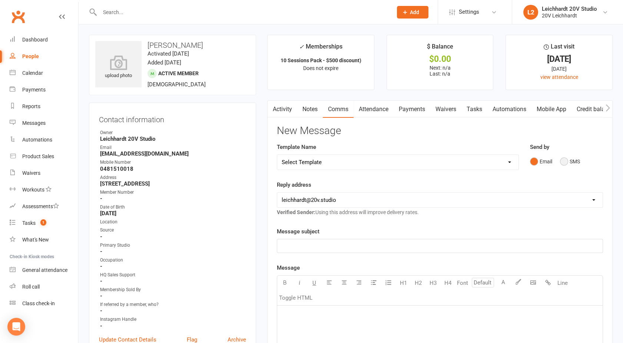
click at [570, 157] on button "SMS" at bounding box center [570, 162] width 20 height 14
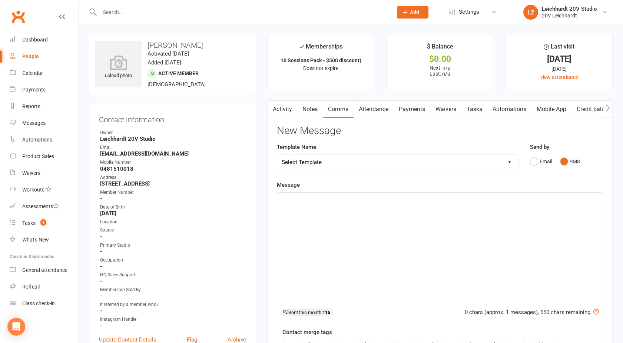
click at [379, 229] on div "﻿" at bounding box center [440, 248] width 326 height 111
click at [332, 200] on span "[STREET_ADDRESS]" at bounding box center [307, 199] width 50 height 7
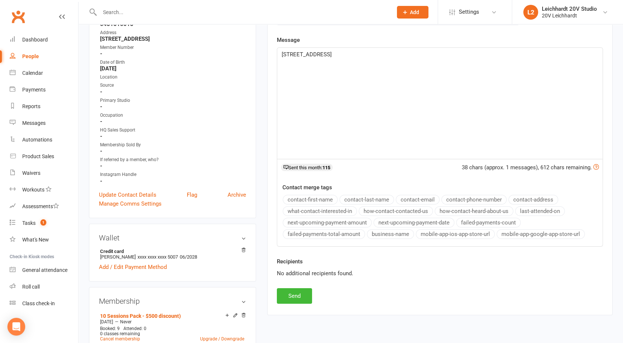
scroll to position [145, 0]
click at [294, 298] on button "Send" at bounding box center [294, 296] width 35 height 16
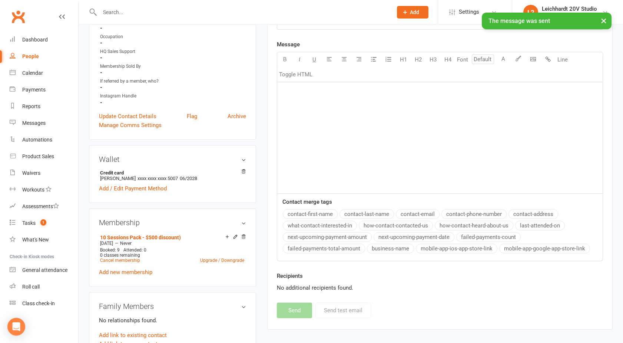
scroll to position [0, 0]
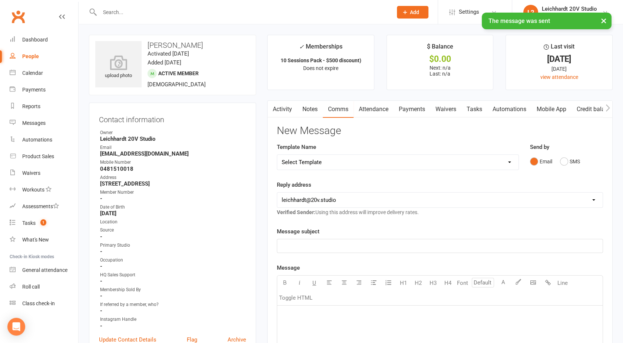
click at [284, 115] on link "Activity" at bounding box center [283, 109] width 30 height 17
